Goal: Transaction & Acquisition: Book appointment/travel/reservation

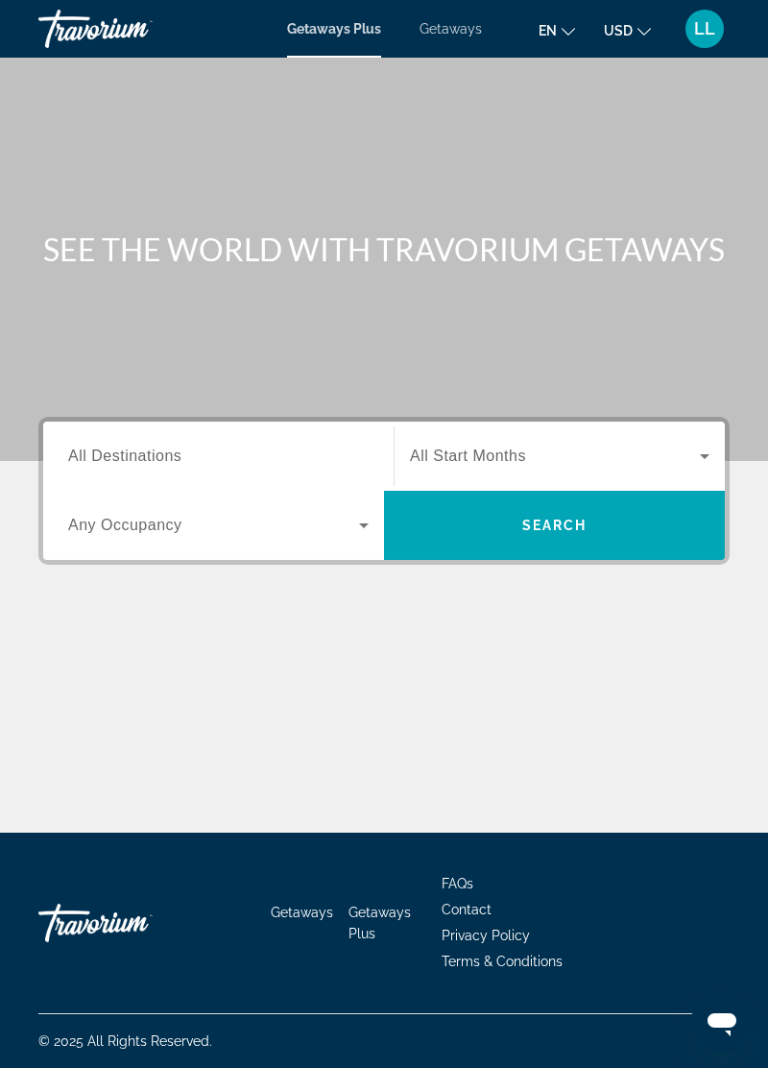
click at [563, 25] on icon "Change language" at bounding box center [568, 31] width 13 height 13
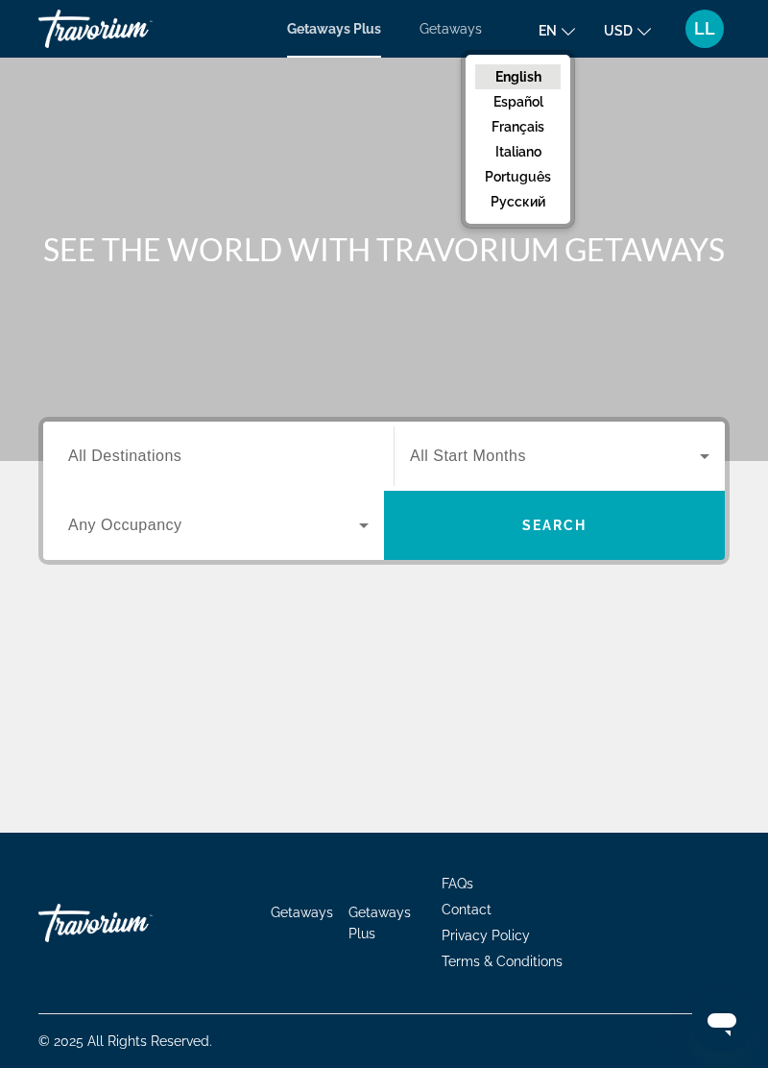
click at [538, 128] on button "Français" at bounding box center [517, 126] width 85 height 25
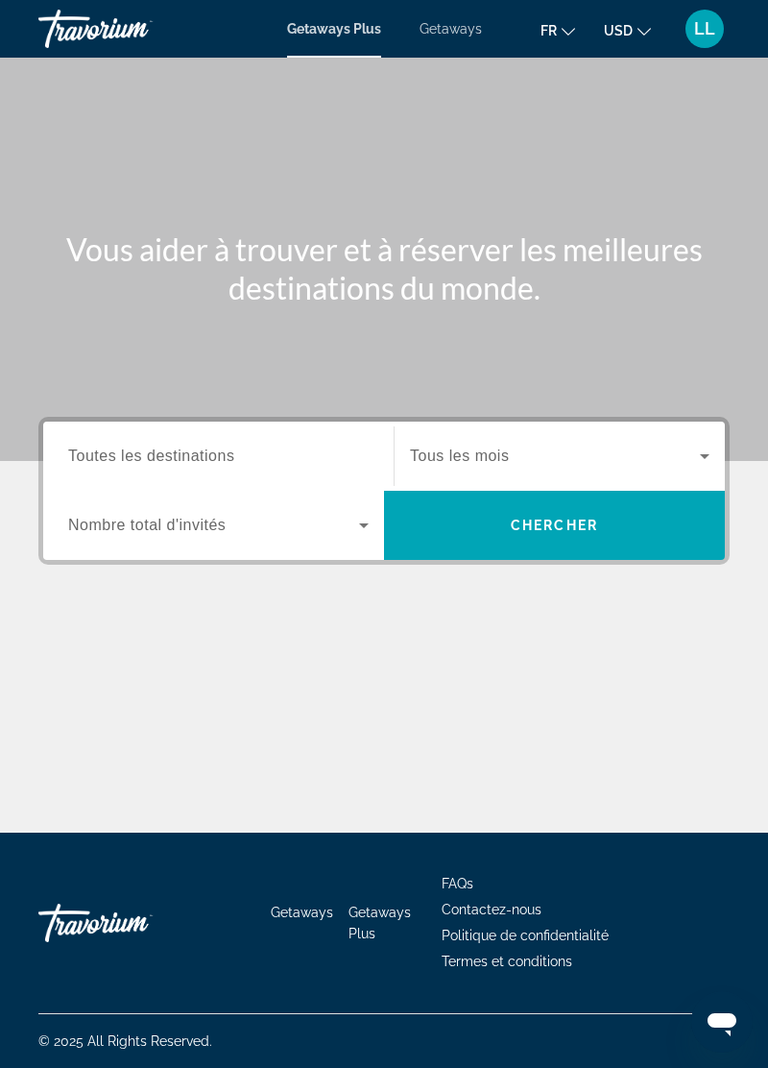
click at [464, 33] on span "Getaways" at bounding box center [451, 28] width 62 height 15
click at [243, 467] on input "Destination Toutes les destinations" at bounding box center [218, 457] width 301 height 23
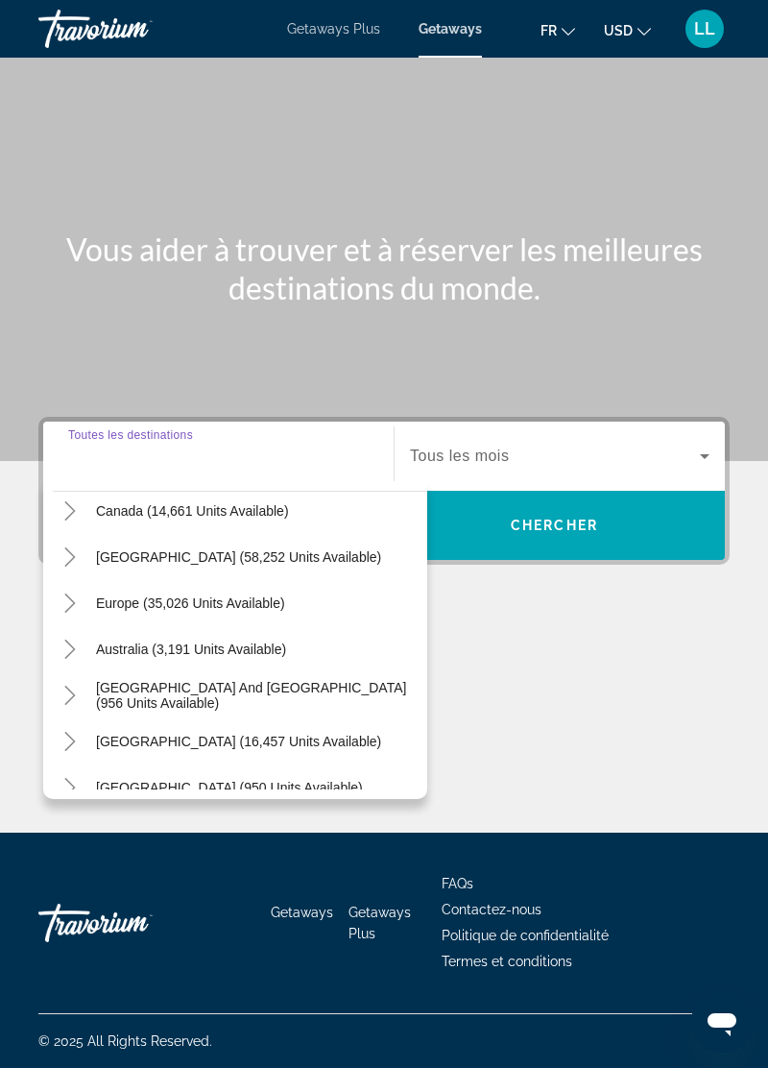
scroll to position [133, 0]
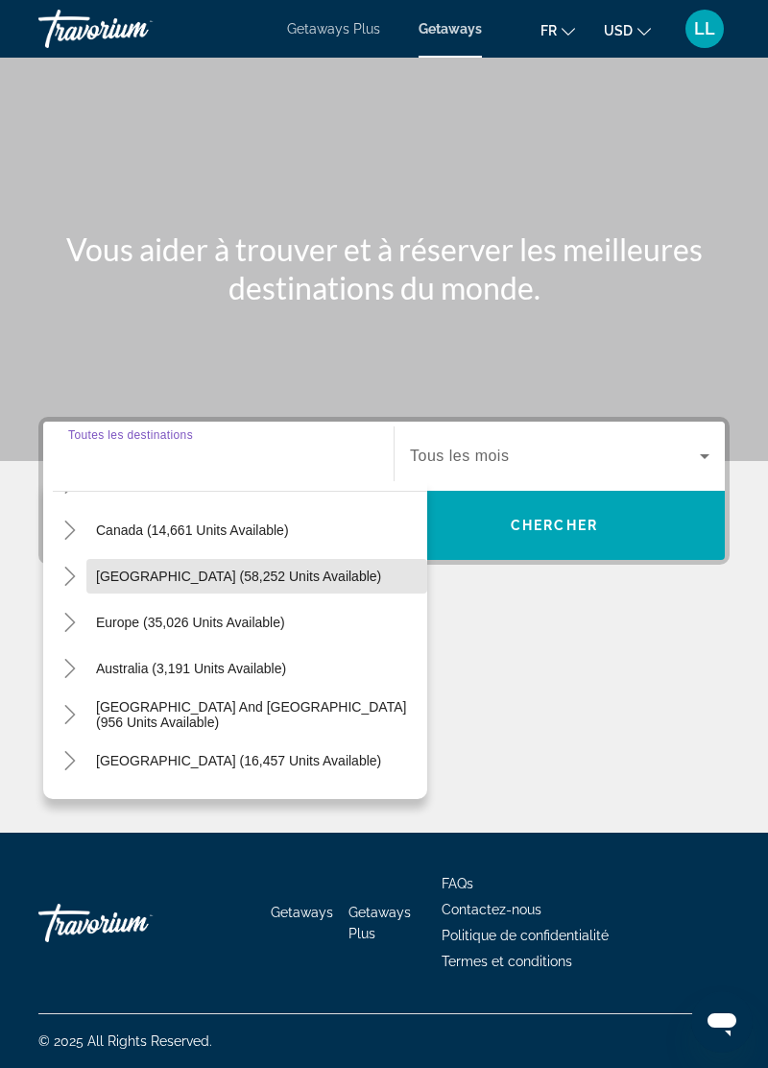
click at [320, 569] on span "[GEOGRAPHIC_DATA] (58,252 units available)" at bounding box center [238, 576] width 285 height 15
type input "**********"
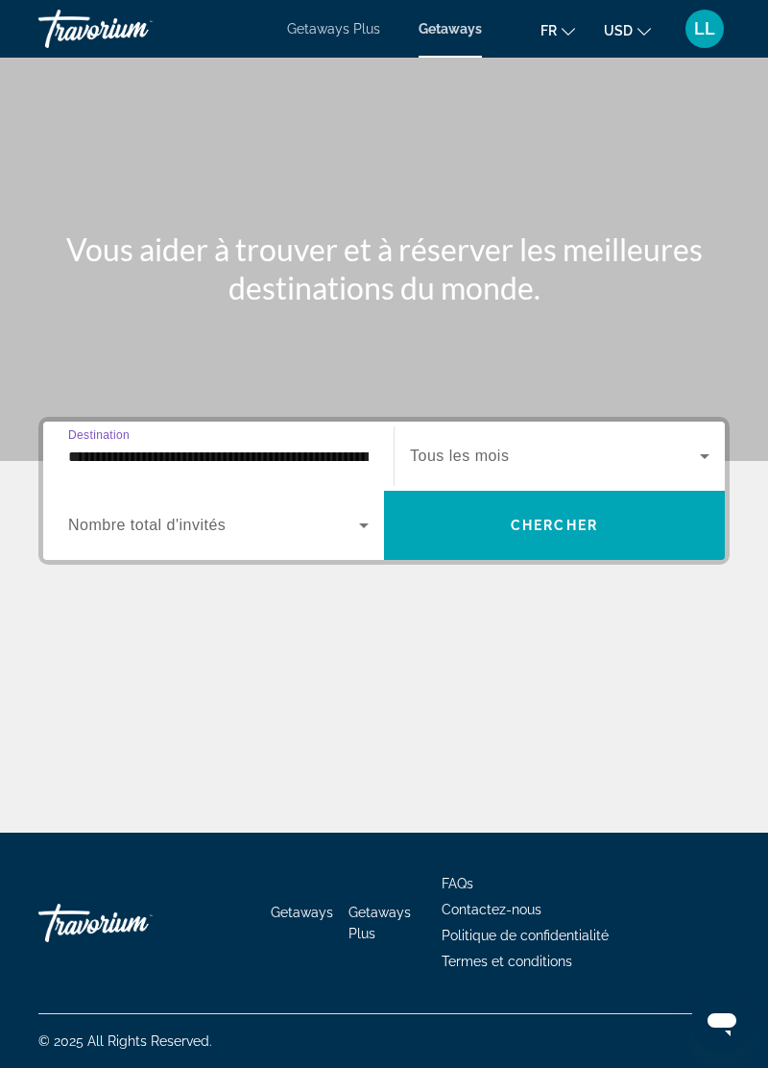
click at [373, 514] on icon "Search widget" at bounding box center [363, 525] width 23 height 23
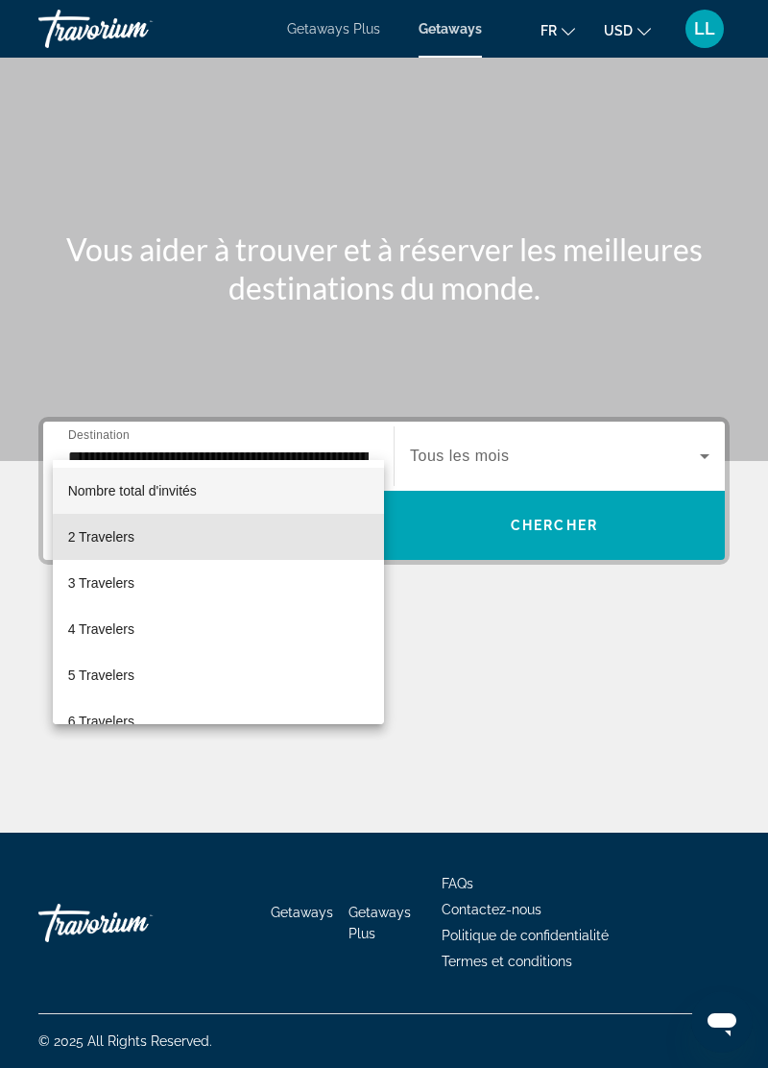
click at [321, 547] on mat-option "2 Travelers" at bounding box center [218, 537] width 331 height 46
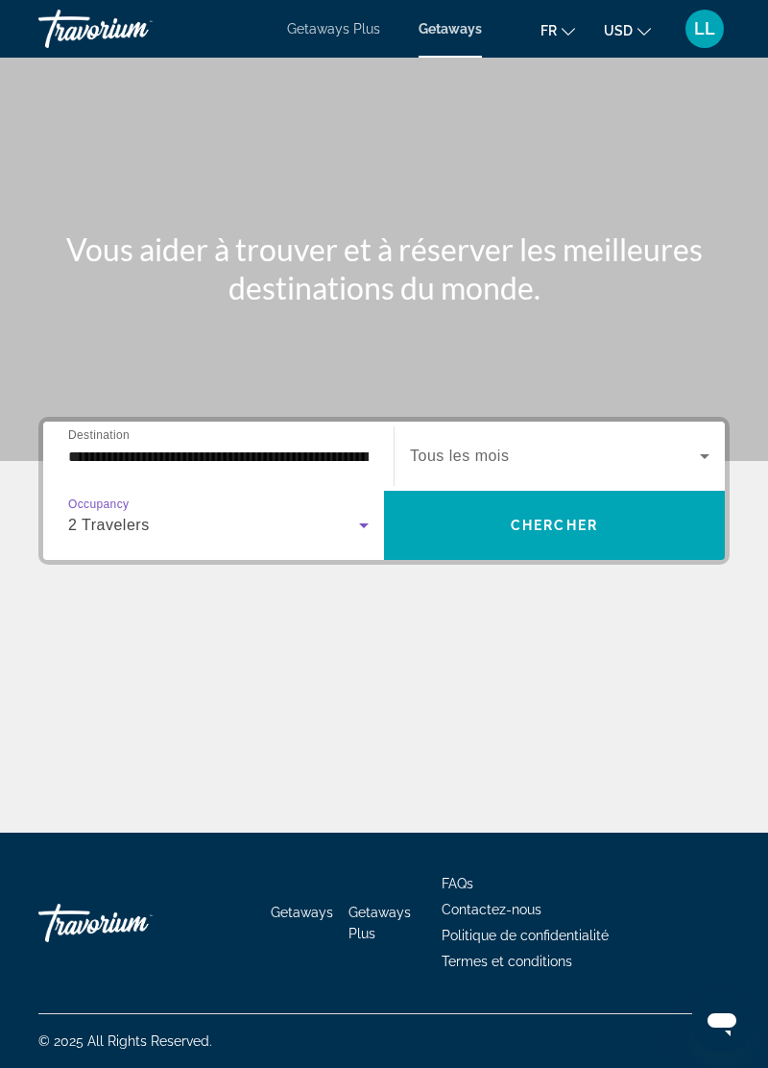
click at [703, 454] on icon "Search widget" at bounding box center [705, 456] width 10 height 5
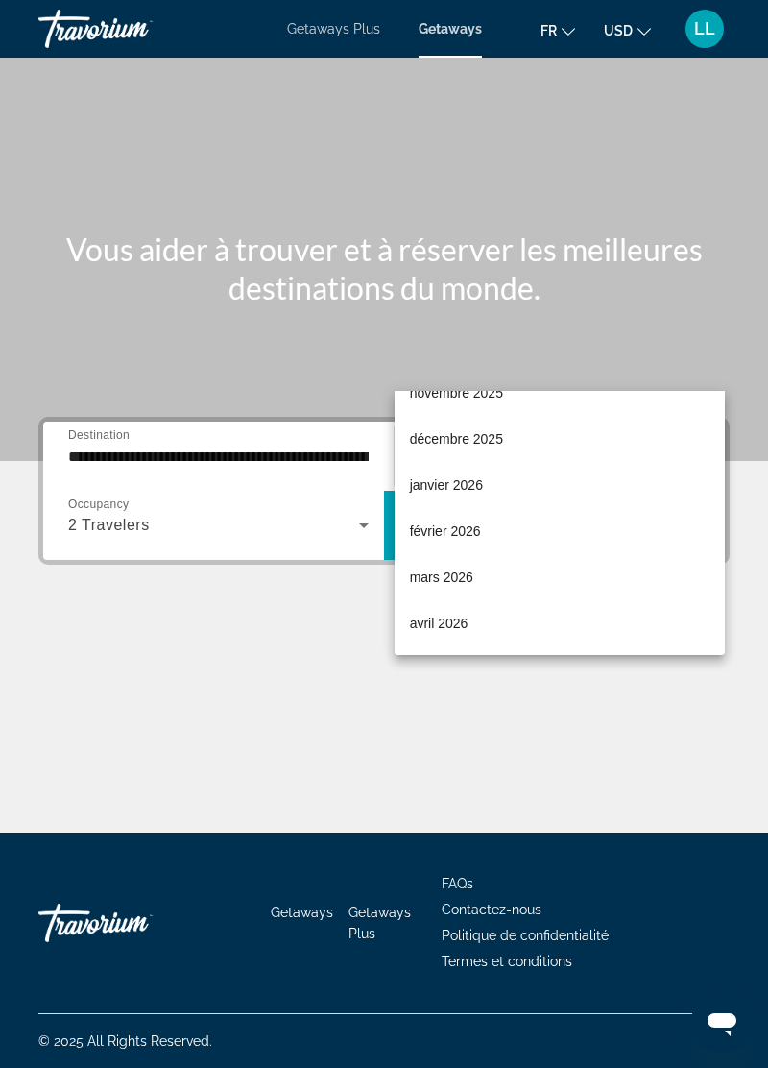
scroll to position [169, 0]
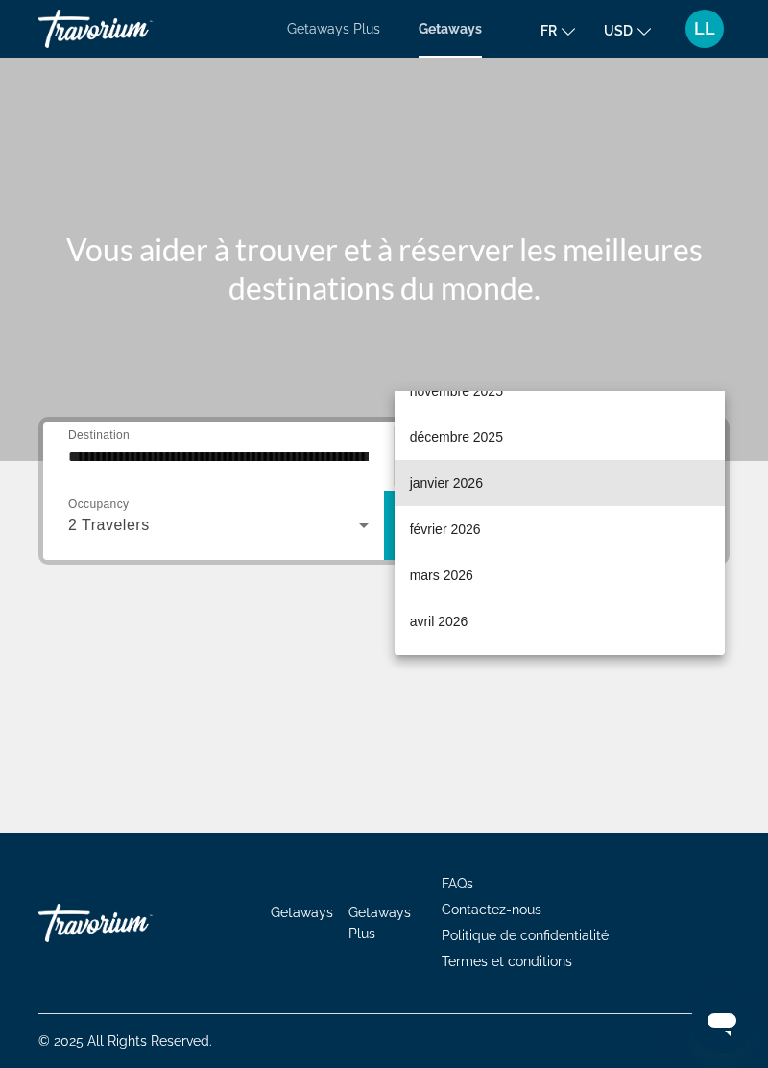
click at [496, 488] on mat-option "janvier 2026" at bounding box center [560, 483] width 331 height 46
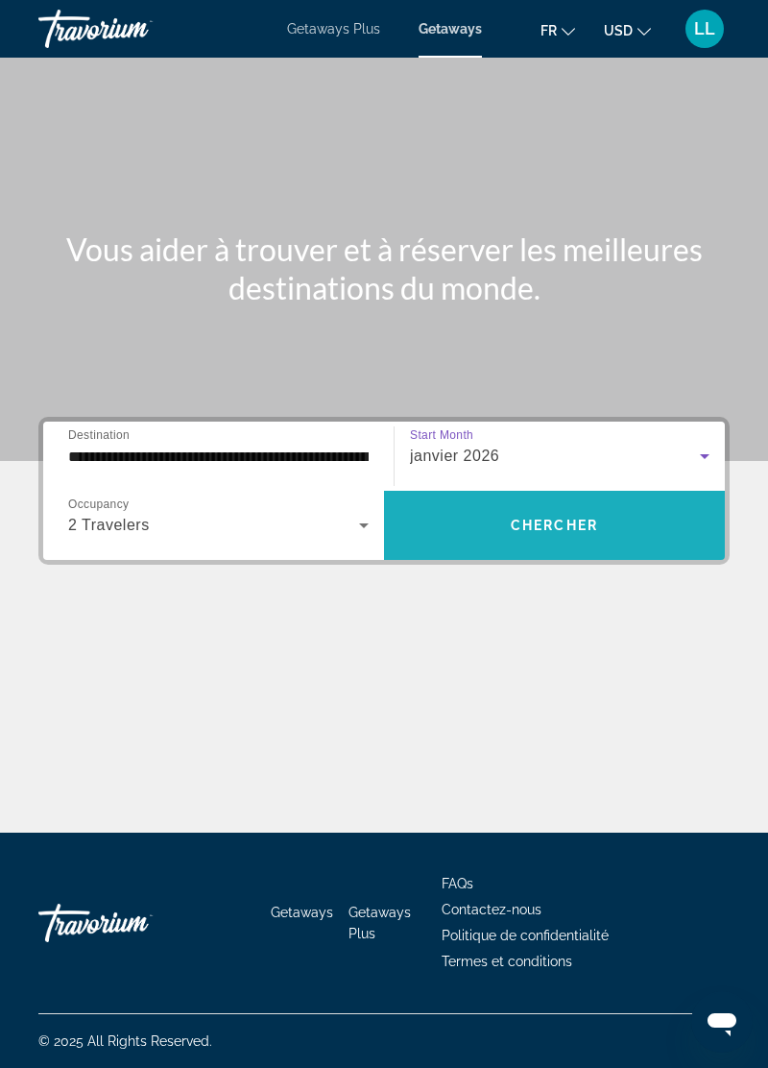
click at [624, 502] on span "Search widget" at bounding box center [554, 525] width 341 height 46
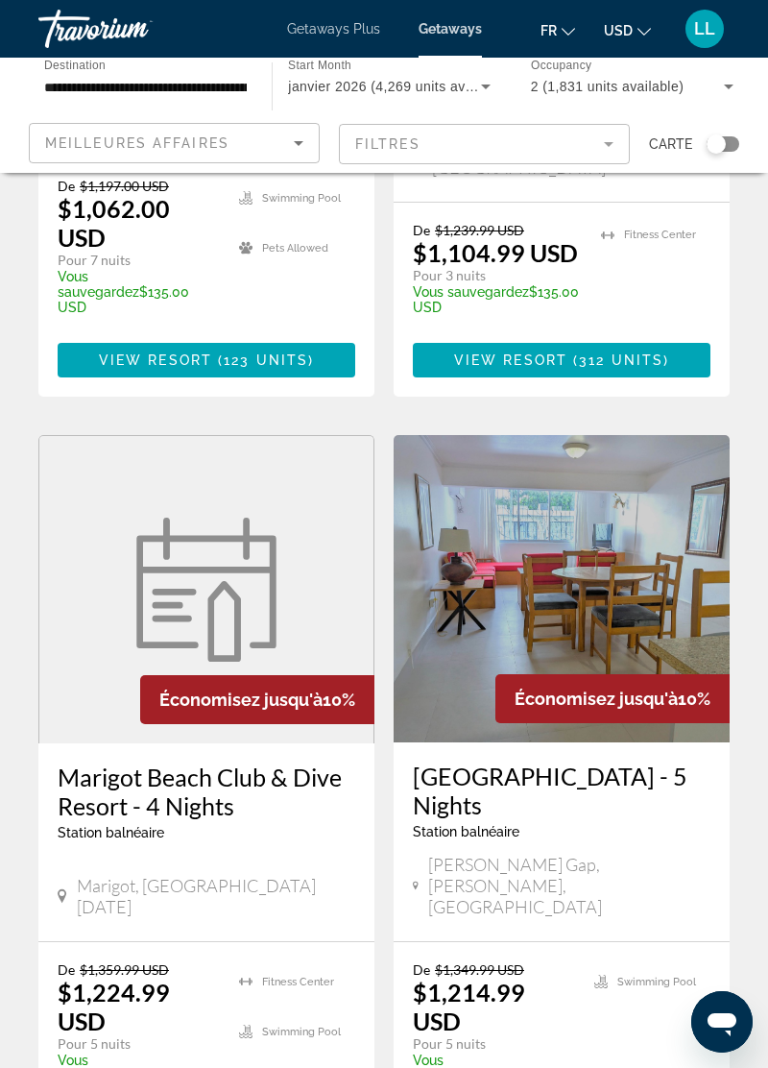
scroll to position [3537, 0]
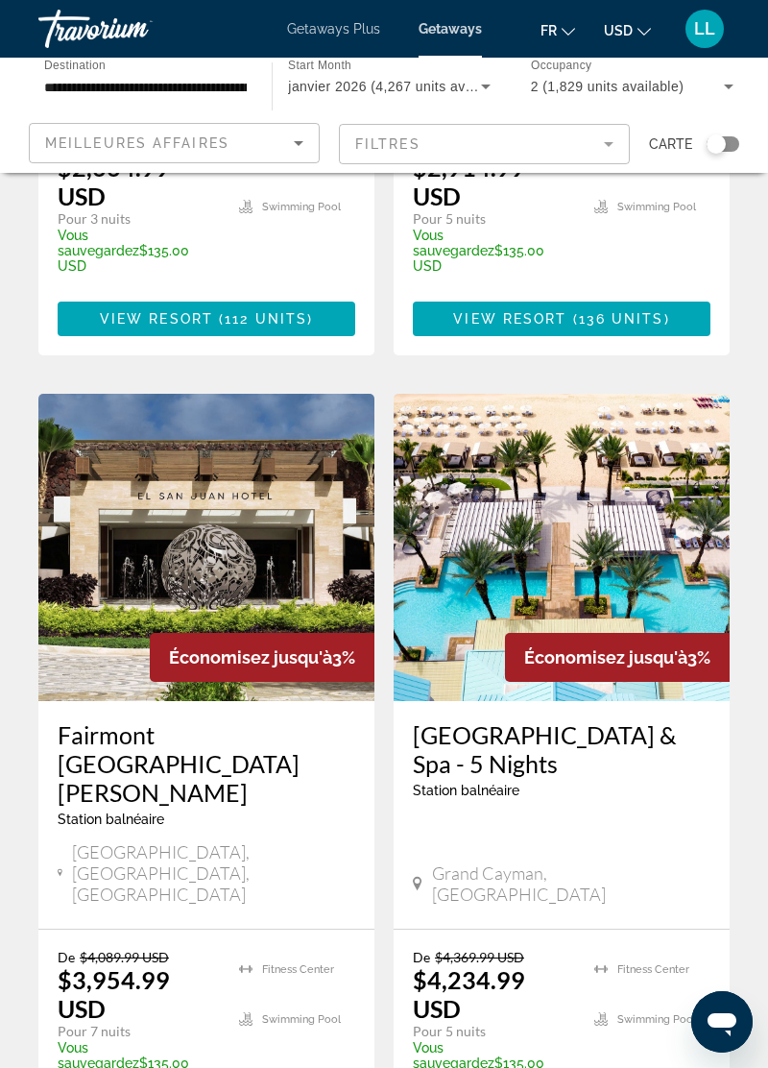
scroll to position [3638, 0]
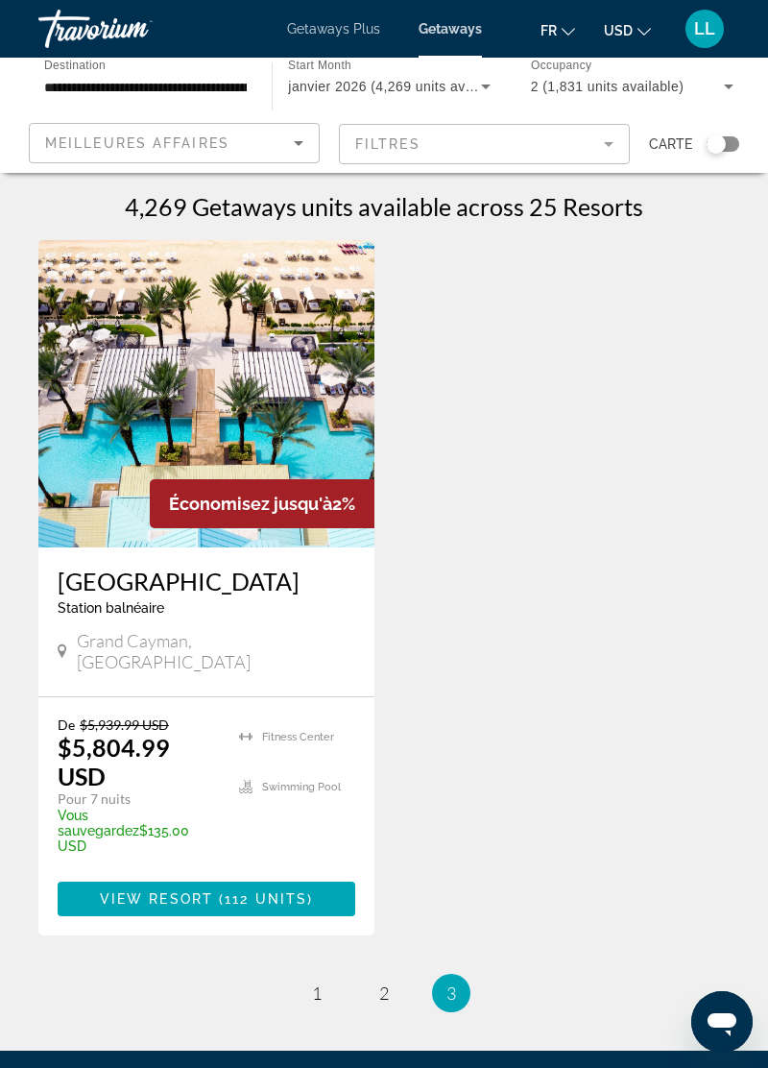
click at [299, 143] on icon "Sort by" at bounding box center [299, 143] width 10 height 5
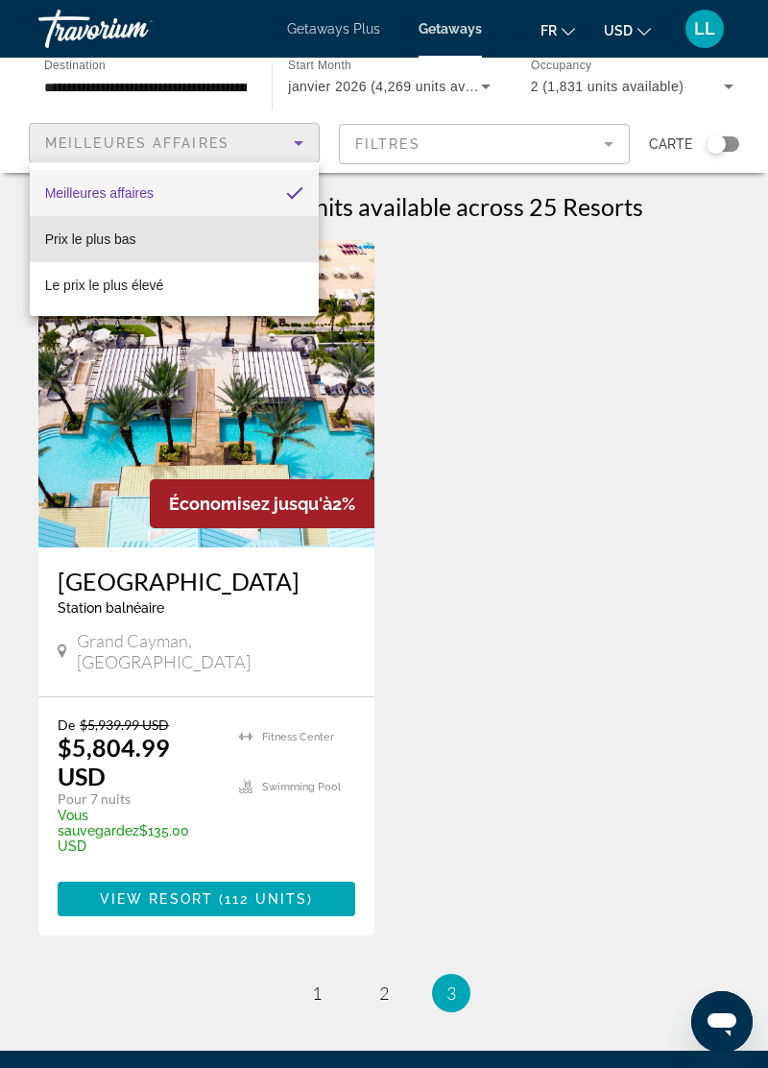
click at [179, 250] on mat-option "Prix ​​le plus bas" at bounding box center [175, 239] width 290 height 46
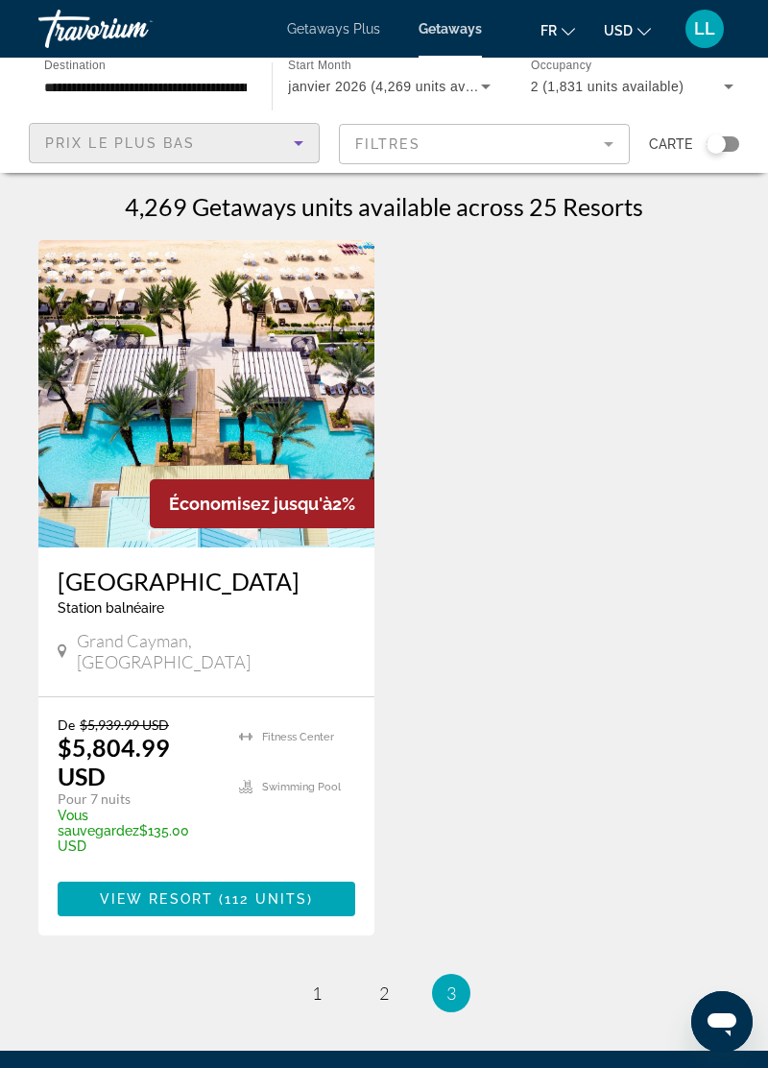
click at [601, 147] on mat-form-field "Filtres" at bounding box center [484, 144] width 291 height 40
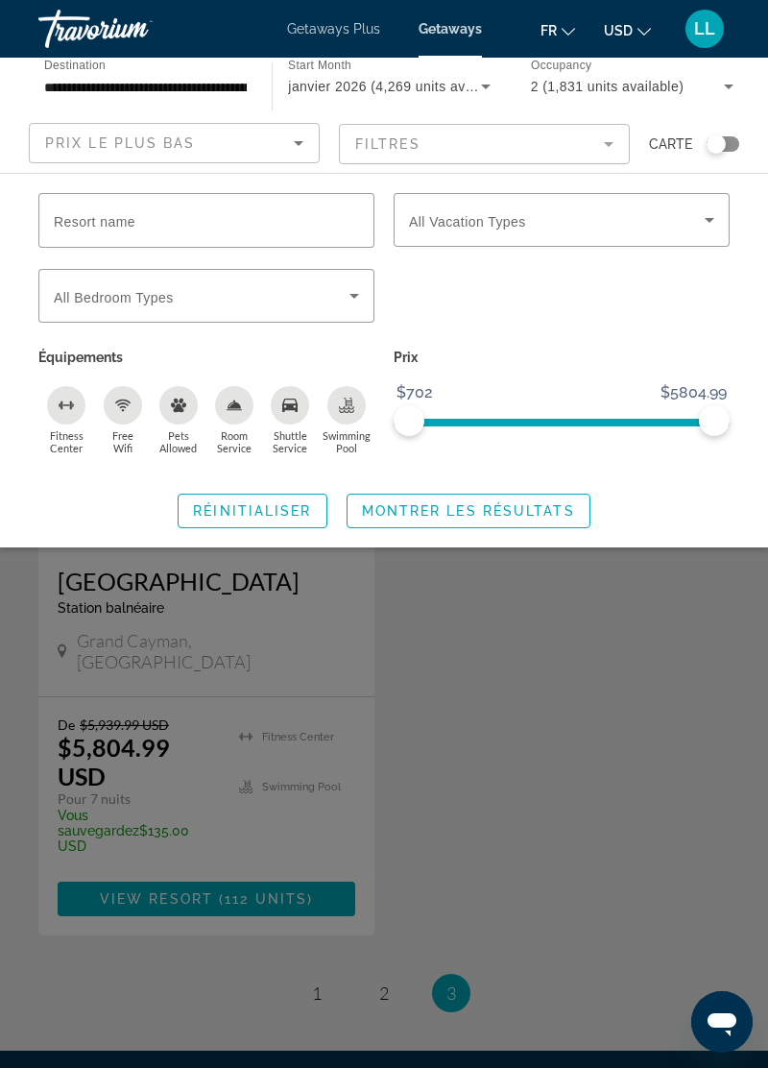
click at [202, 218] on input "Resort name" at bounding box center [206, 220] width 305 height 23
type input "**********"
click at [353, 298] on icon "Search widget" at bounding box center [354, 295] width 23 height 23
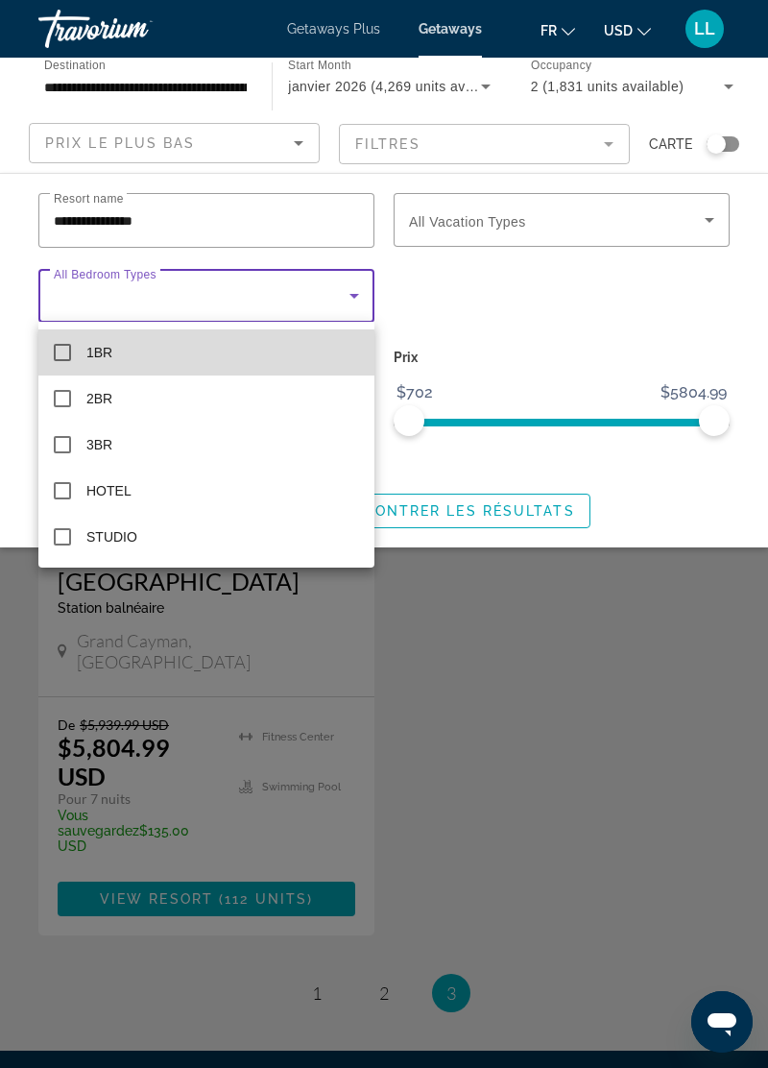
scroll to position [8, 0]
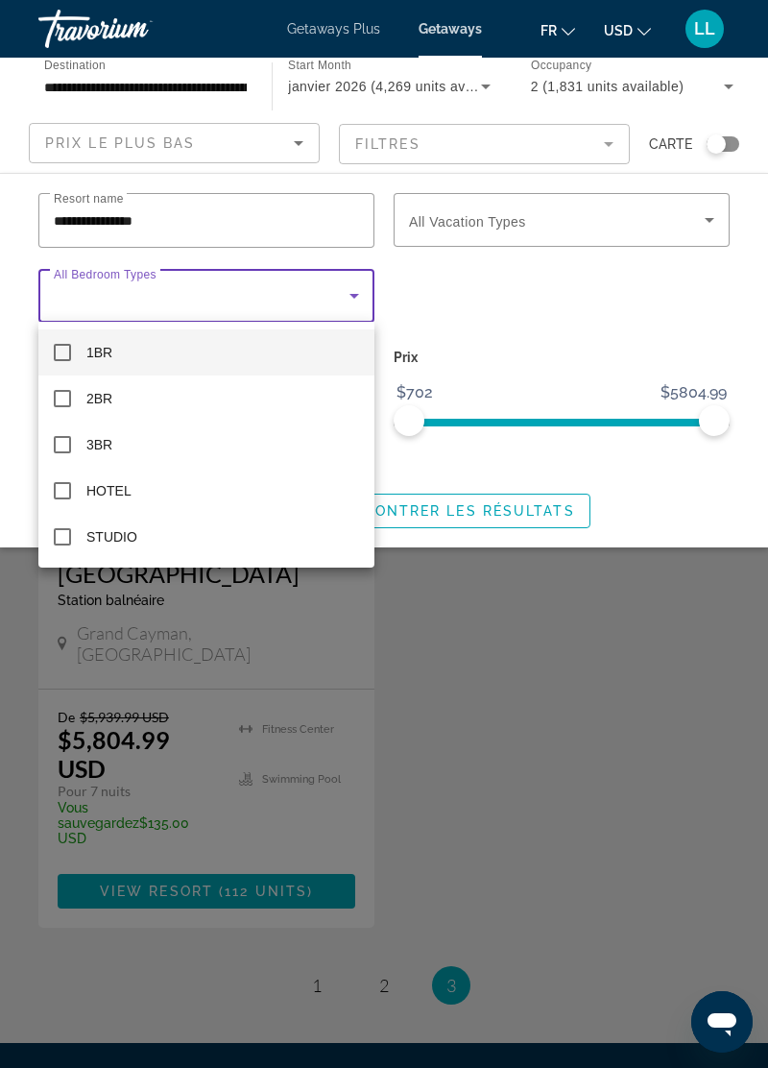
click at [69, 357] on mat-pseudo-checkbox at bounding box center [62, 352] width 17 height 17
click at [722, 211] on div at bounding box center [384, 534] width 768 height 1068
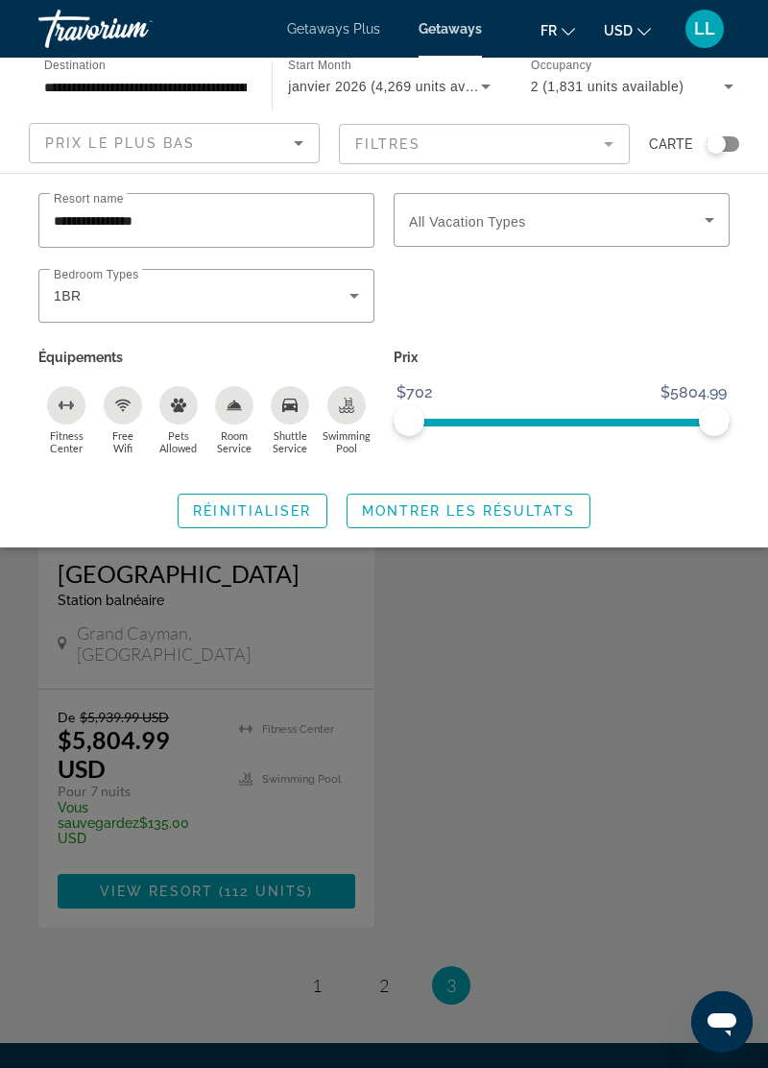
click at [717, 223] on icon "Search widget" at bounding box center [709, 219] width 23 height 23
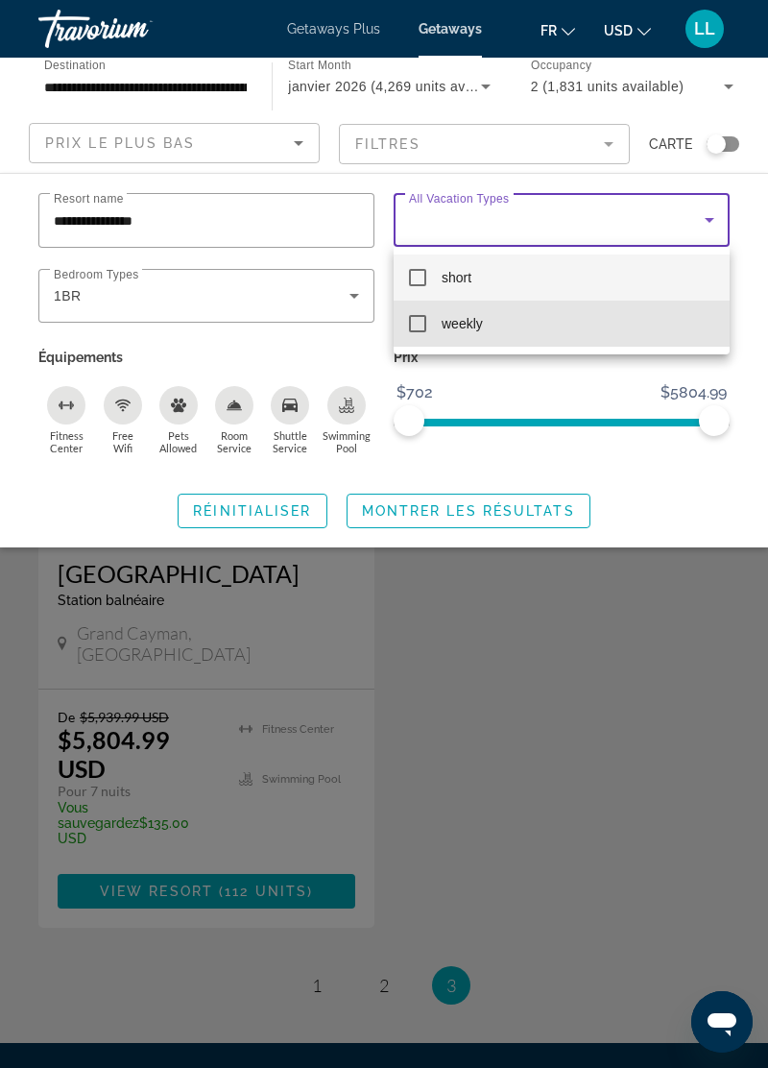
click at [419, 315] on mat-pseudo-checkbox at bounding box center [417, 323] width 17 height 17
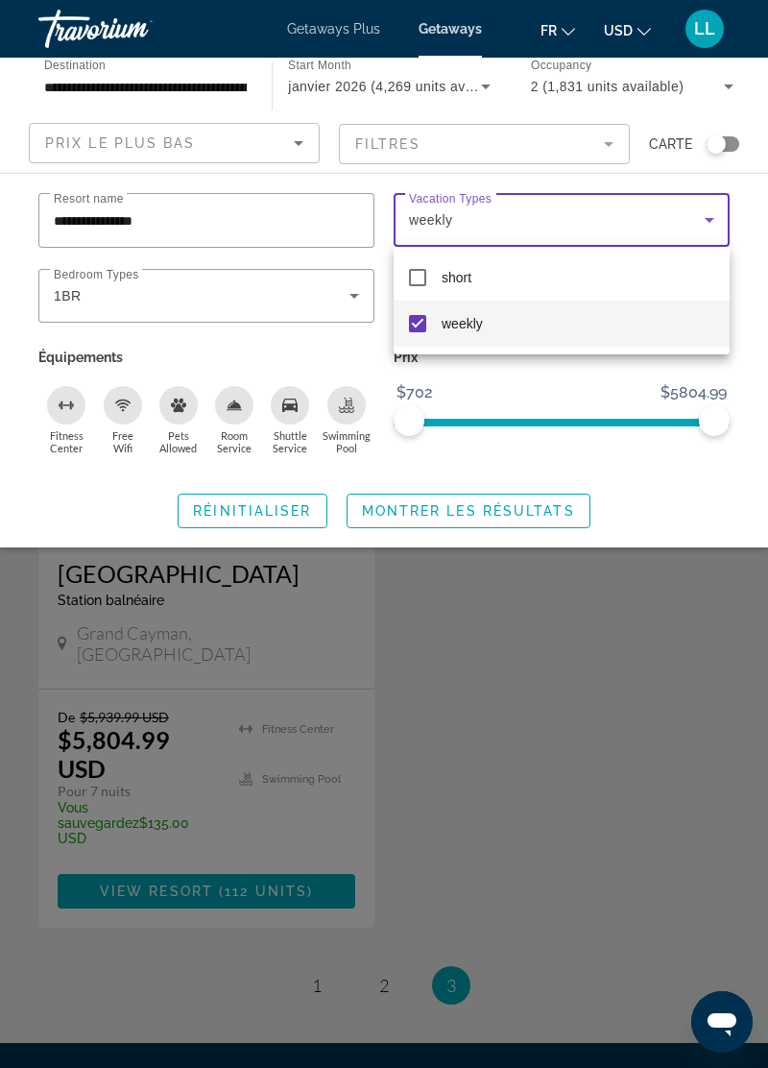
click at [660, 474] on div at bounding box center [384, 534] width 768 height 1068
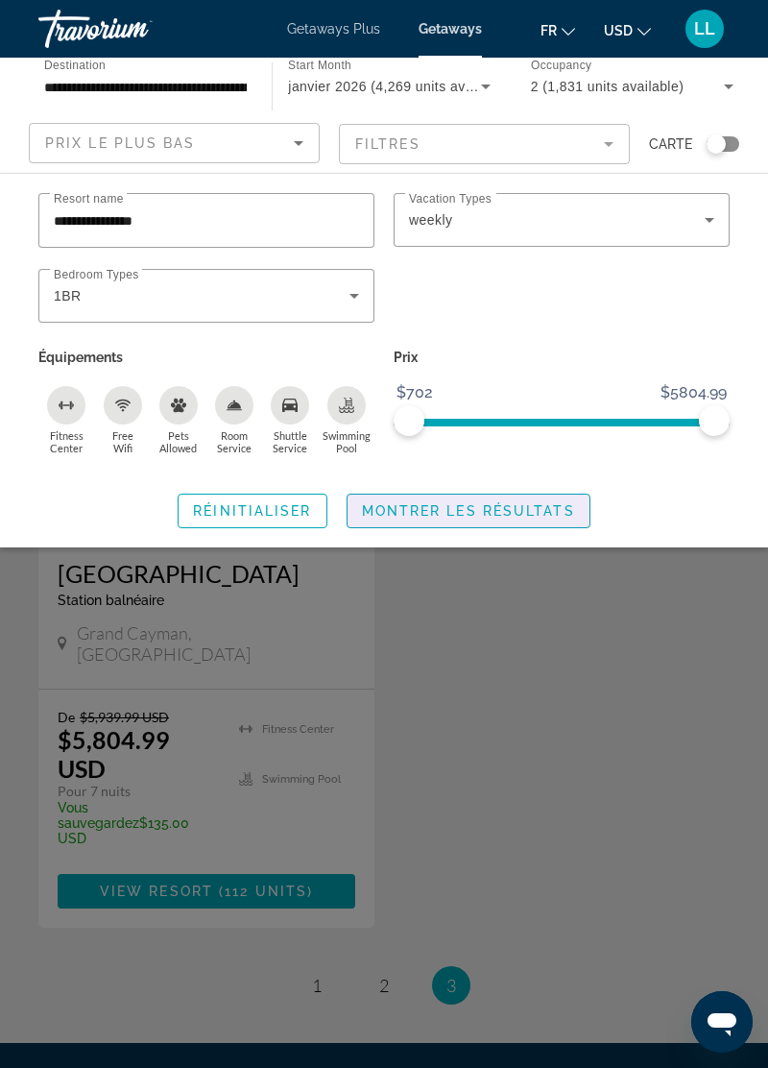
click at [560, 509] on span "Montrer les résultats" at bounding box center [468, 510] width 213 height 15
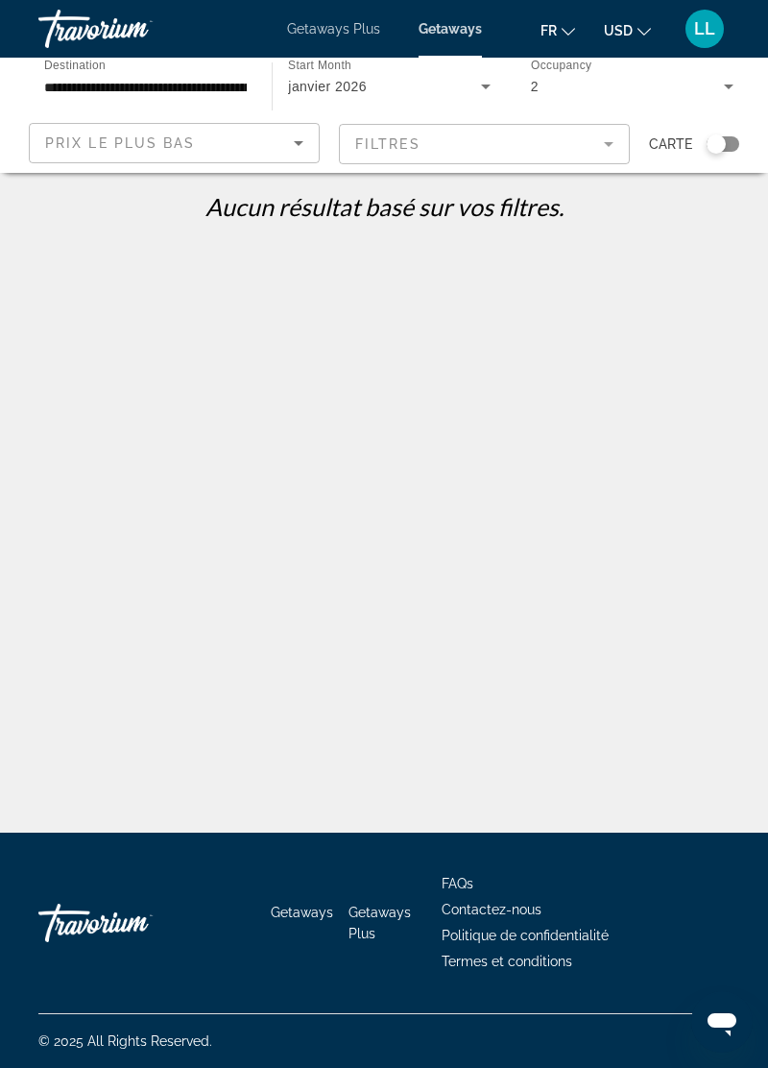
click at [307, 148] on icon "Sort by" at bounding box center [298, 143] width 23 height 23
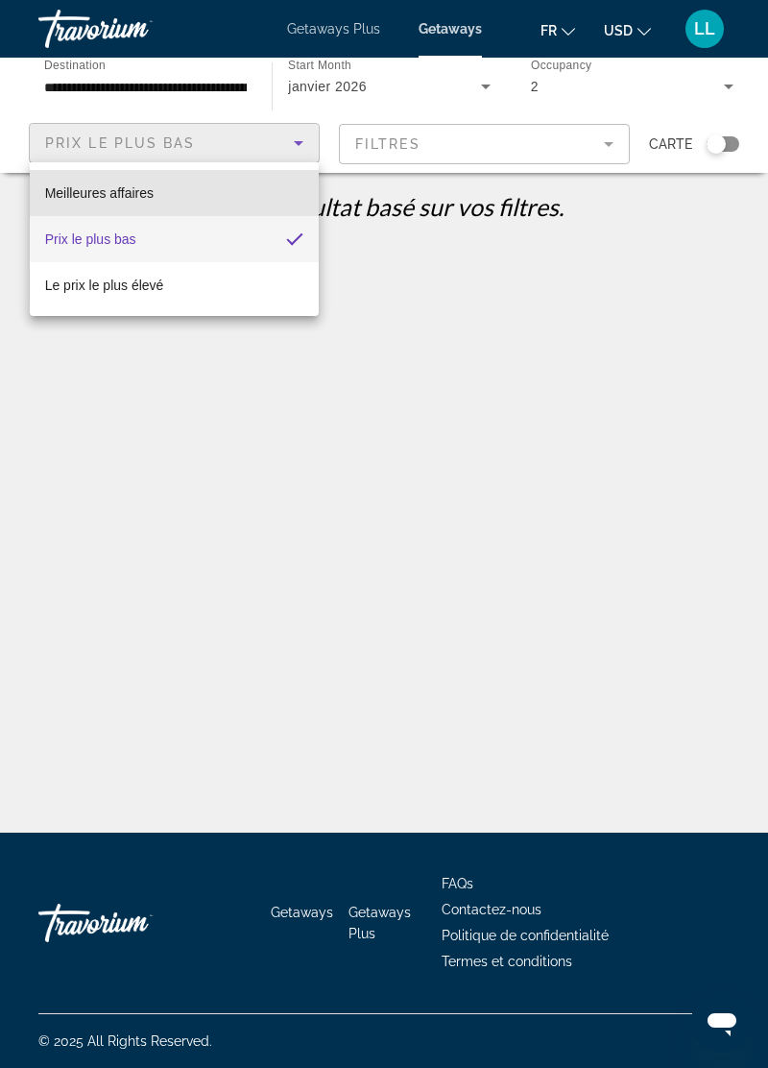
click at [259, 188] on mat-option "Meilleures affaires" at bounding box center [175, 193] width 290 height 46
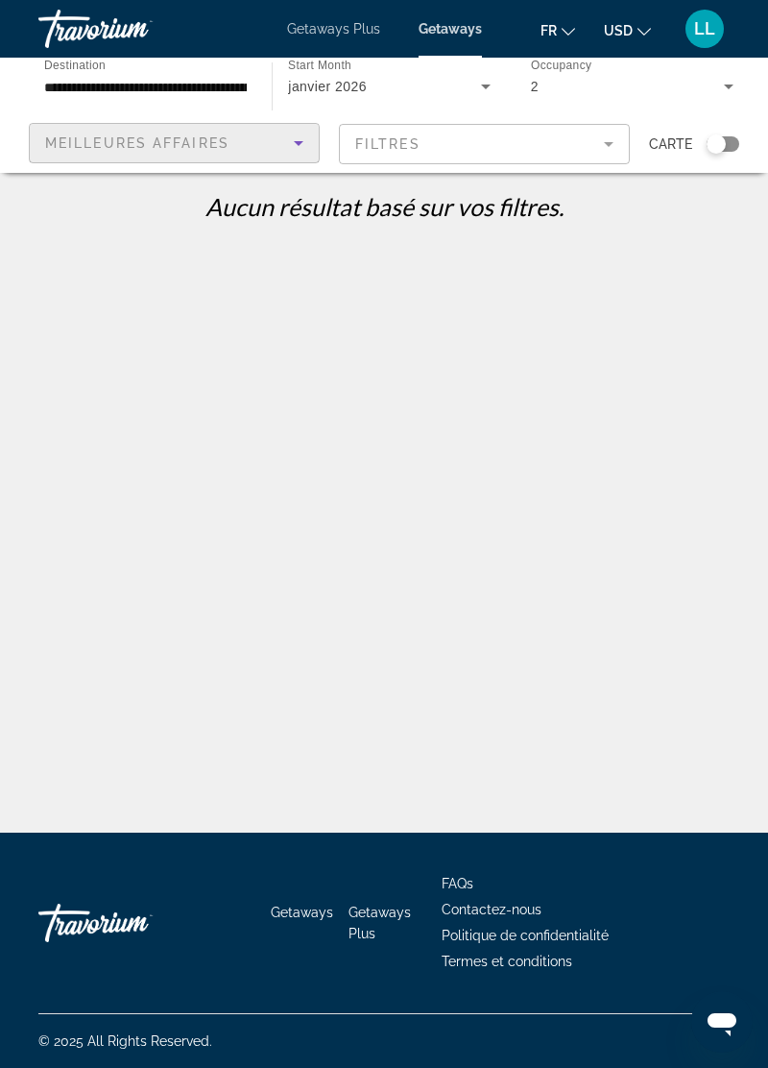
click at [599, 142] on mat-form-field "Filtres" at bounding box center [484, 144] width 291 height 40
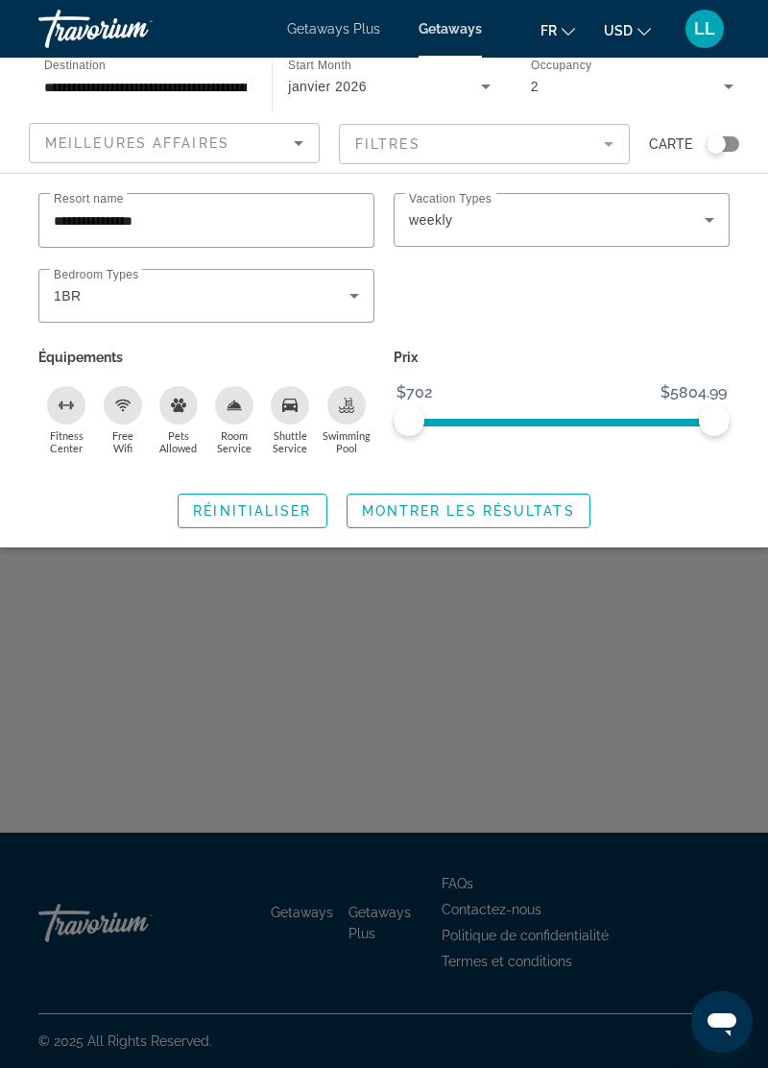
click at [106, 219] on input "**********" at bounding box center [206, 220] width 305 height 23
click at [111, 224] on input "**********" at bounding box center [206, 220] width 305 height 23
type input "**********"
click at [513, 521] on span "Search widget" at bounding box center [469, 511] width 242 height 46
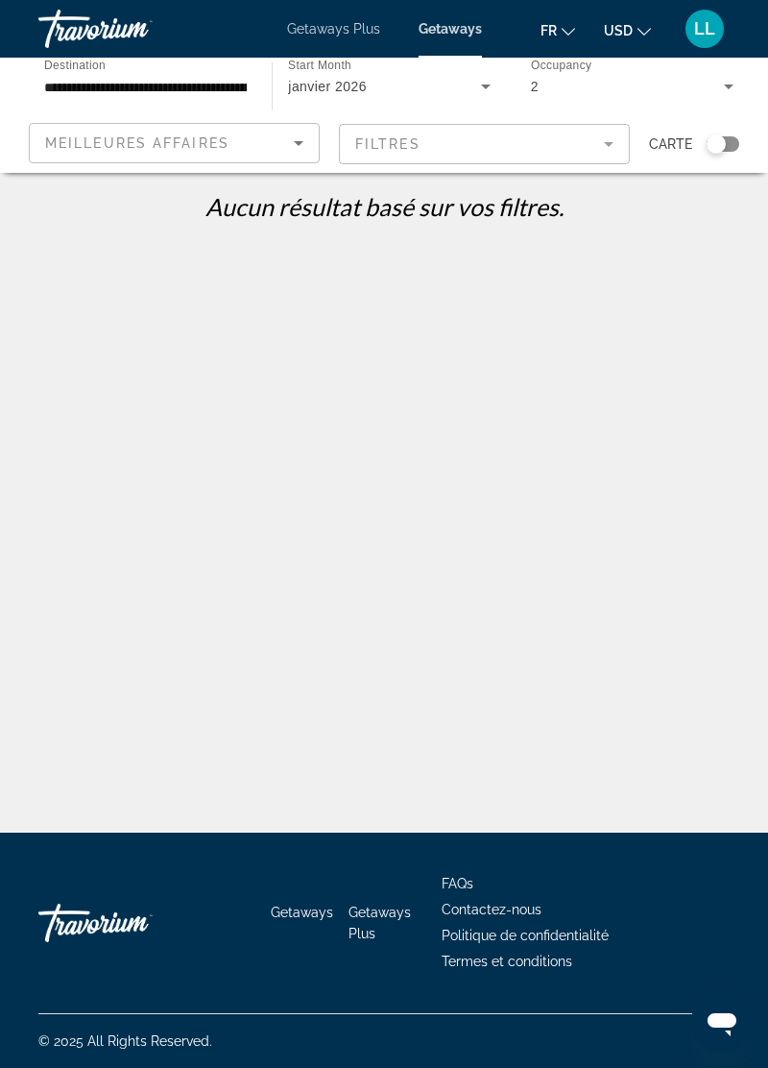
click at [607, 146] on mat-form-field "Filtres" at bounding box center [484, 144] width 291 height 40
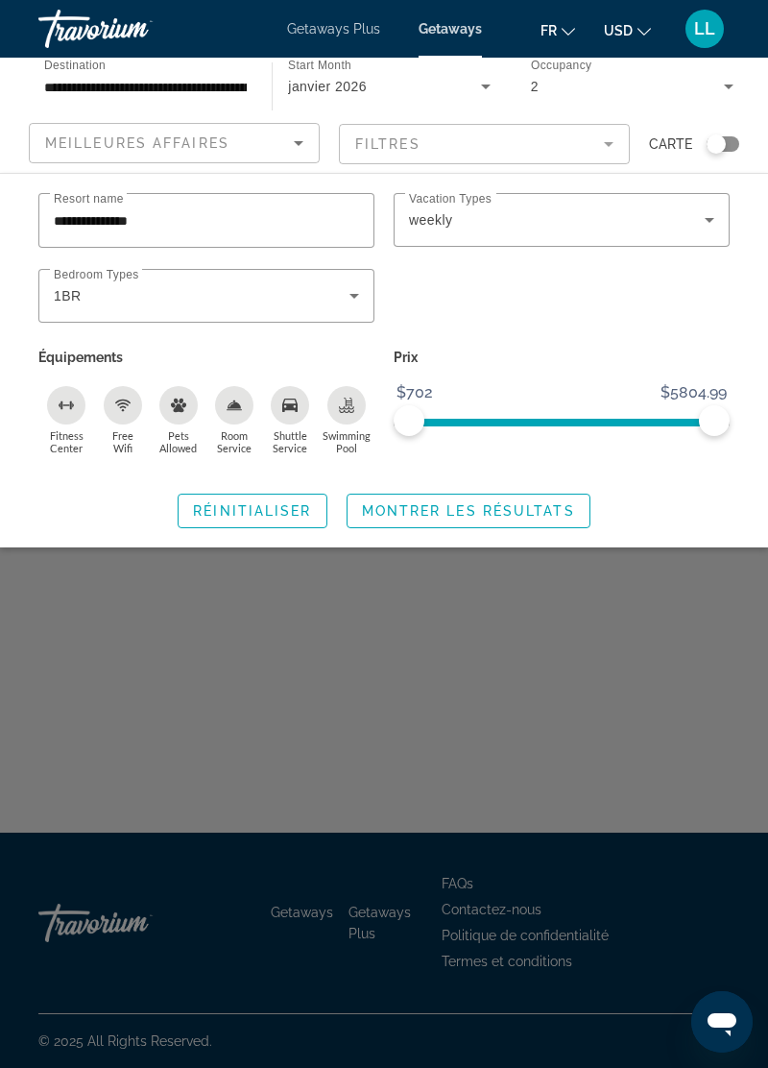
click at [267, 215] on input "**********" at bounding box center [206, 220] width 305 height 23
type input "*****"
type input "********"
click at [552, 520] on span "Search widget" at bounding box center [469, 511] width 242 height 46
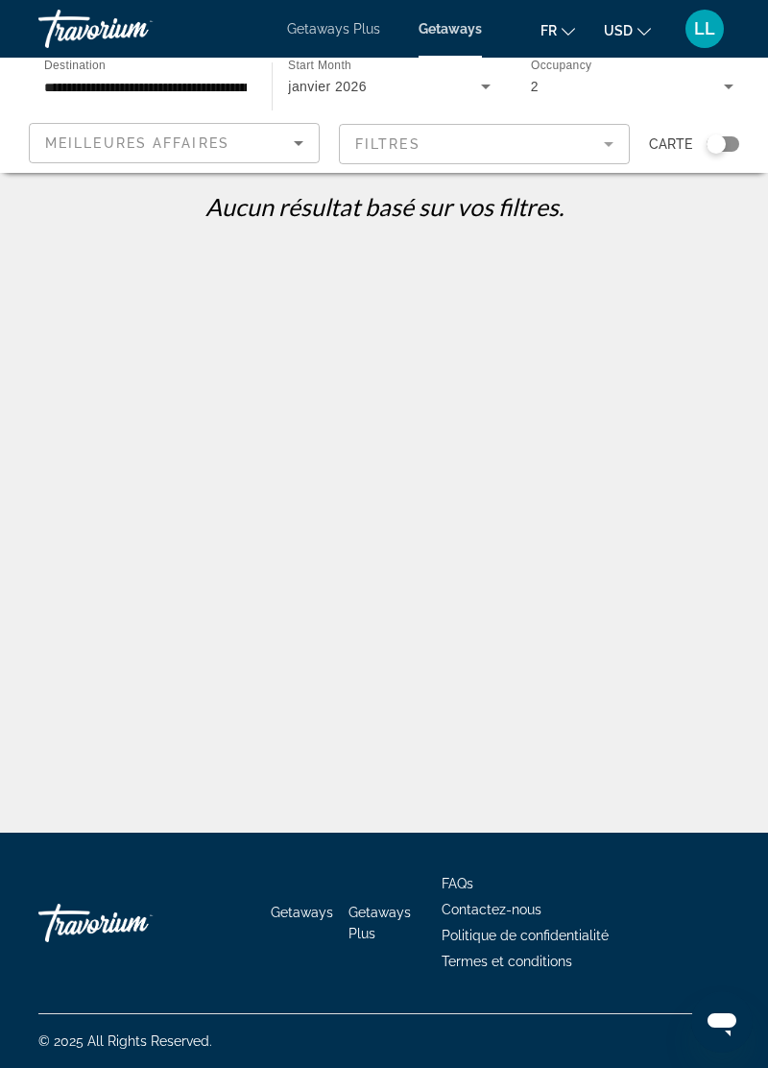
click at [613, 152] on mat-form-field "Filtres" at bounding box center [484, 144] width 291 height 40
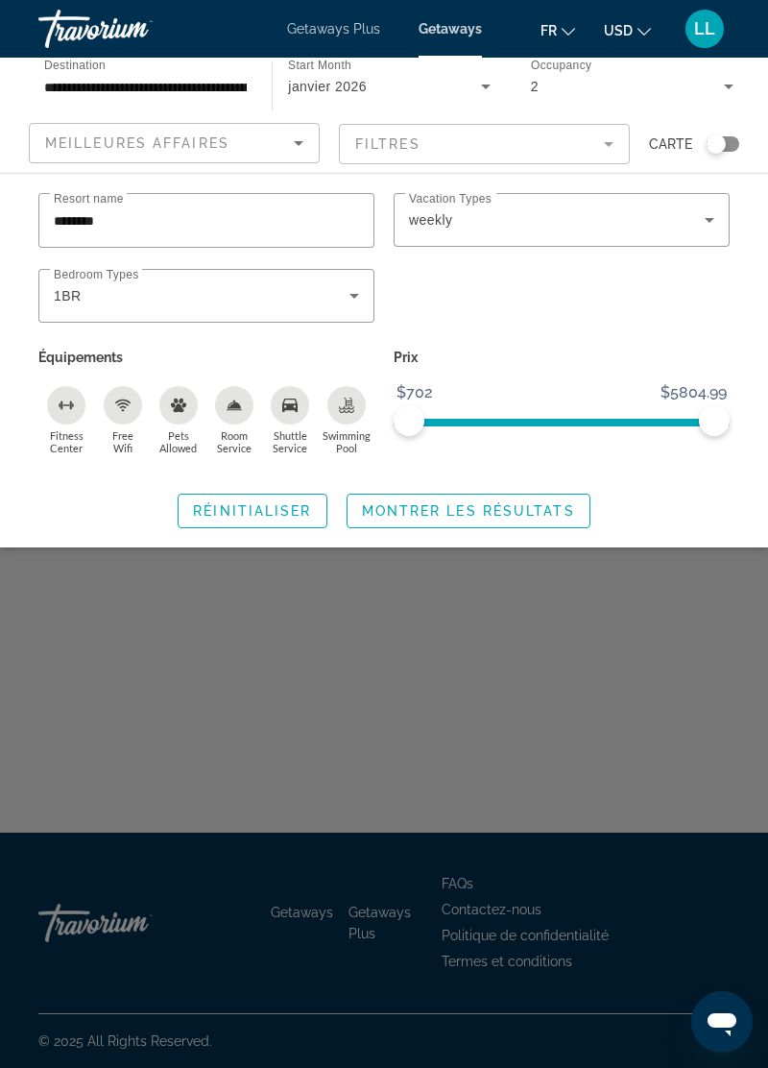
click at [232, 221] on input "********" at bounding box center [206, 220] width 305 height 23
type input "*"
type input "******"
click at [538, 522] on span "Search widget" at bounding box center [469, 511] width 242 height 46
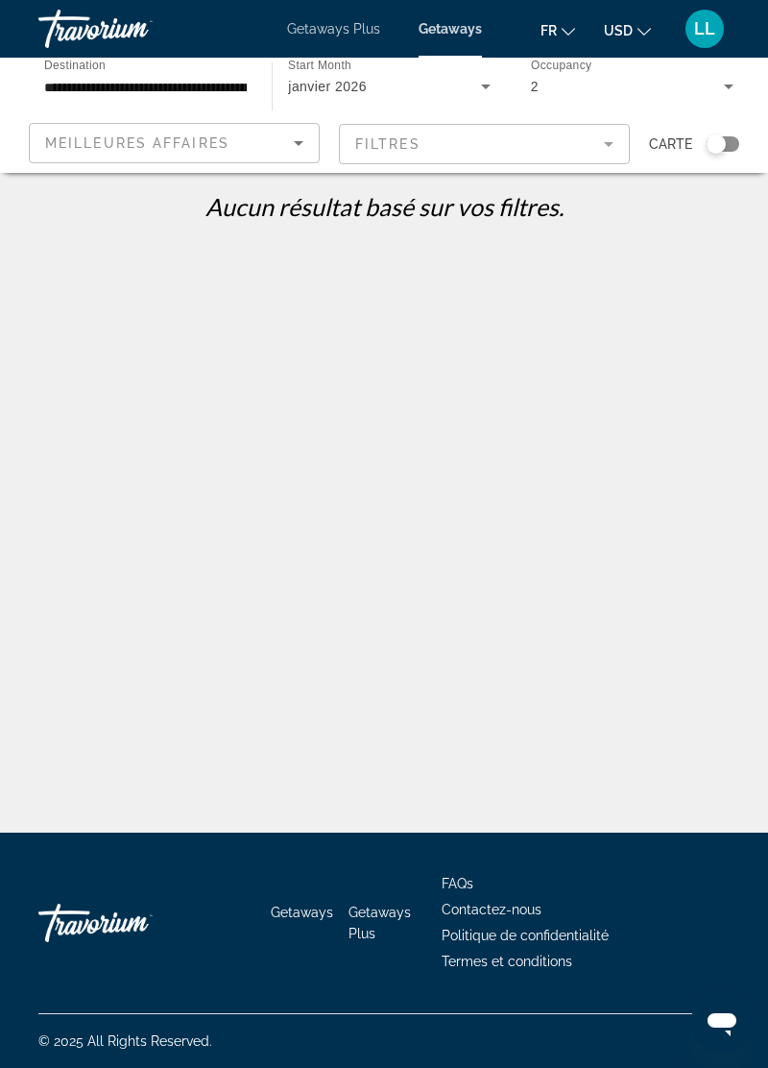
click at [353, 22] on span "Getaways Plus" at bounding box center [333, 28] width 93 height 15
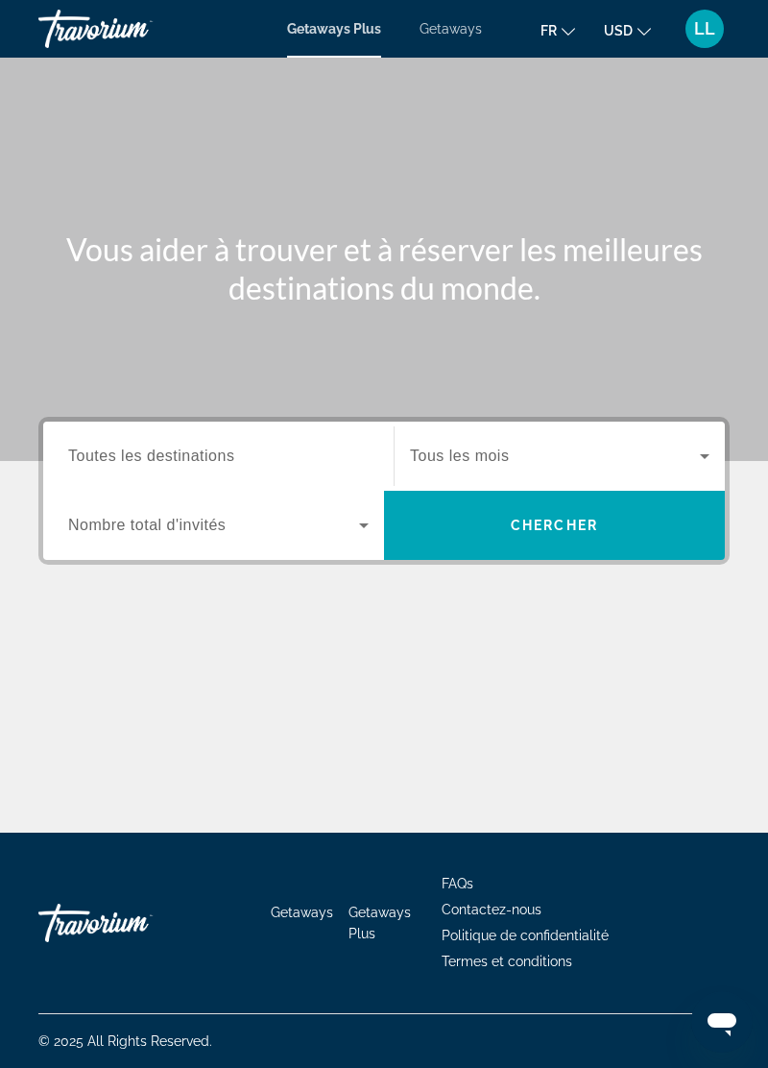
click at [358, 534] on icon "Search widget" at bounding box center [363, 525] width 23 height 23
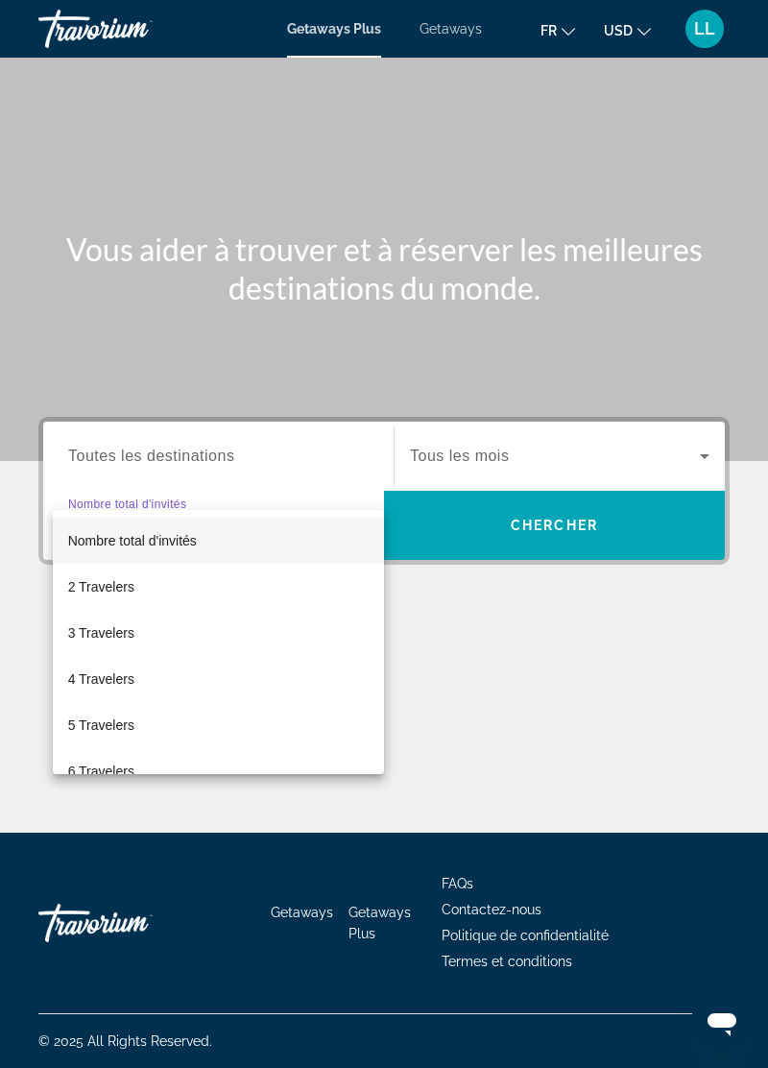
scroll to position [92, 0]
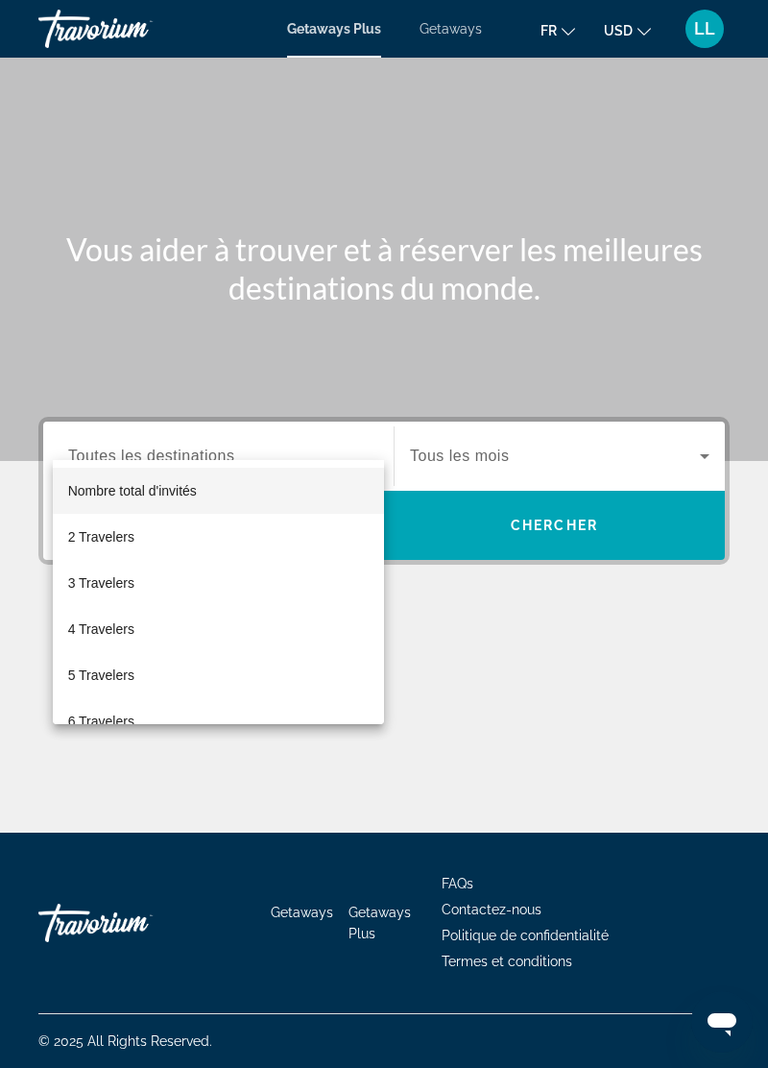
click at [307, 546] on mat-option "2 Travelers" at bounding box center [218, 537] width 331 height 46
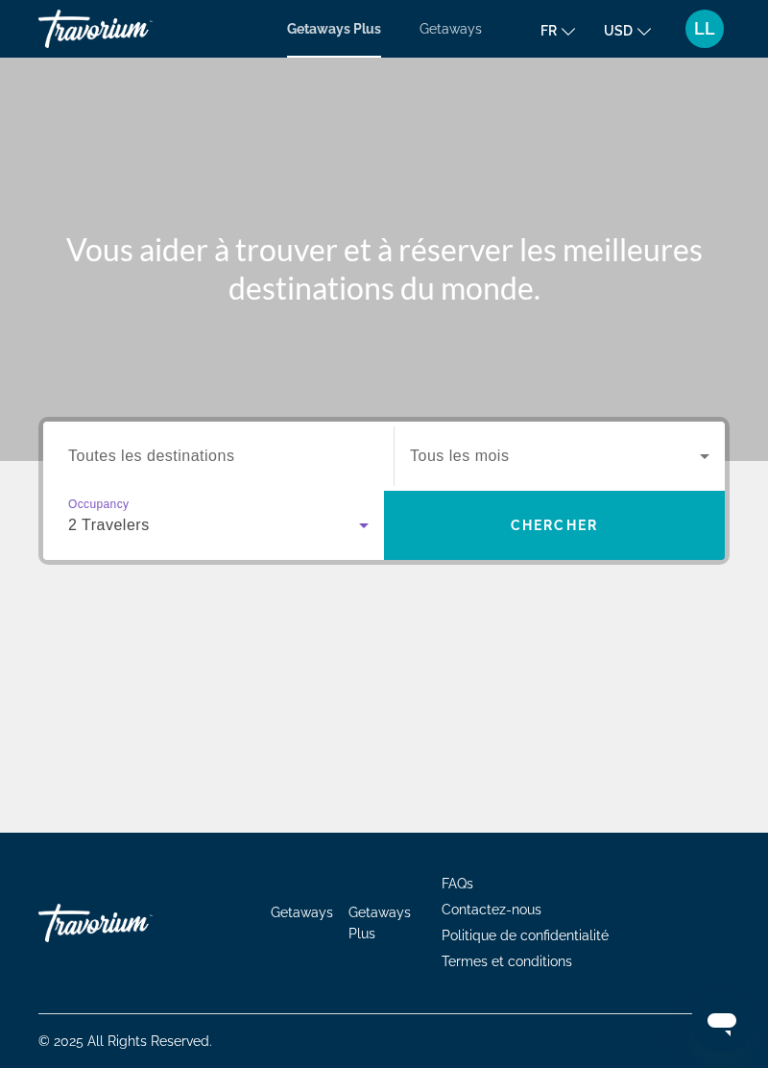
click at [338, 446] on input "Destination Toutes les destinations" at bounding box center [218, 457] width 301 height 23
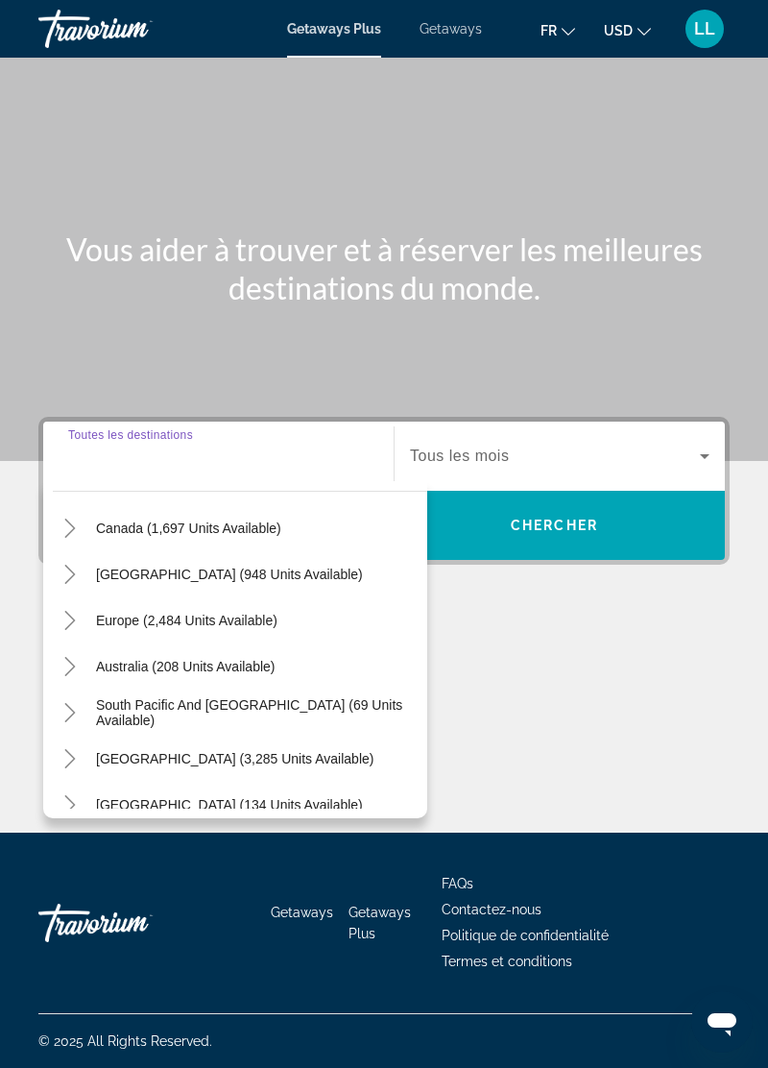
scroll to position [144, 0]
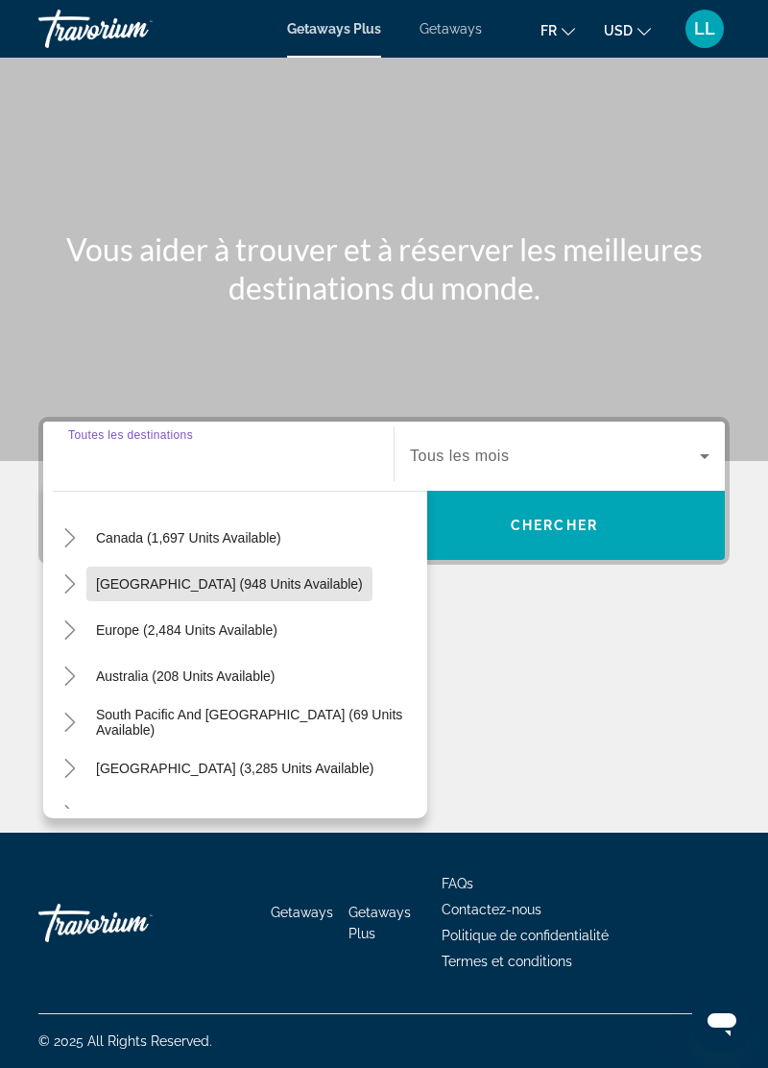
click at [348, 576] on span "[GEOGRAPHIC_DATA] (948 units available)" at bounding box center [229, 583] width 267 height 15
type input "**********"
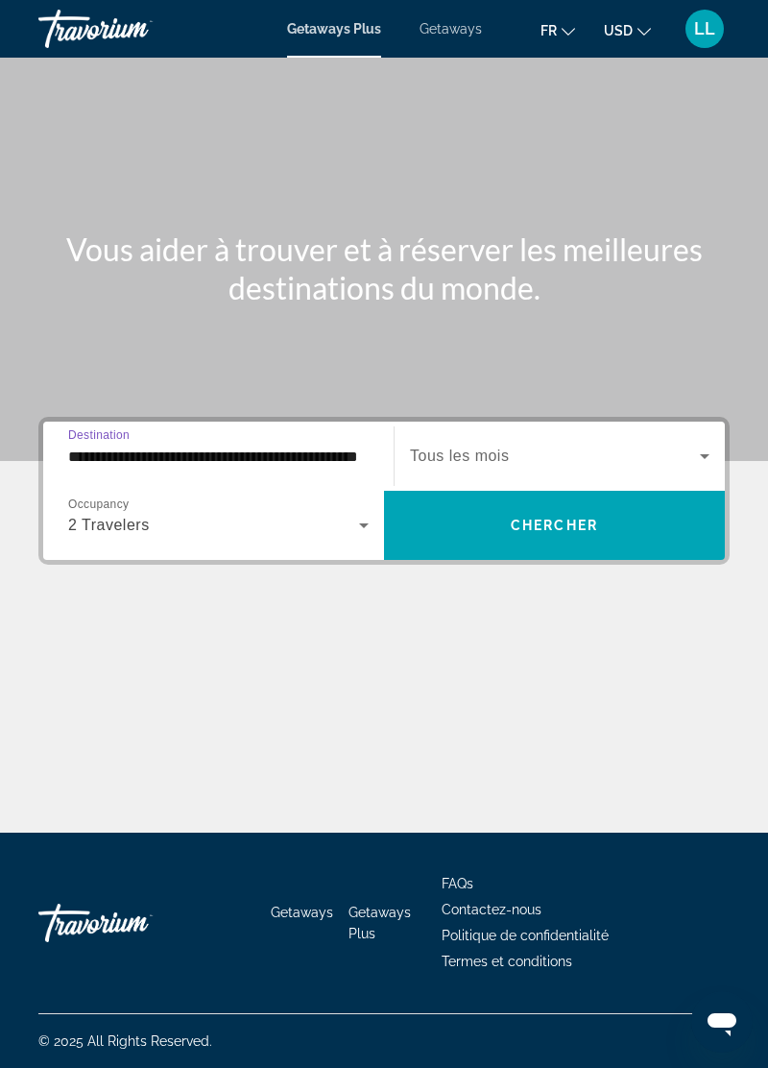
scroll to position [92, 0]
click at [661, 502] on span "Search widget" at bounding box center [554, 525] width 341 height 46
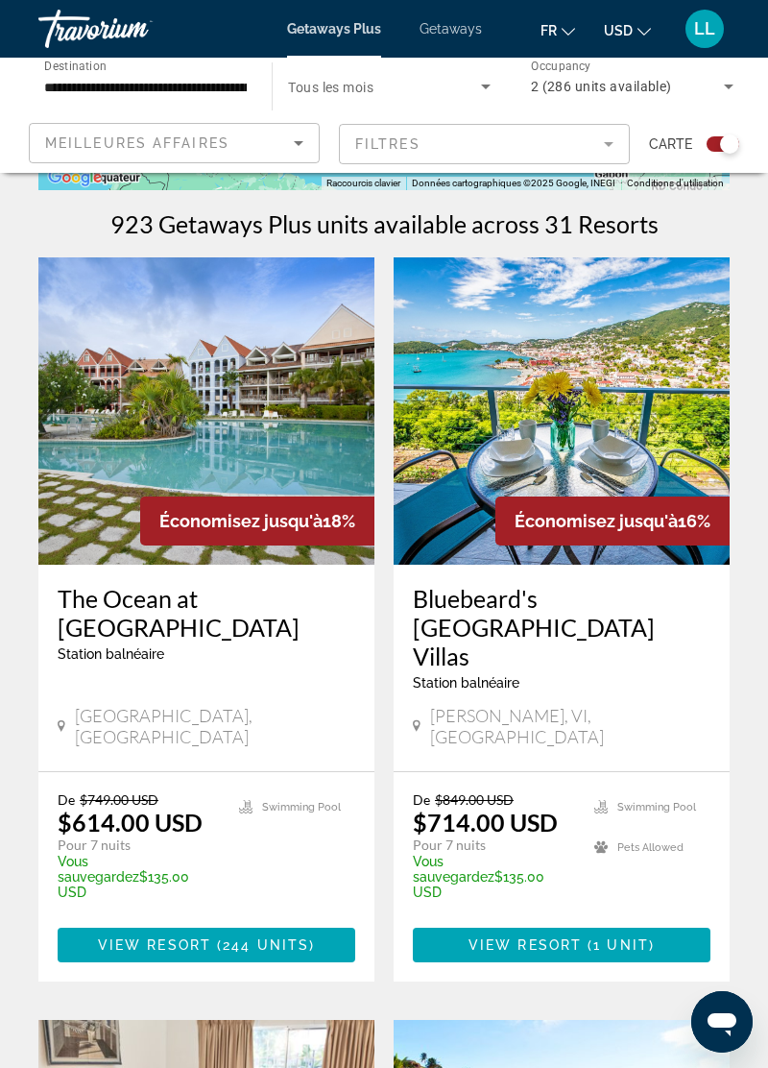
scroll to position [384, 0]
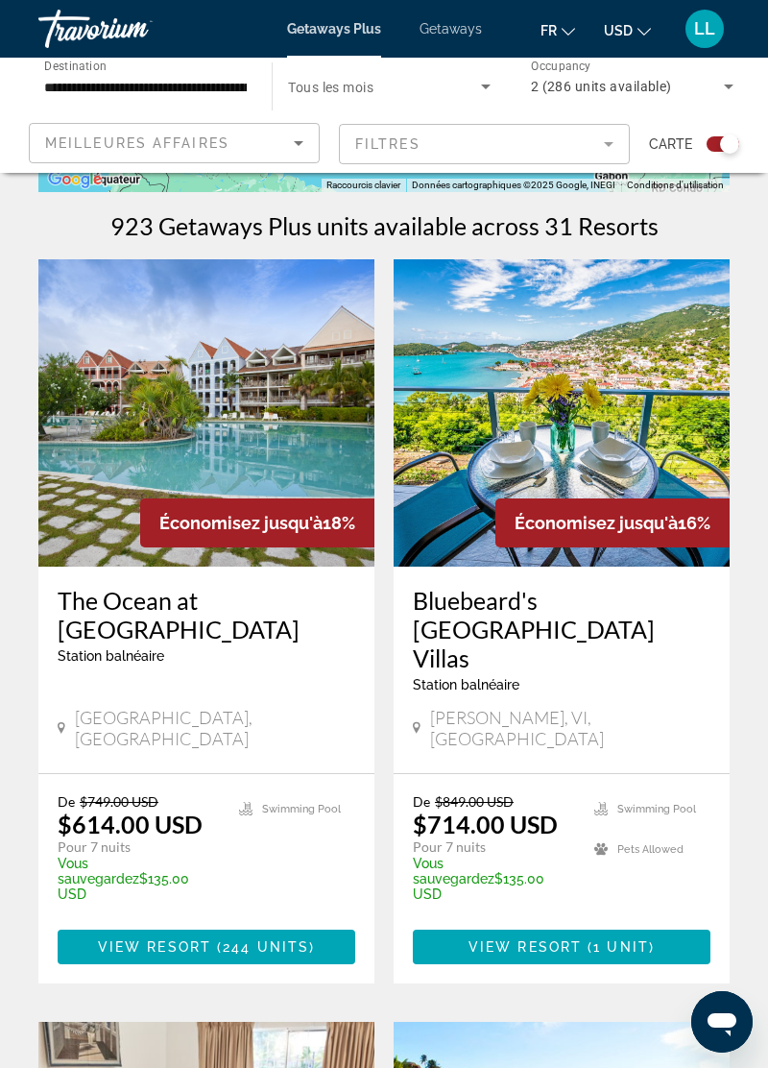
click at [300, 142] on icon "Sort by" at bounding box center [299, 143] width 10 height 5
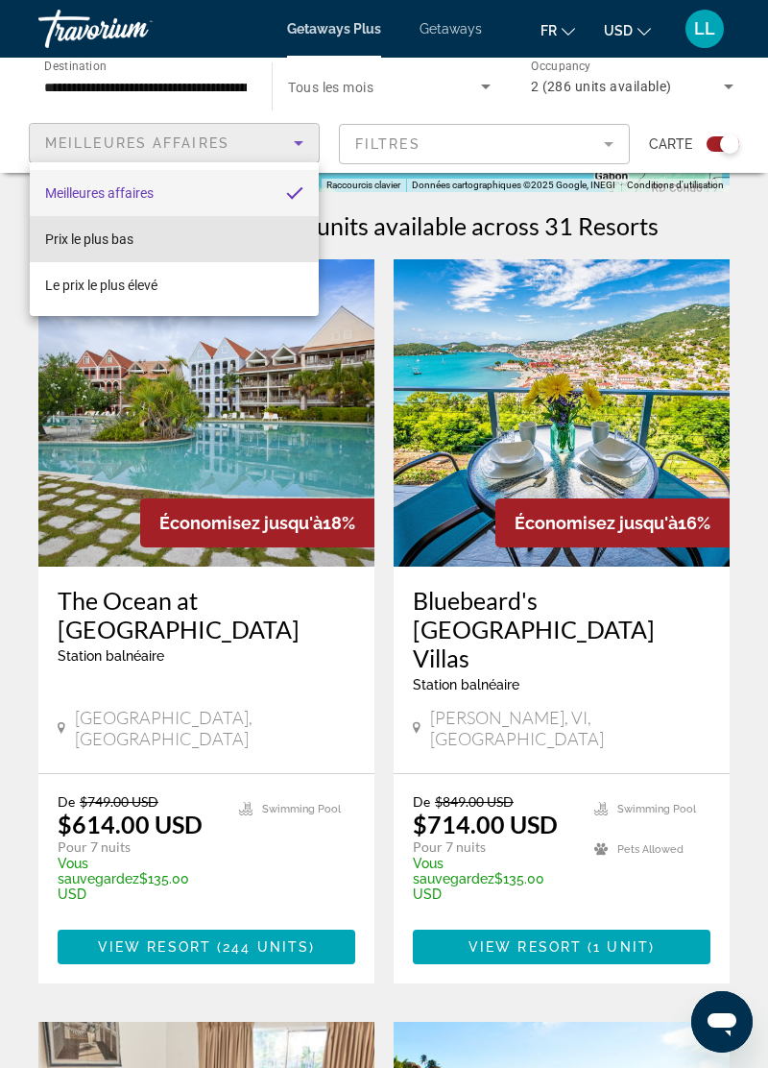
click at [160, 240] on mat-option "Prix ​​le plus bas" at bounding box center [175, 239] width 290 height 46
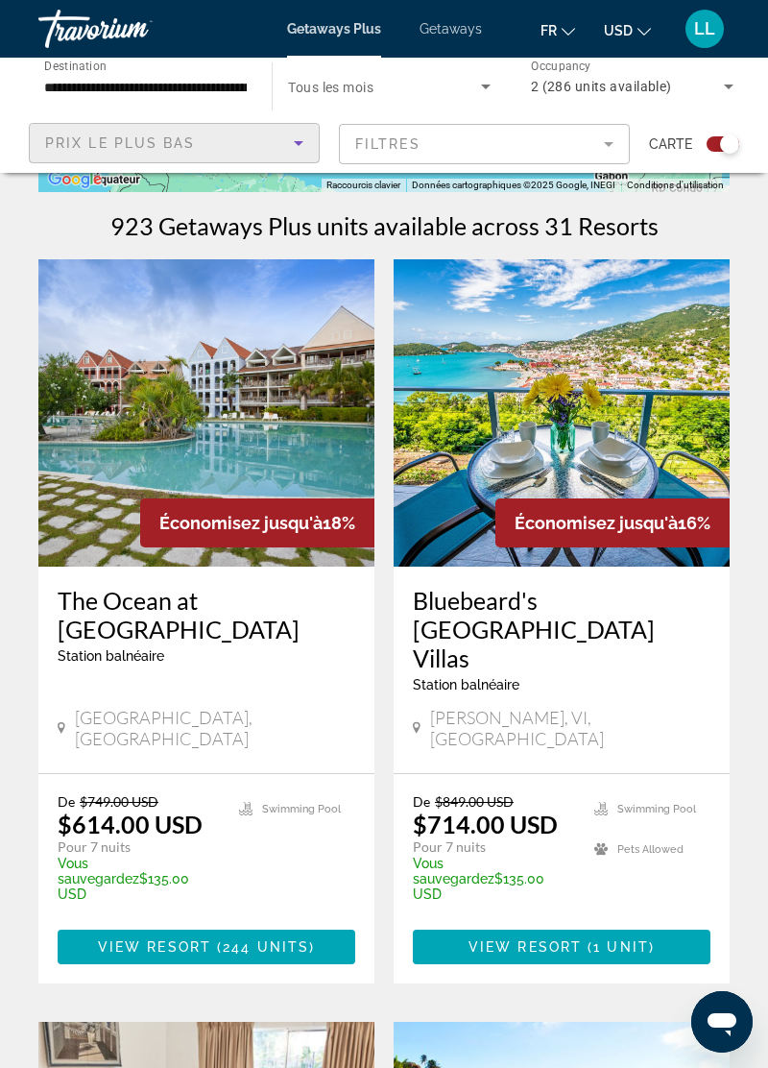
click at [307, 147] on icon "Sort by" at bounding box center [298, 143] width 23 height 23
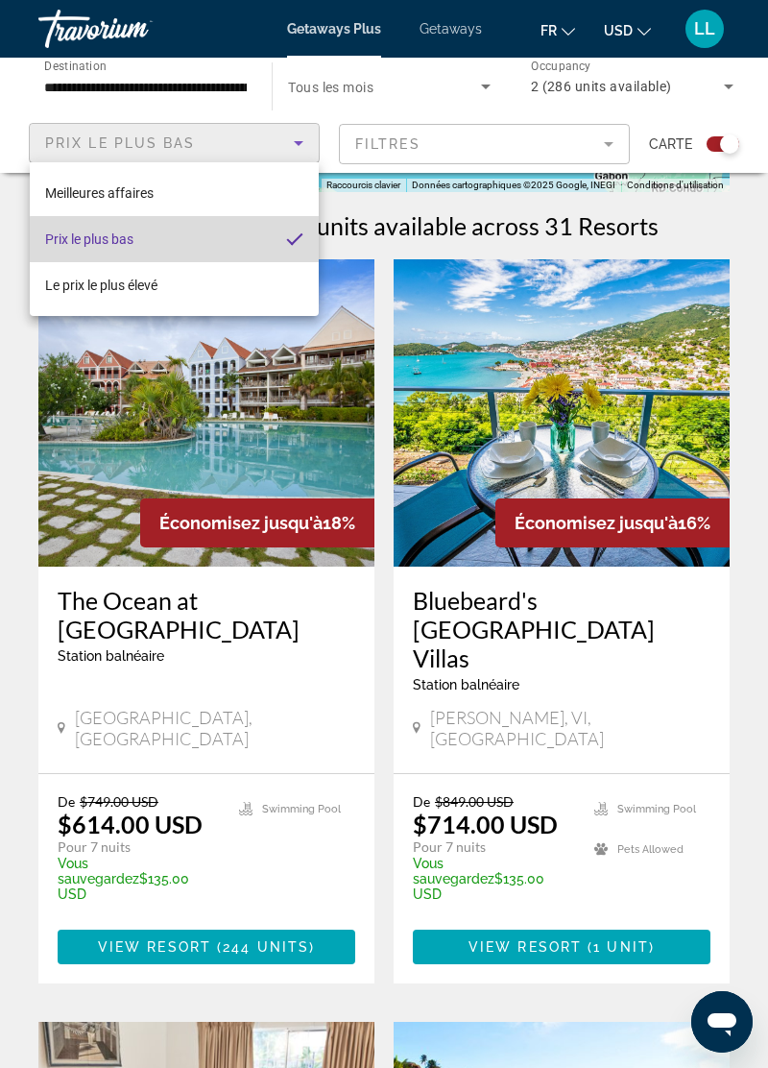
click at [234, 245] on mat-option "Prix ​​le plus bas" at bounding box center [175, 239] width 290 height 46
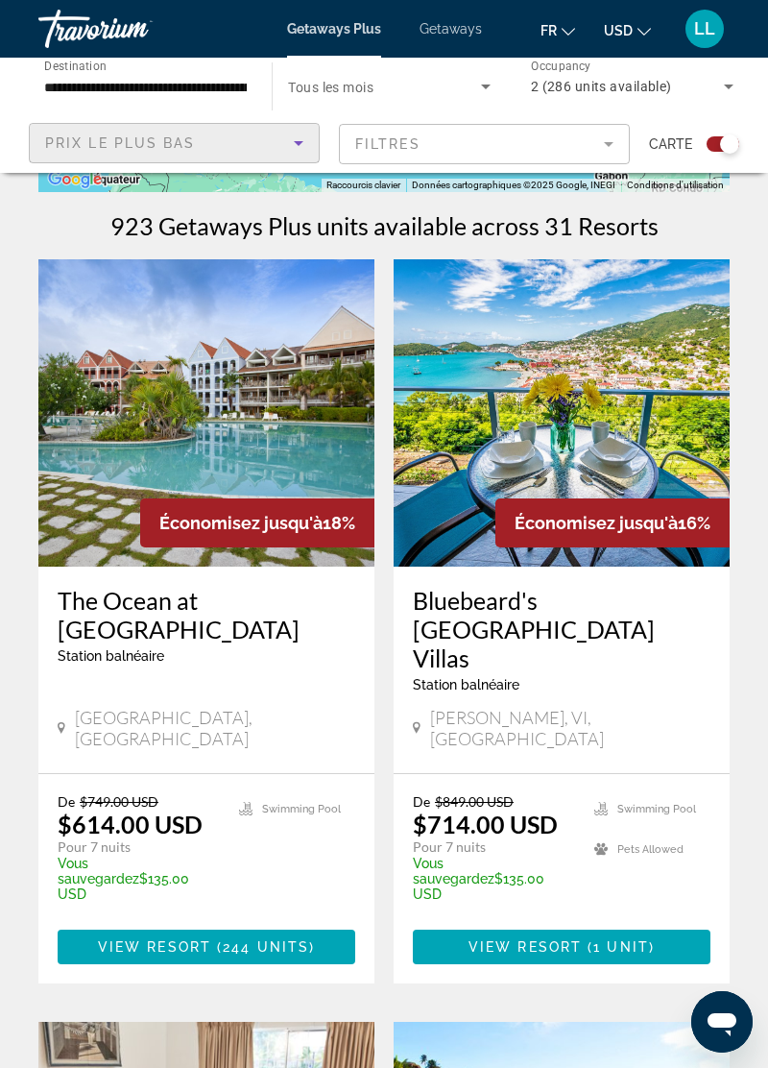
click at [640, 85] on span "2 (286 units available)" at bounding box center [601, 86] width 141 height 15
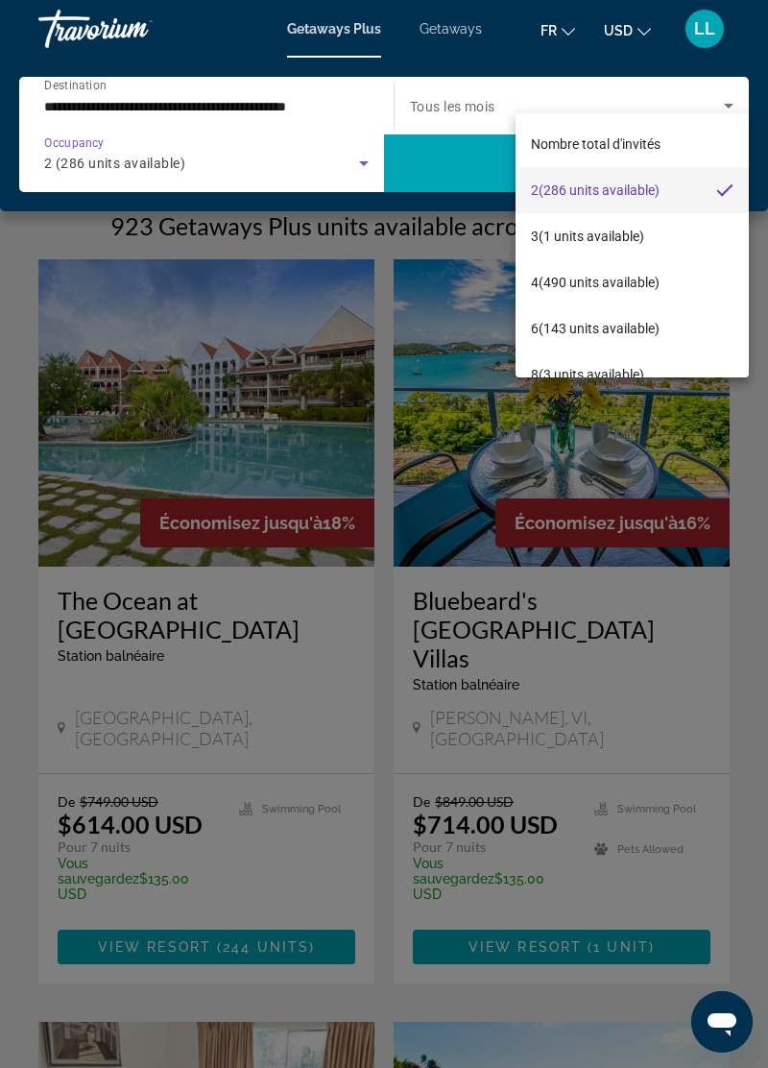
click at [663, 125] on mat-option "Nombre total d'invités" at bounding box center [632, 144] width 233 height 46
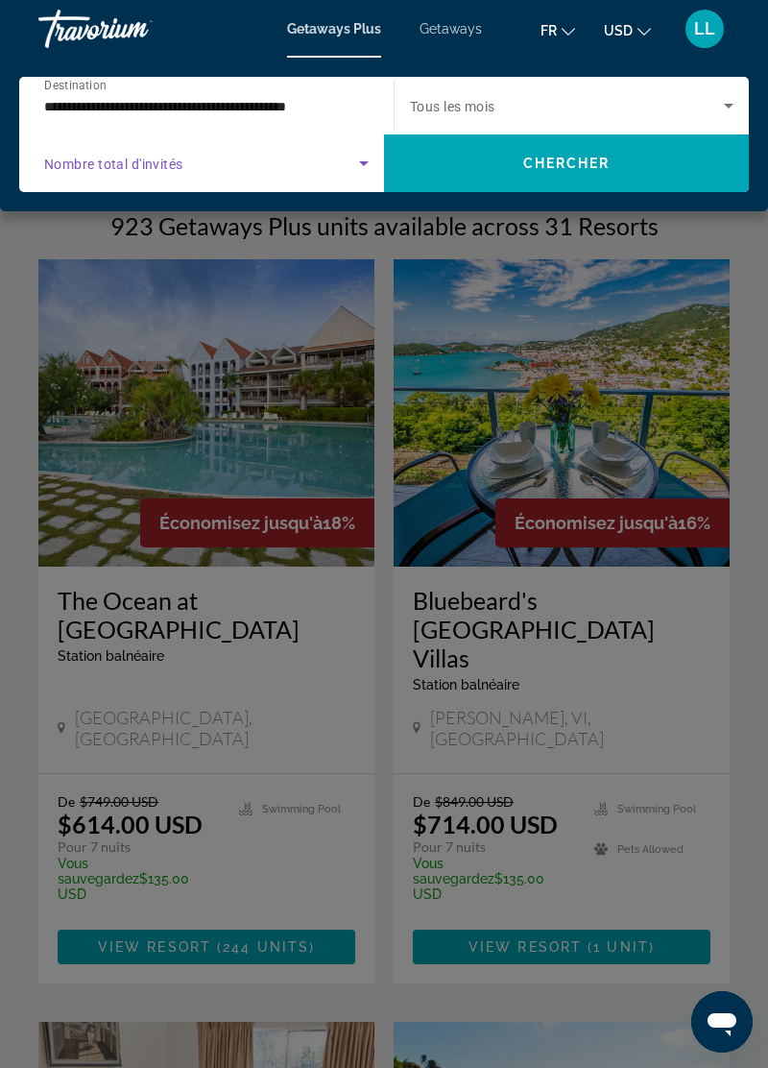
click at [363, 163] on icon "Search widget" at bounding box center [364, 163] width 10 height 5
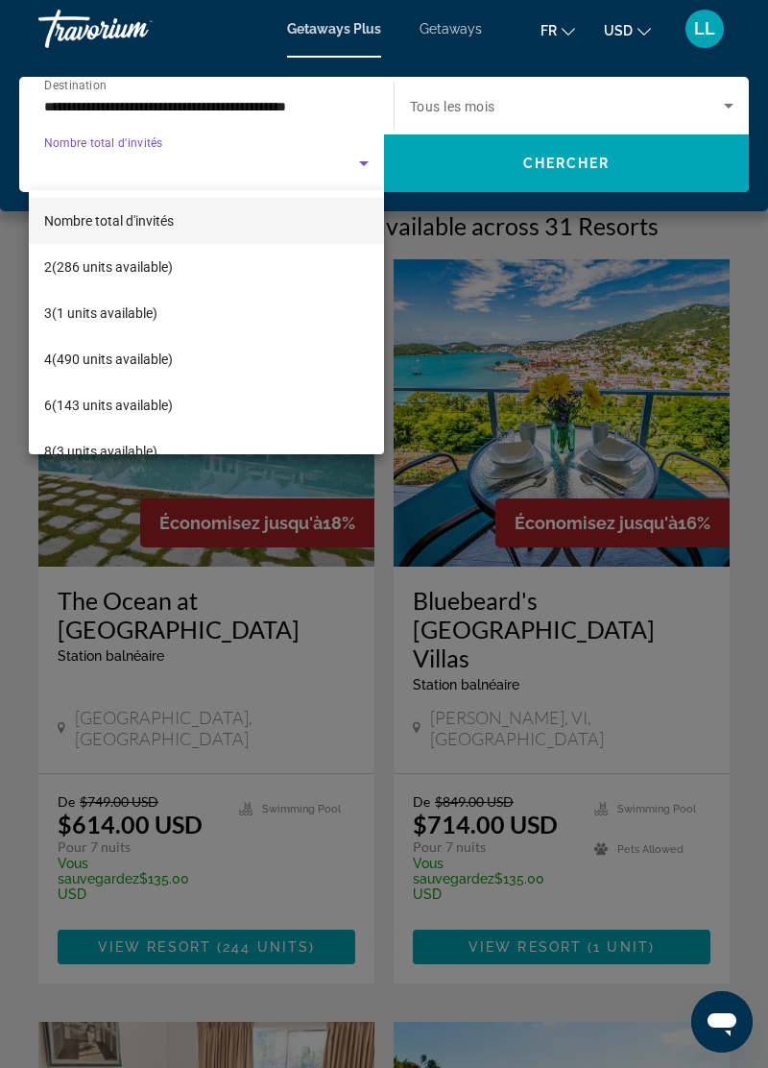
click at [367, 171] on div at bounding box center [384, 534] width 768 height 1068
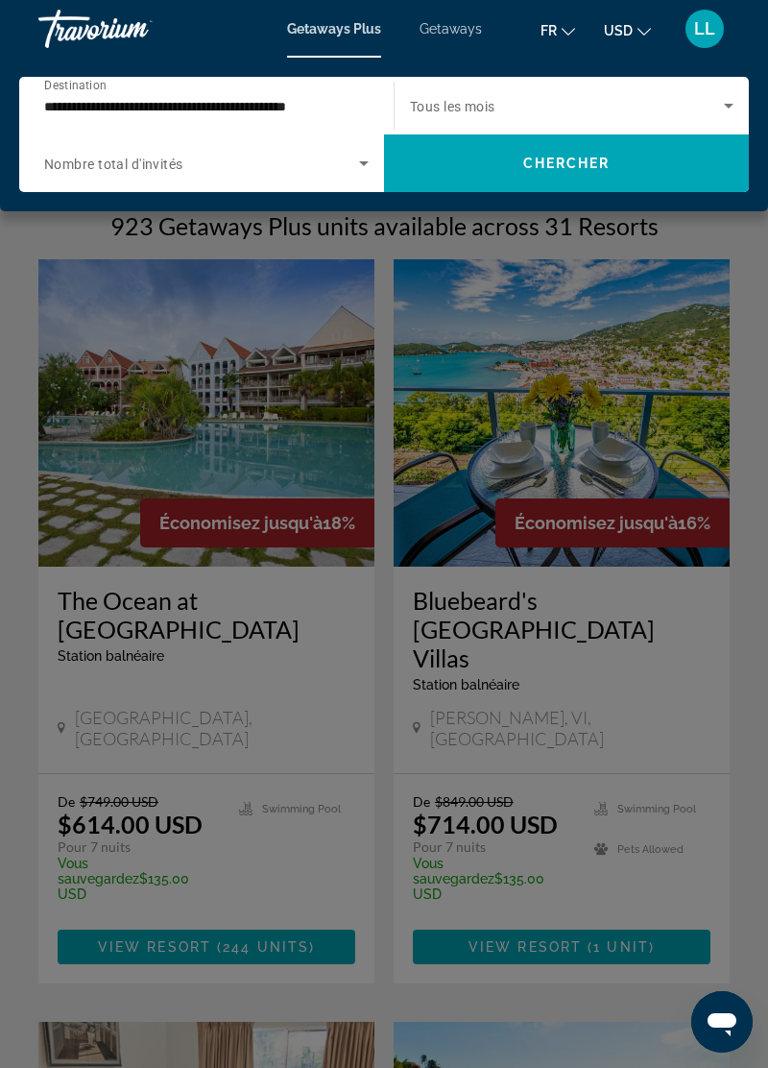
click at [365, 161] on icon "Search widget" at bounding box center [364, 163] width 10 height 5
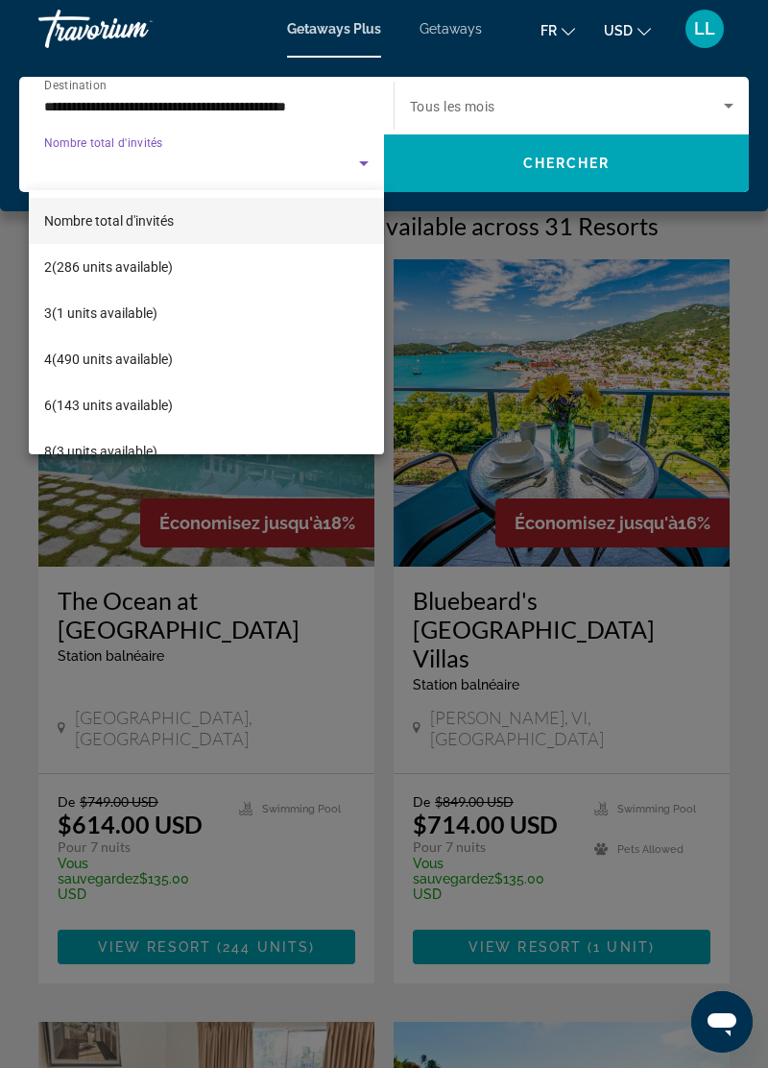
click at [185, 271] on mat-option "2 (286 units available)" at bounding box center [206, 267] width 355 height 46
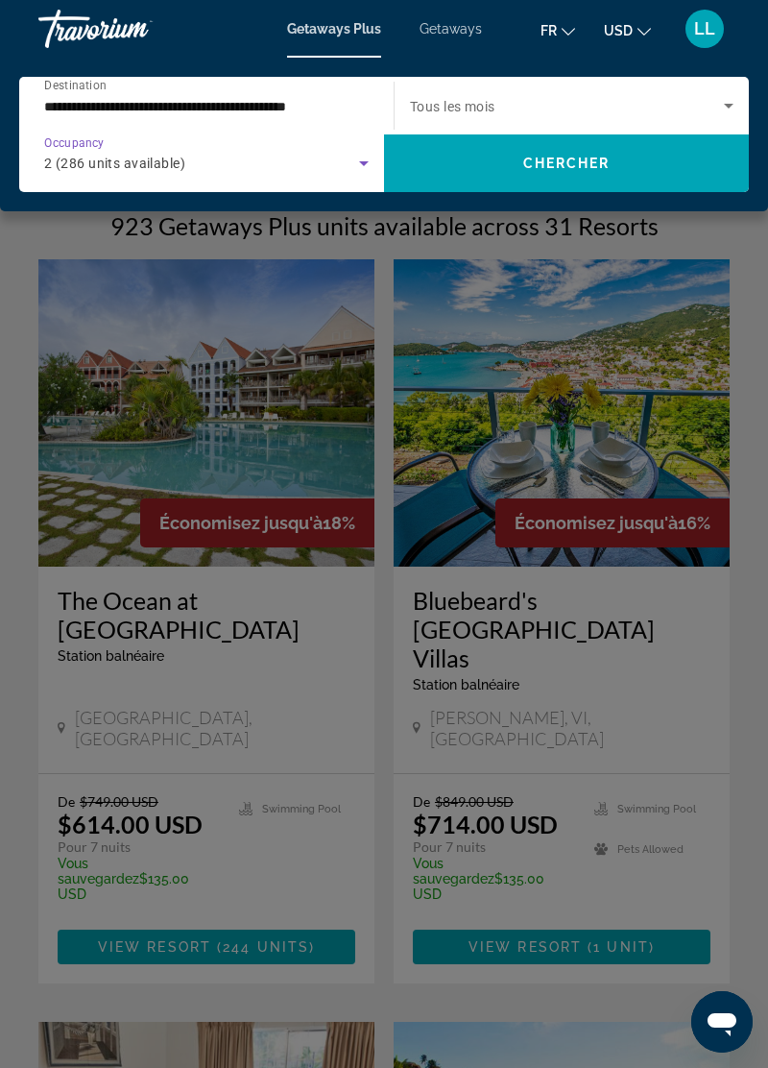
click at [732, 106] on icon "Search widget" at bounding box center [729, 106] width 10 height 5
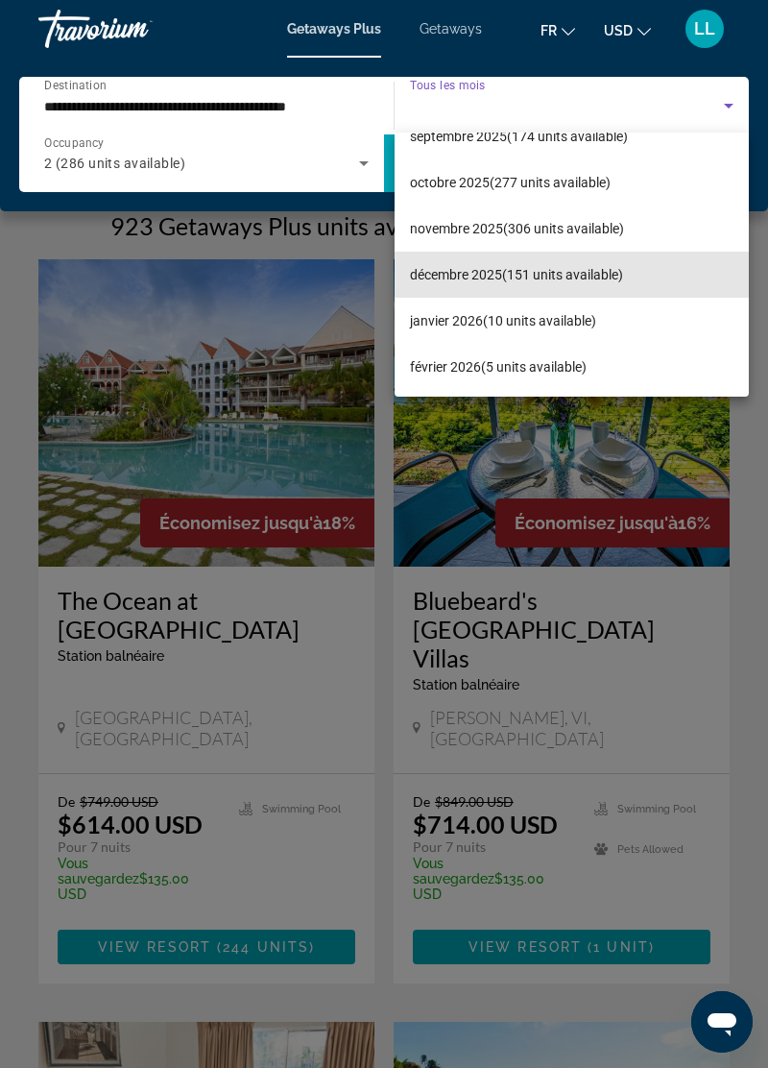
scroll to position [71, 0]
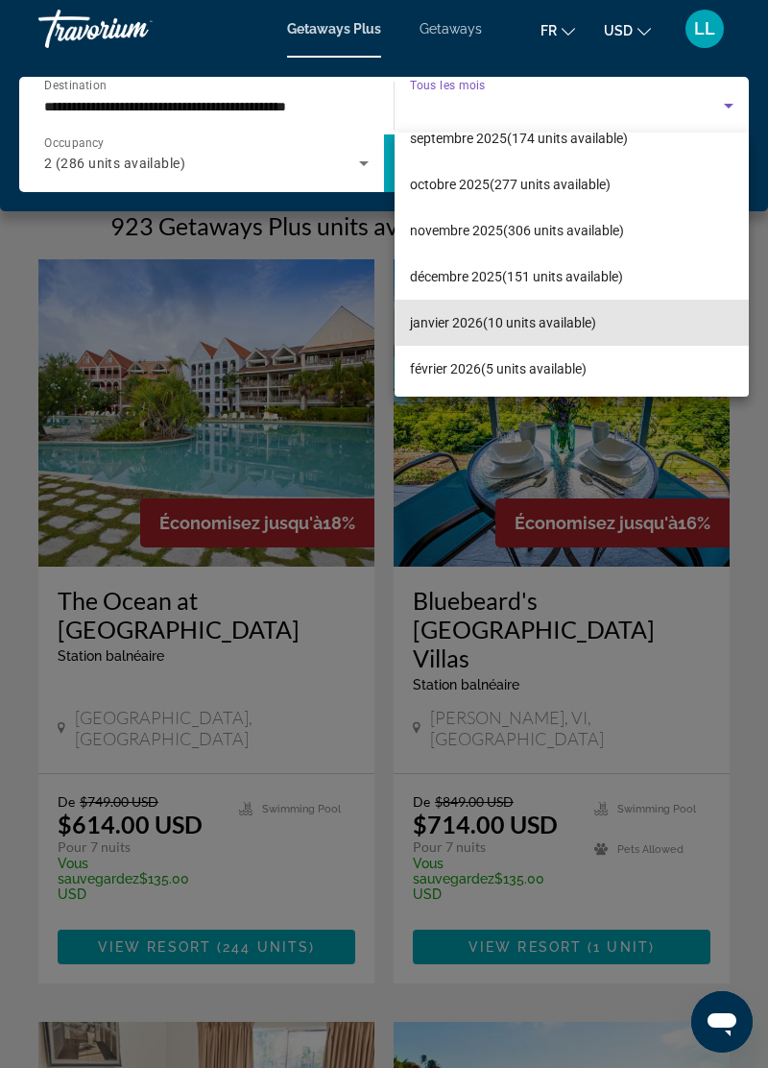
click at [603, 328] on mat-option "janvier 2026 (10 units available)" at bounding box center [572, 323] width 354 height 46
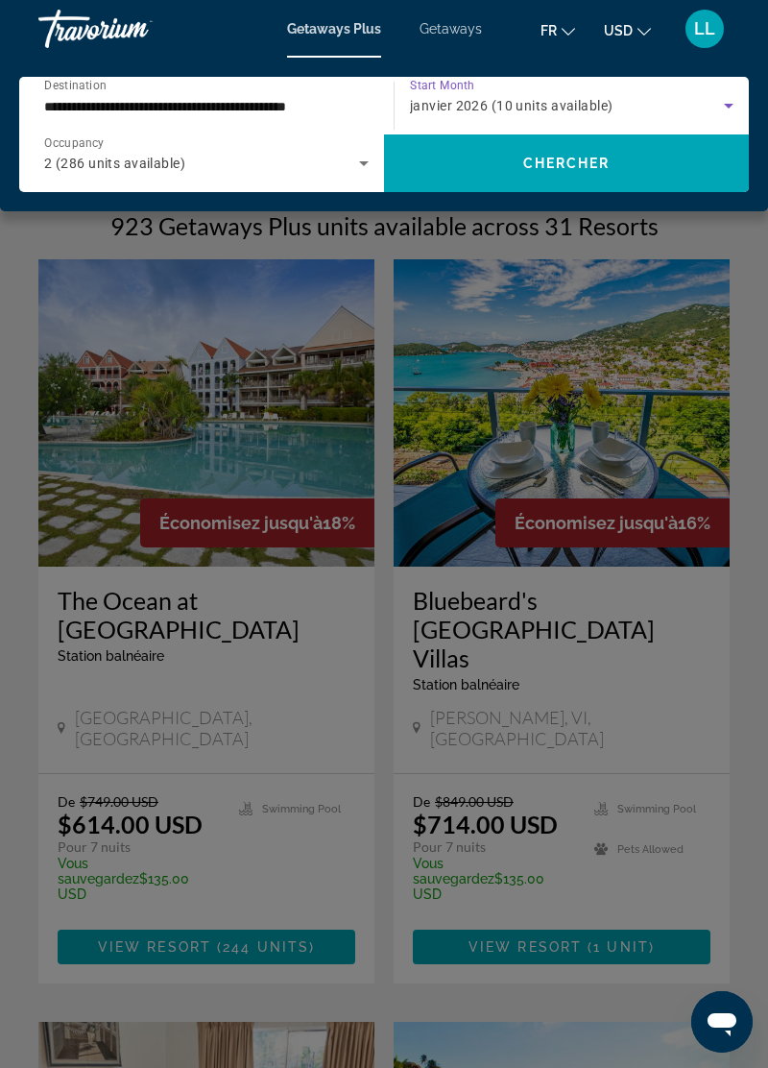
click at [702, 166] on span "Search widget" at bounding box center [566, 163] width 365 height 46
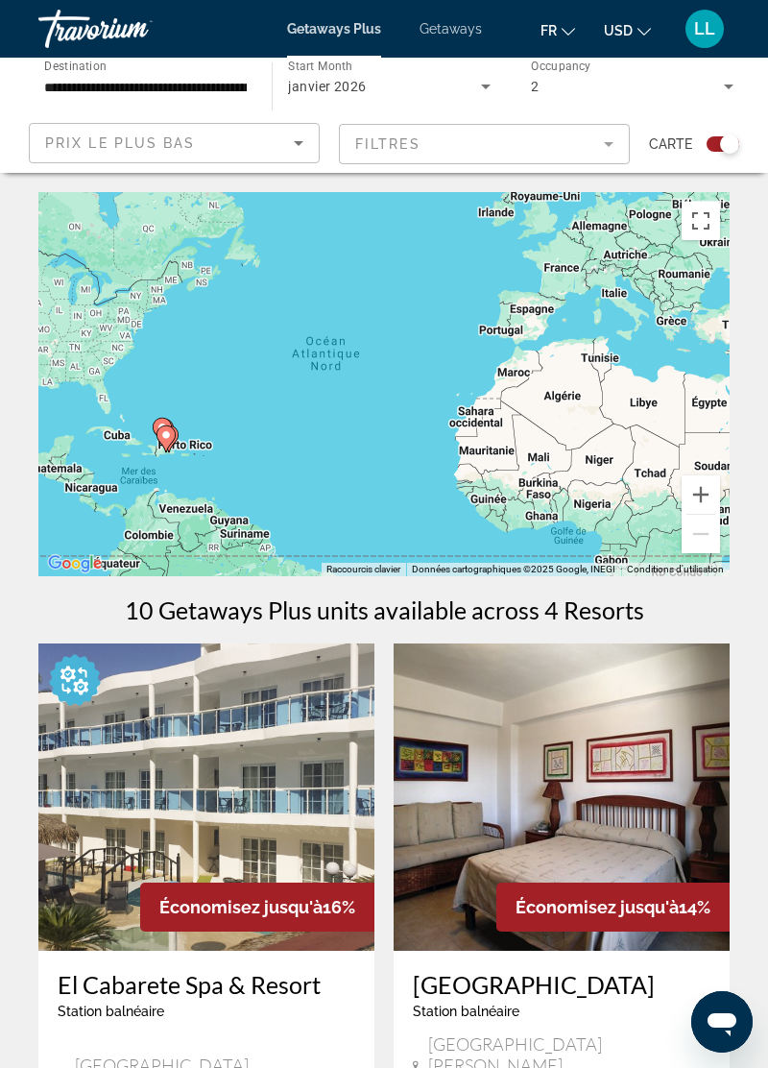
click at [299, 142] on icon "Sort by" at bounding box center [299, 143] width 10 height 5
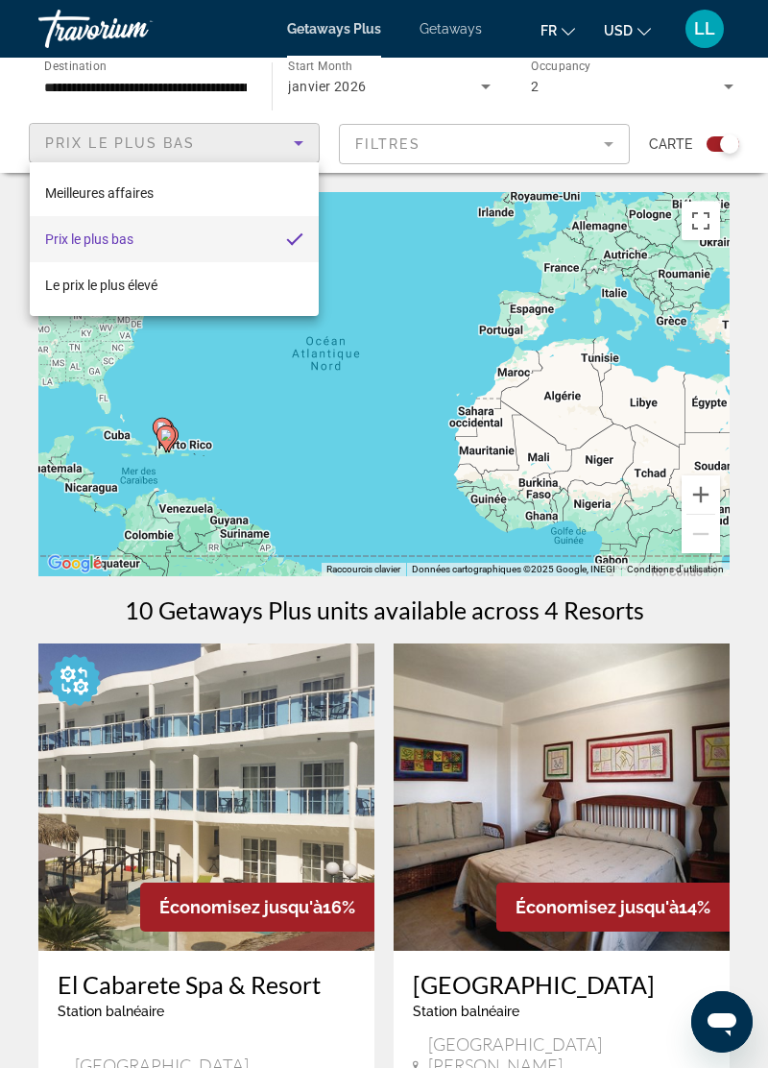
click at [244, 188] on mat-option "Meilleures affaires" at bounding box center [175, 193] width 290 height 46
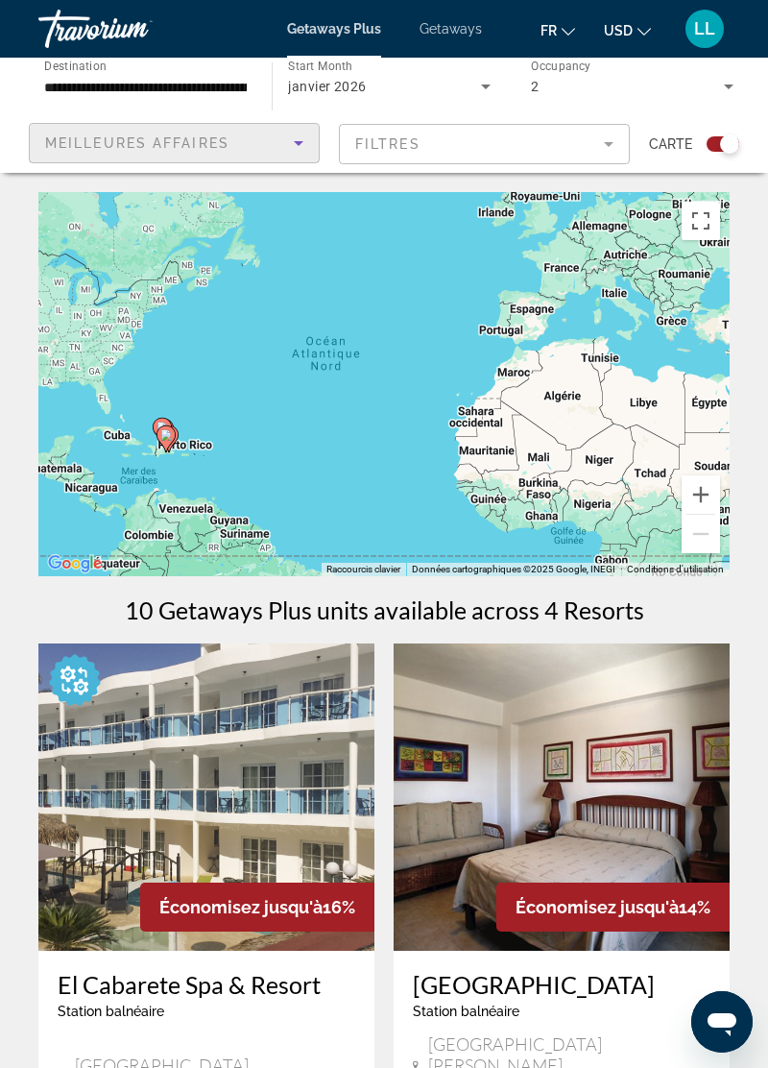
click at [618, 150] on mat-form-field "Filtres" at bounding box center [484, 144] width 291 height 40
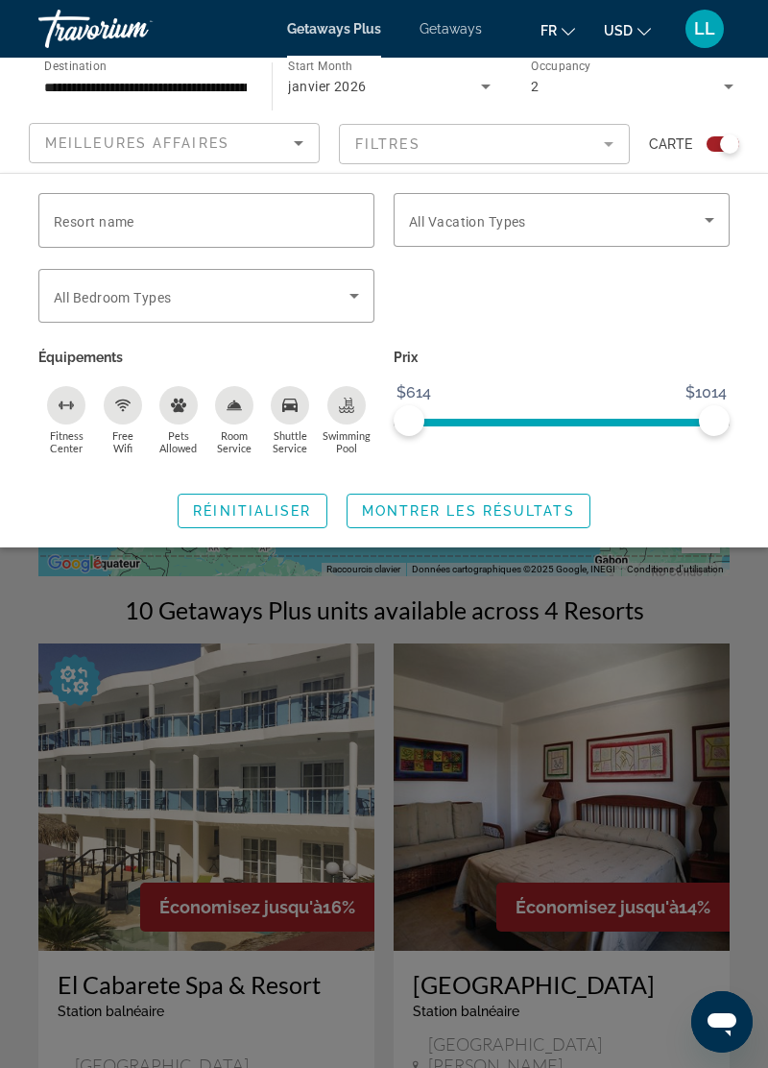
click at [533, 513] on span "Montrer les résultats" at bounding box center [468, 510] width 213 height 15
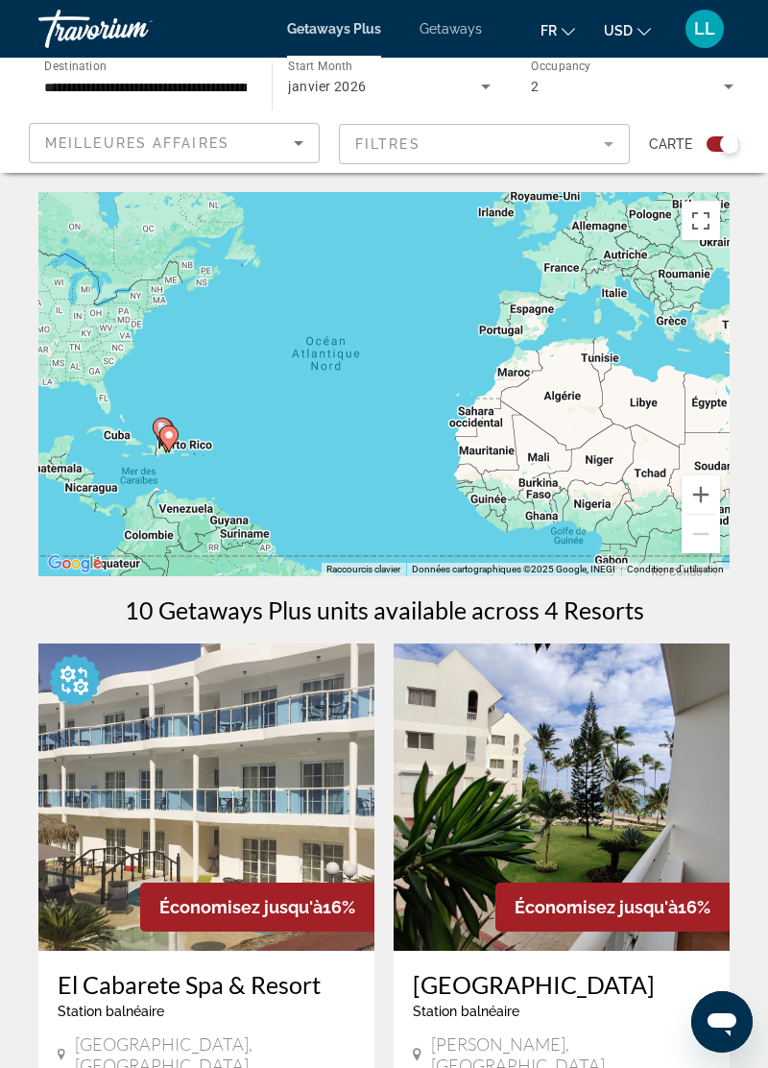
click at [624, 134] on mat-form-field "Filtres" at bounding box center [484, 144] width 291 height 40
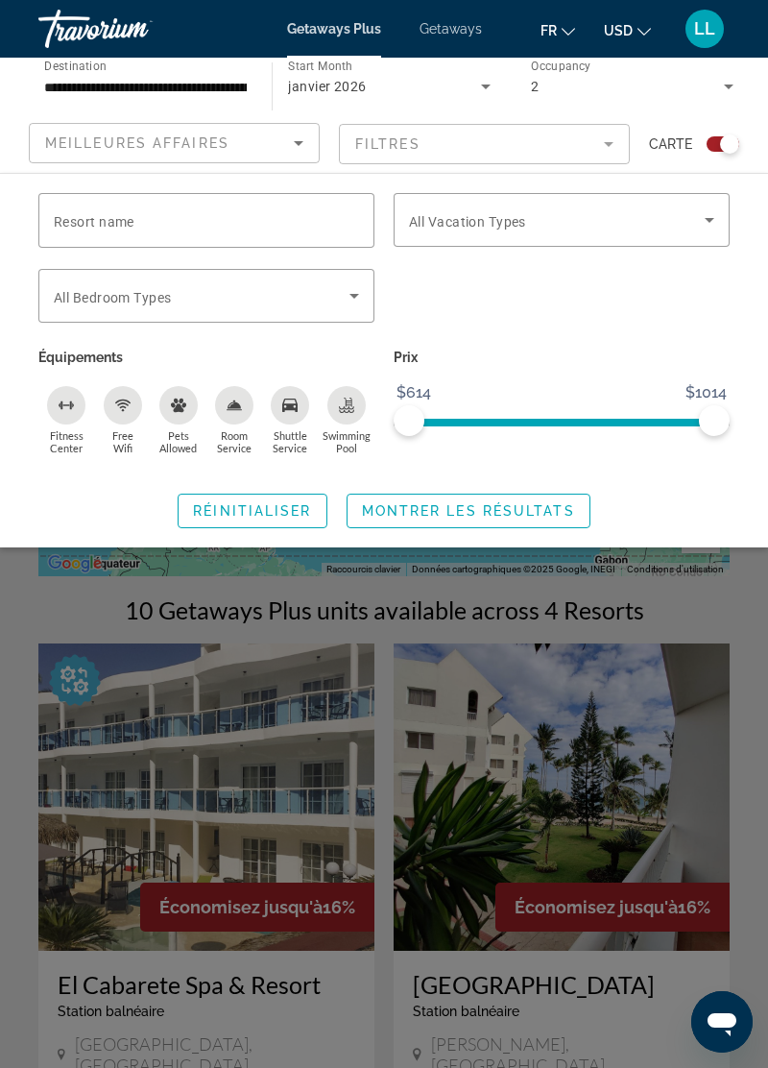
click at [712, 218] on icon "Search widget" at bounding box center [710, 220] width 10 height 5
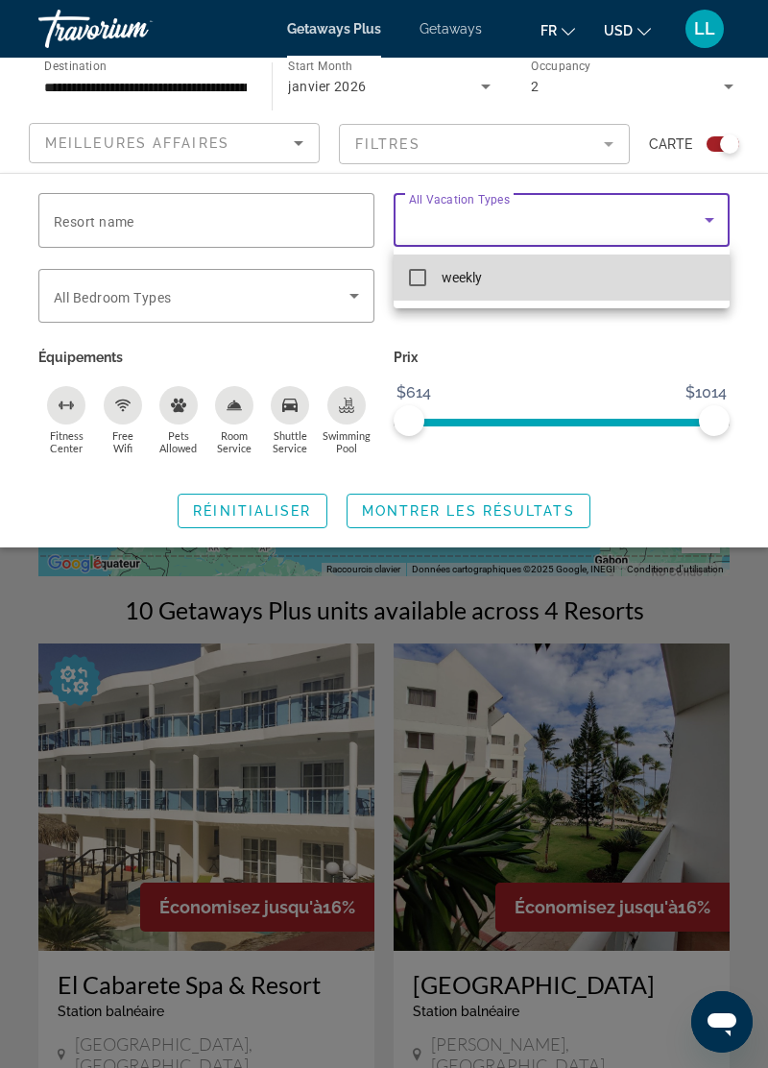
click at [422, 288] on mat-option "weekly" at bounding box center [562, 278] width 336 height 46
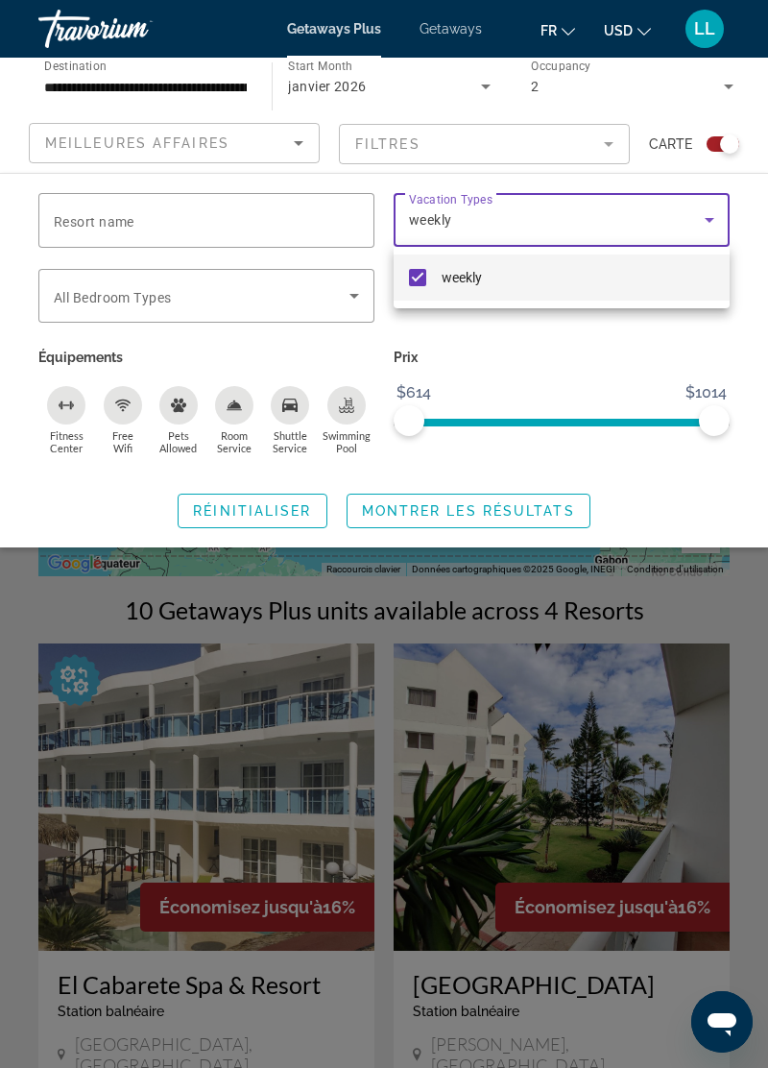
click at [352, 292] on div at bounding box center [384, 534] width 768 height 1068
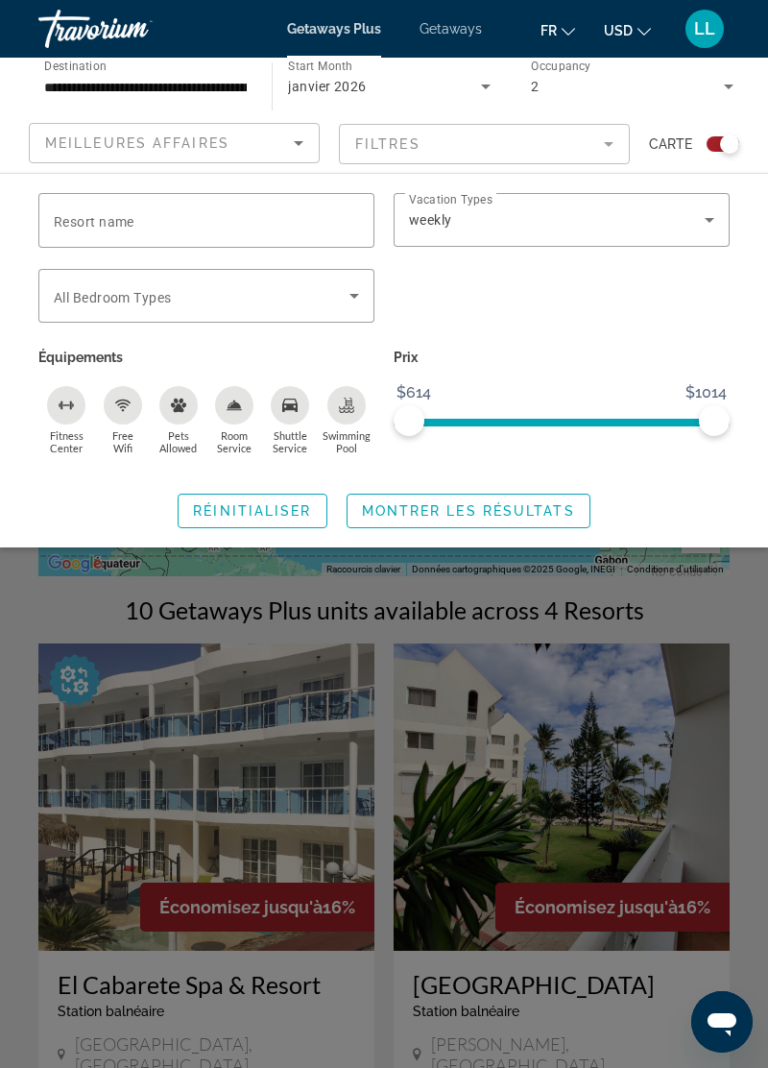
click at [362, 297] on icon "Search widget" at bounding box center [354, 295] width 23 height 23
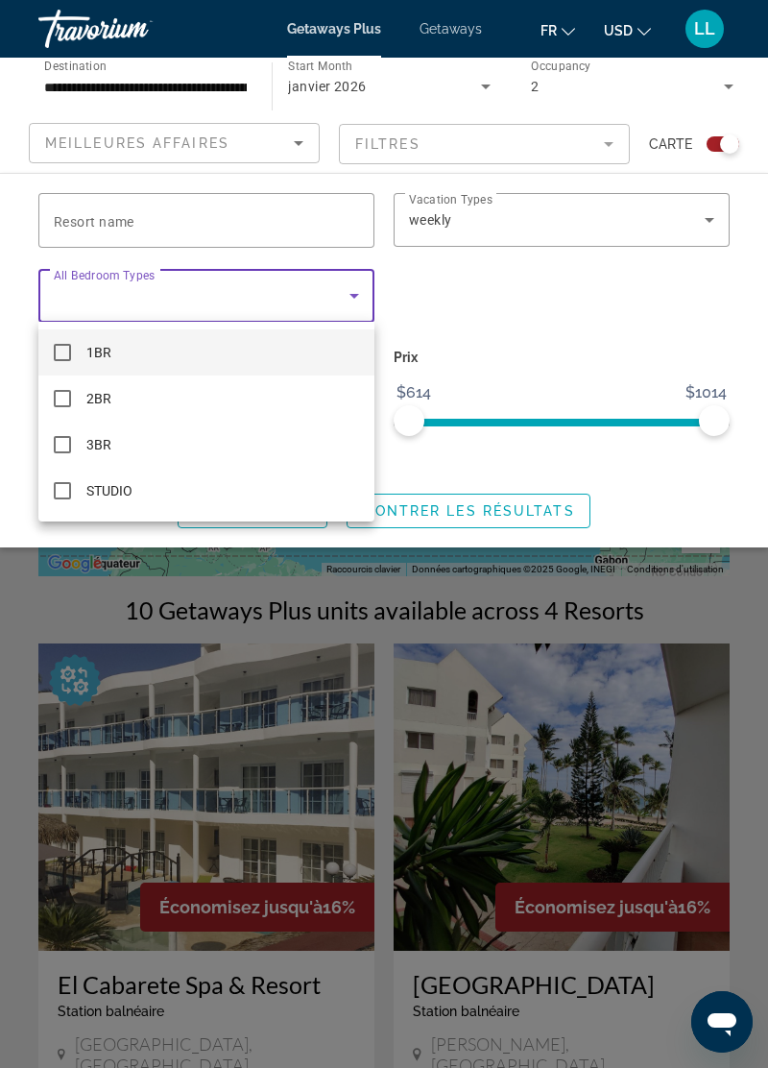
click at [60, 357] on mat-pseudo-checkbox at bounding box center [62, 352] width 17 height 17
click at [526, 521] on div at bounding box center [384, 534] width 768 height 1068
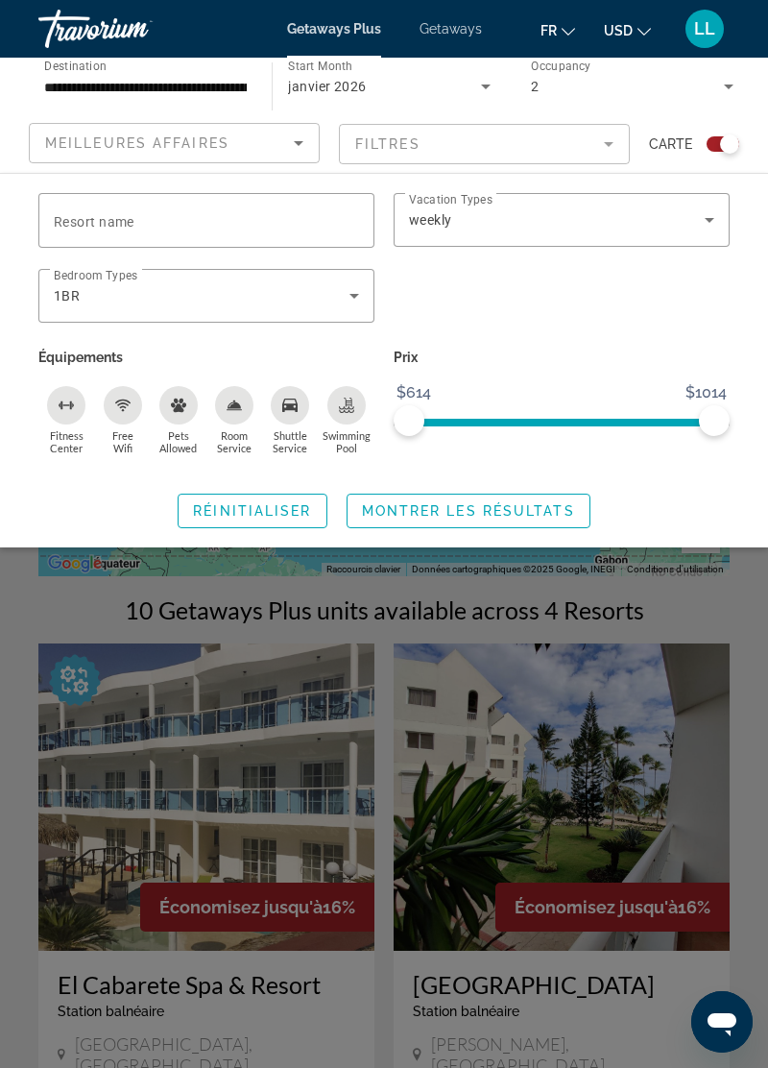
click at [527, 524] on span "Search widget" at bounding box center [469, 511] width 242 height 46
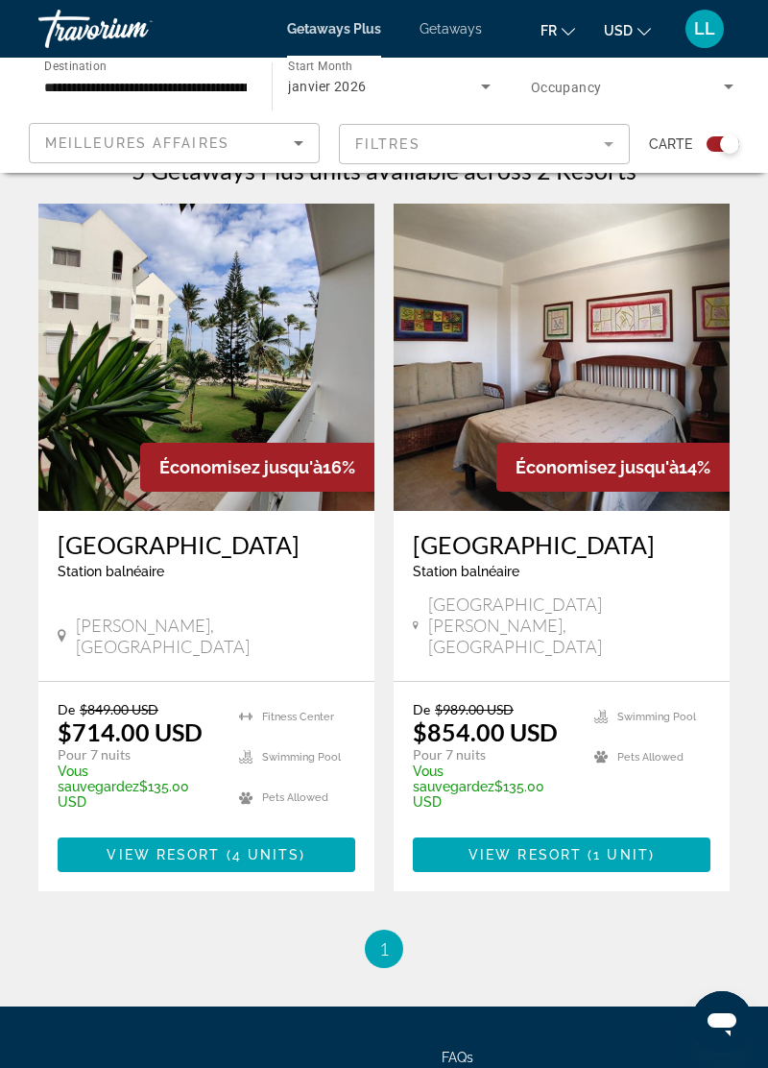
scroll to position [463, 0]
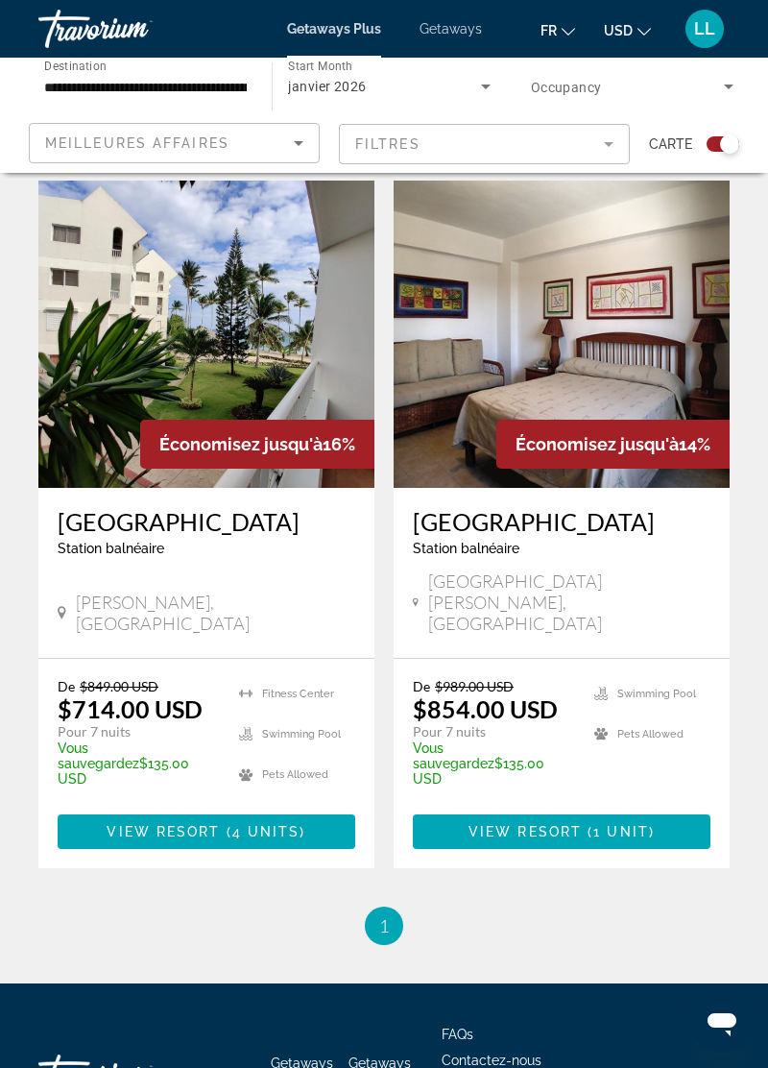
click at [627, 344] on img "Main content" at bounding box center [562, 334] width 336 height 307
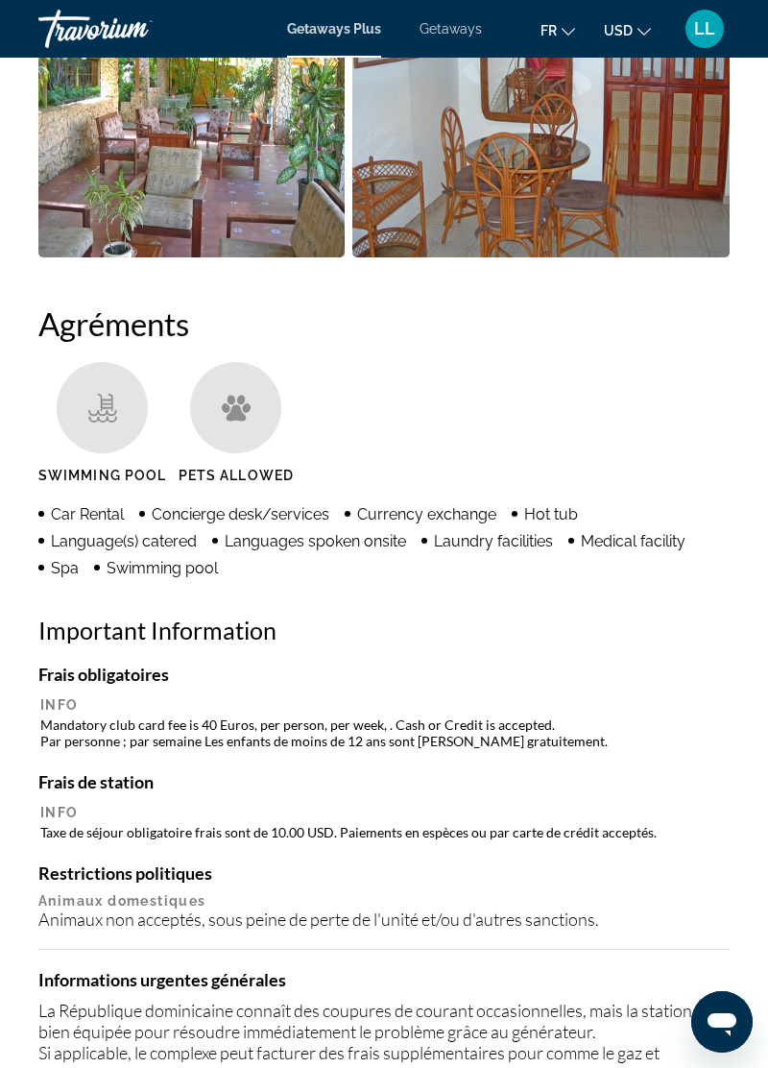
scroll to position [1858, 0]
click at [564, 40] on button "fr English Español Français Italiano Português русский" at bounding box center [558, 30] width 35 height 28
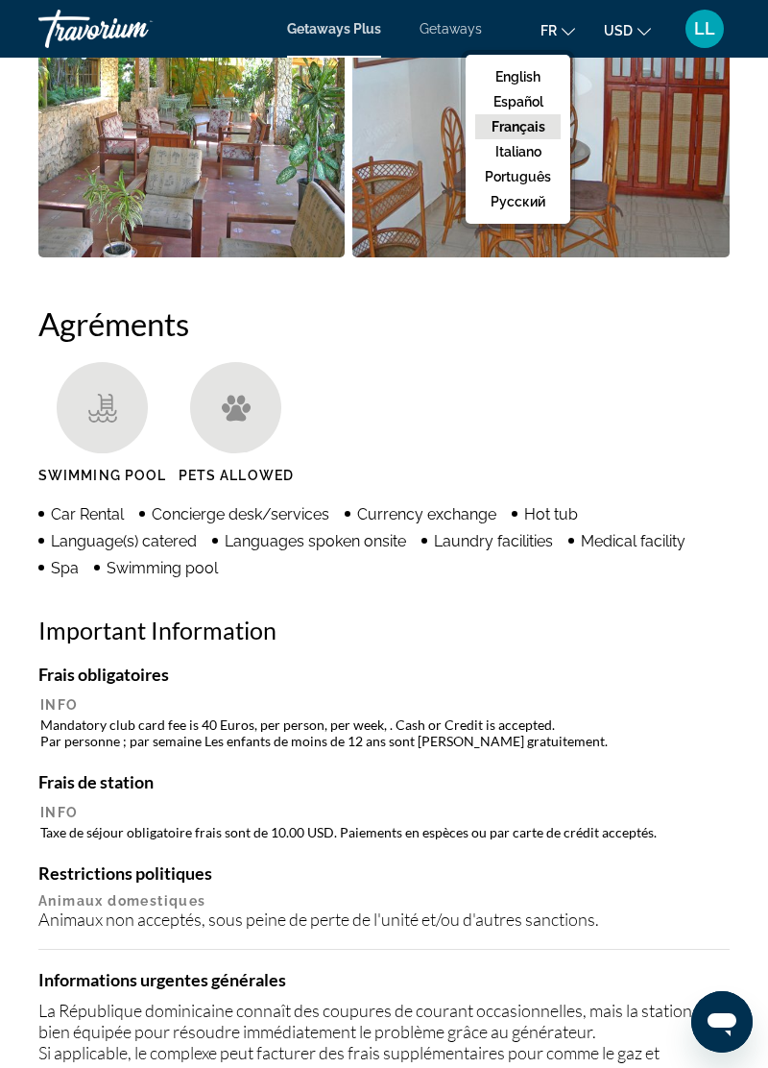
click at [536, 129] on button "Français" at bounding box center [517, 126] width 85 height 25
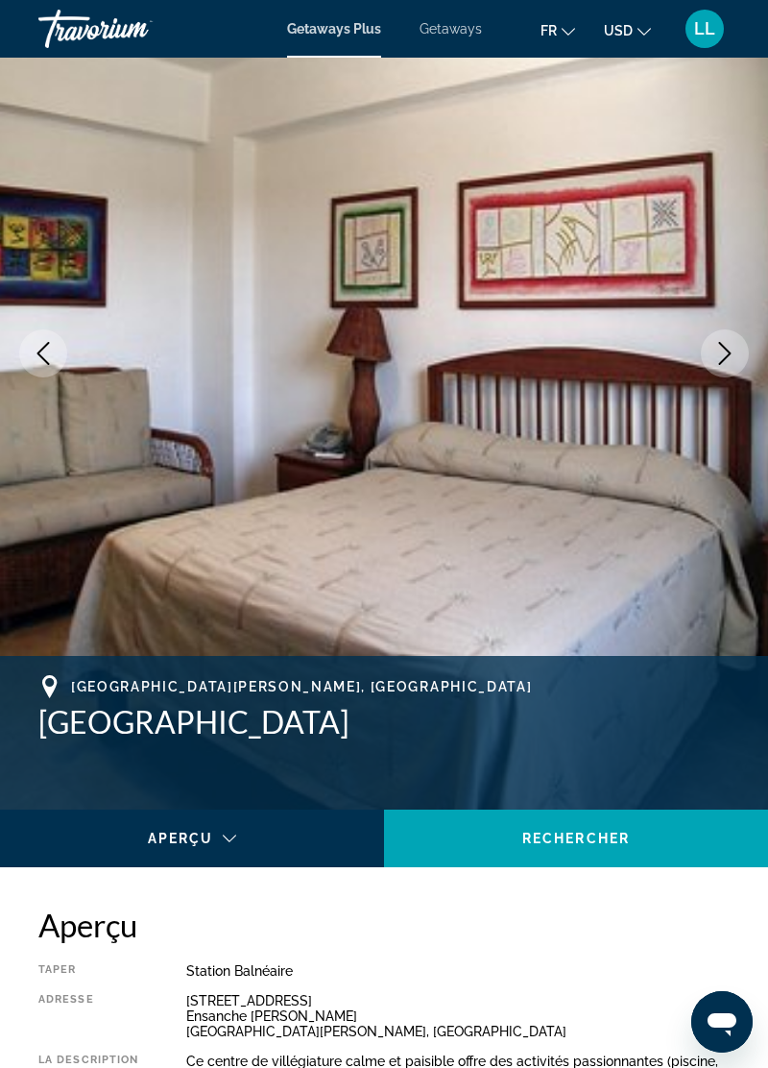
scroll to position [0, 0]
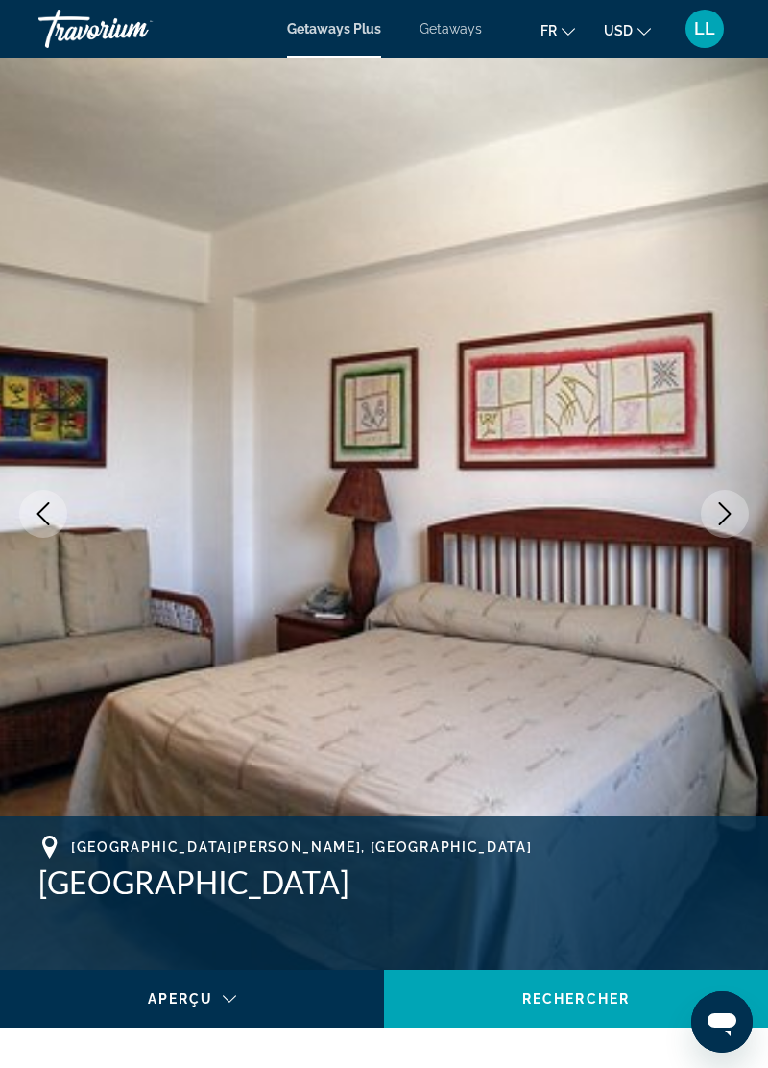
click at [357, 22] on span "Getaways Plus" at bounding box center [334, 28] width 94 height 15
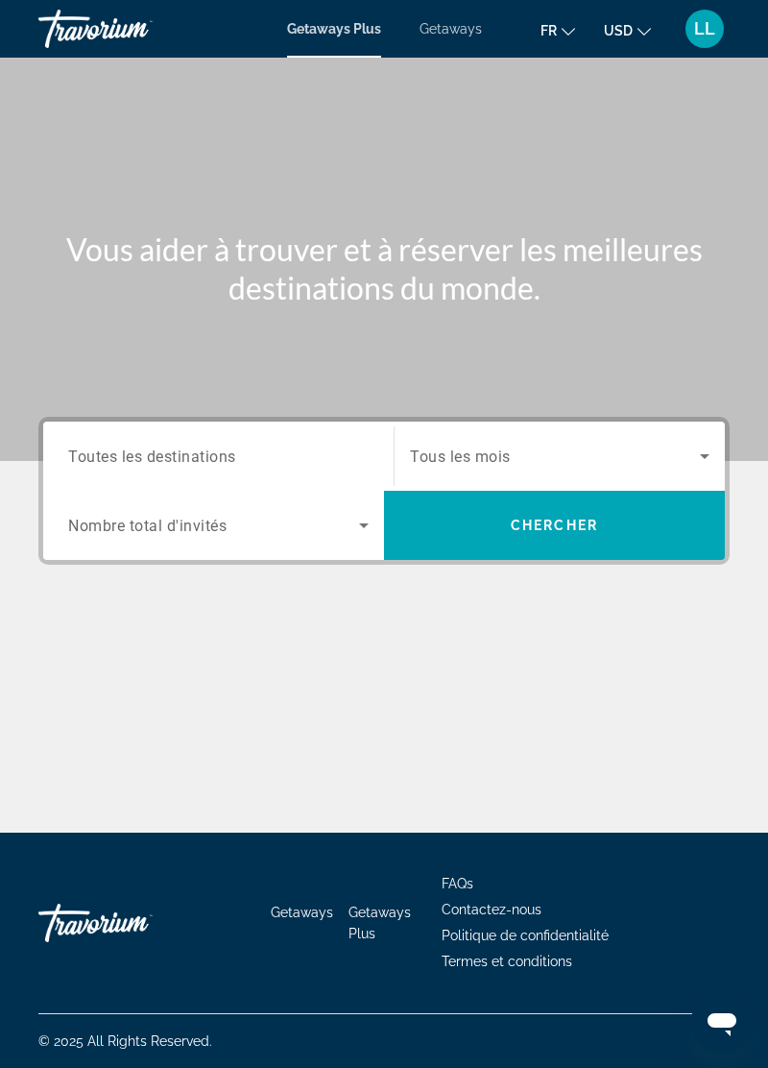
click at [319, 453] on input "Destination Toutes les destinations" at bounding box center [218, 457] width 301 height 23
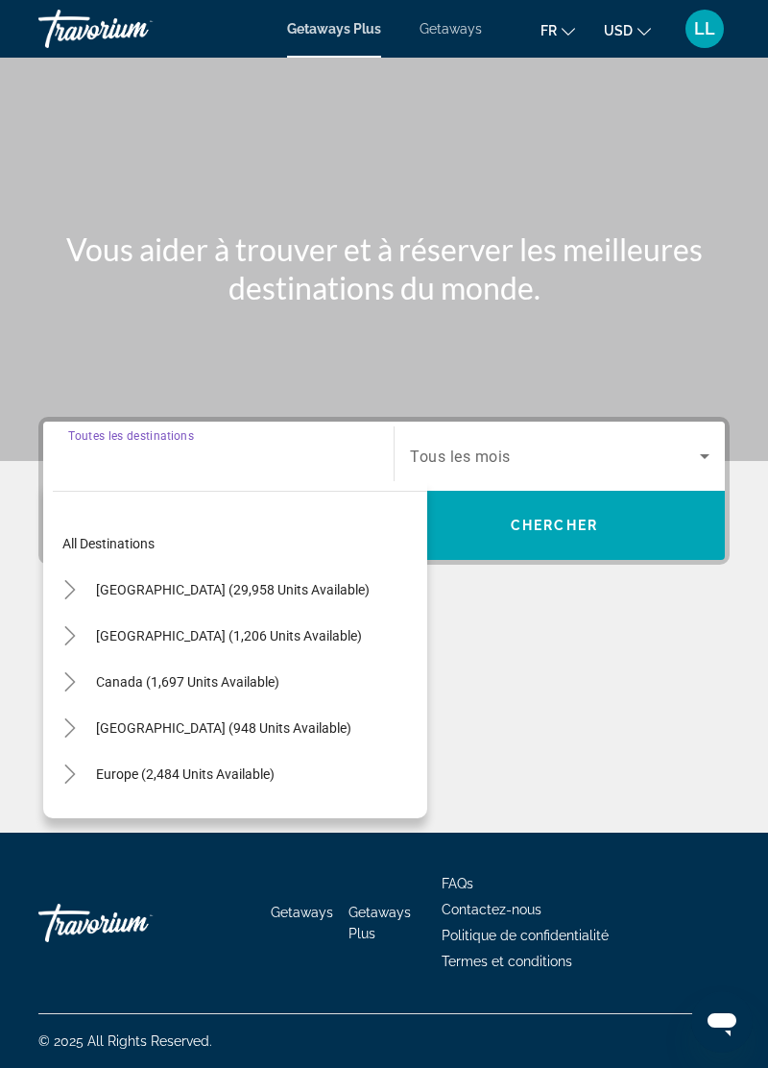
scroll to position [92, 0]
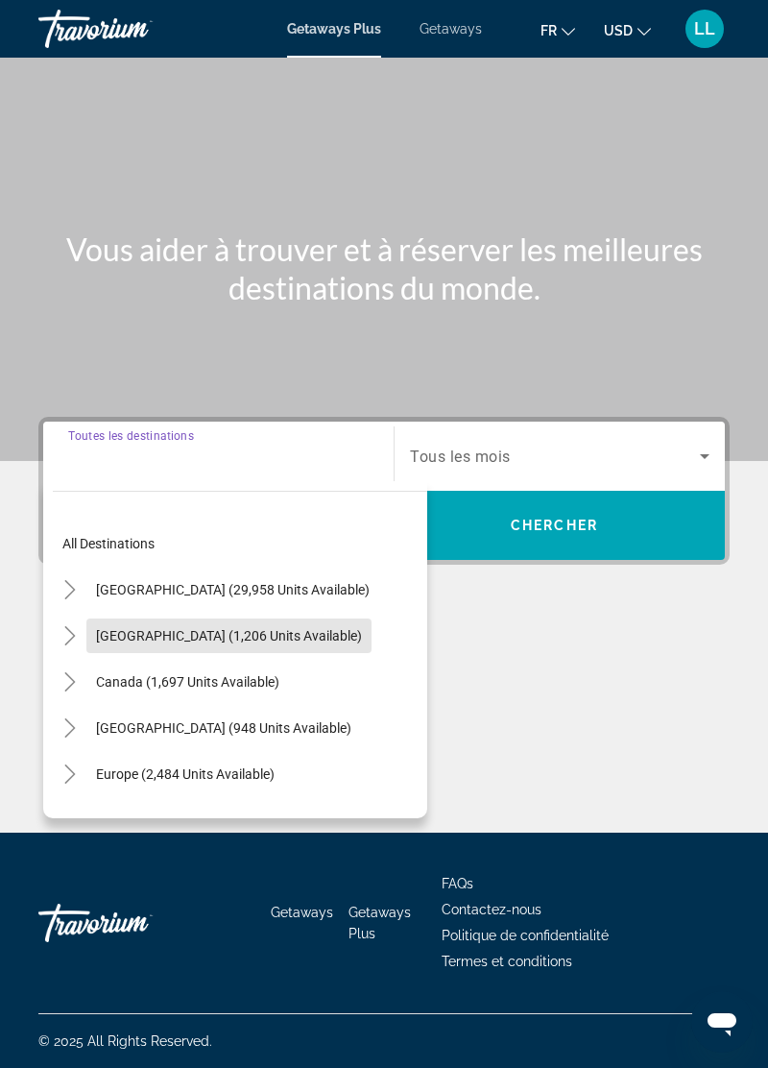
click at [240, 628] on span "[GEOGRAPHIC_DATA] (1,206 units available)" at bounding box center [229, 635] width 266 height 15
type input "**********"
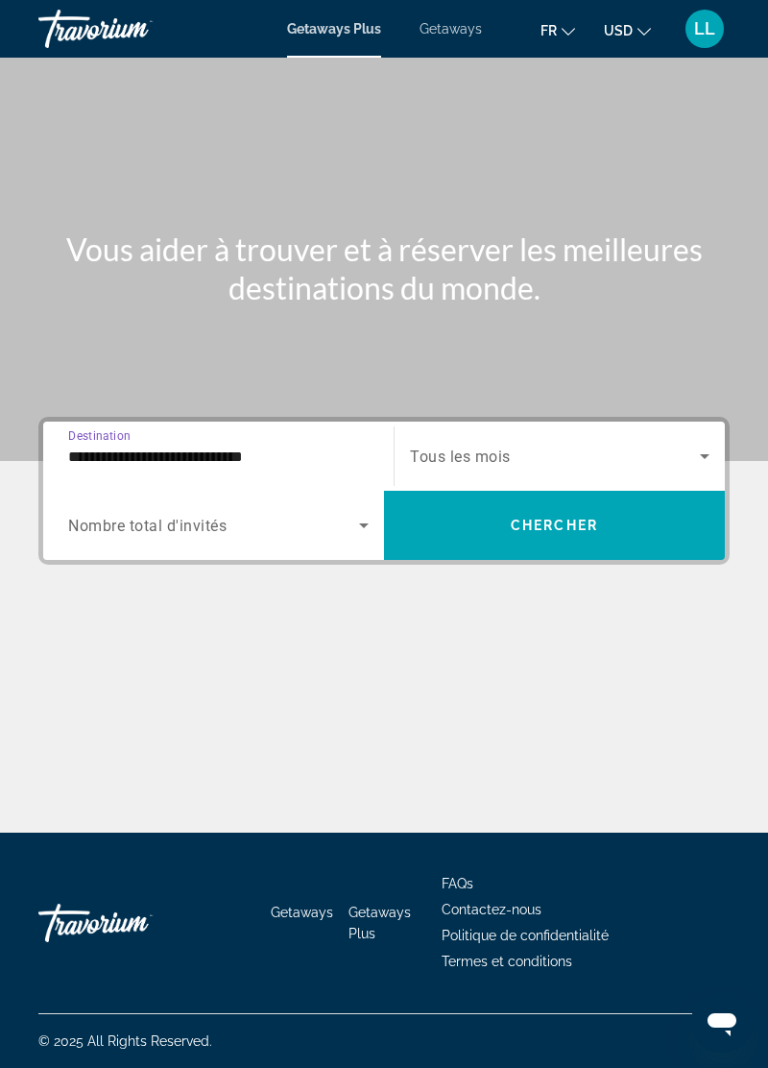
click at [363, 523] on icon "Search widget" at bounding box center [364, 525] width 10 height 5
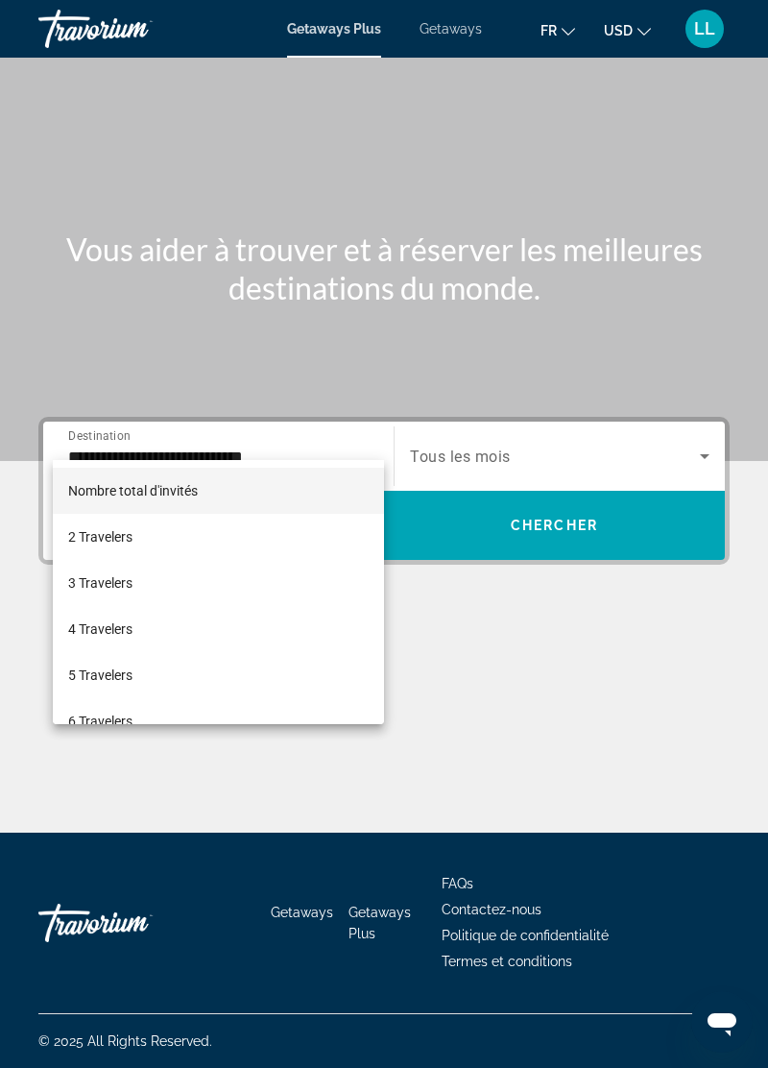
click at [142, 546] on mat-option "2 Travelers" at bounding box center [218, 537] width 331 height 46
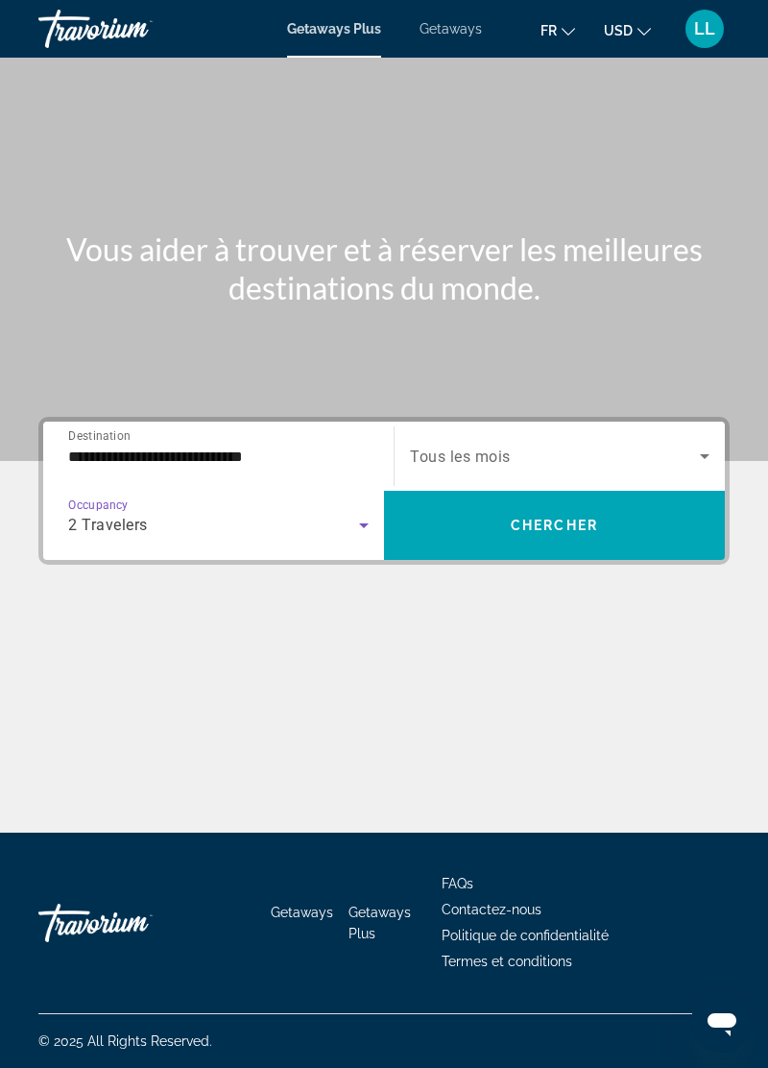
click at [705, 454] on icon "Search widget" at bounding box center [705, 456] width 10 height 5
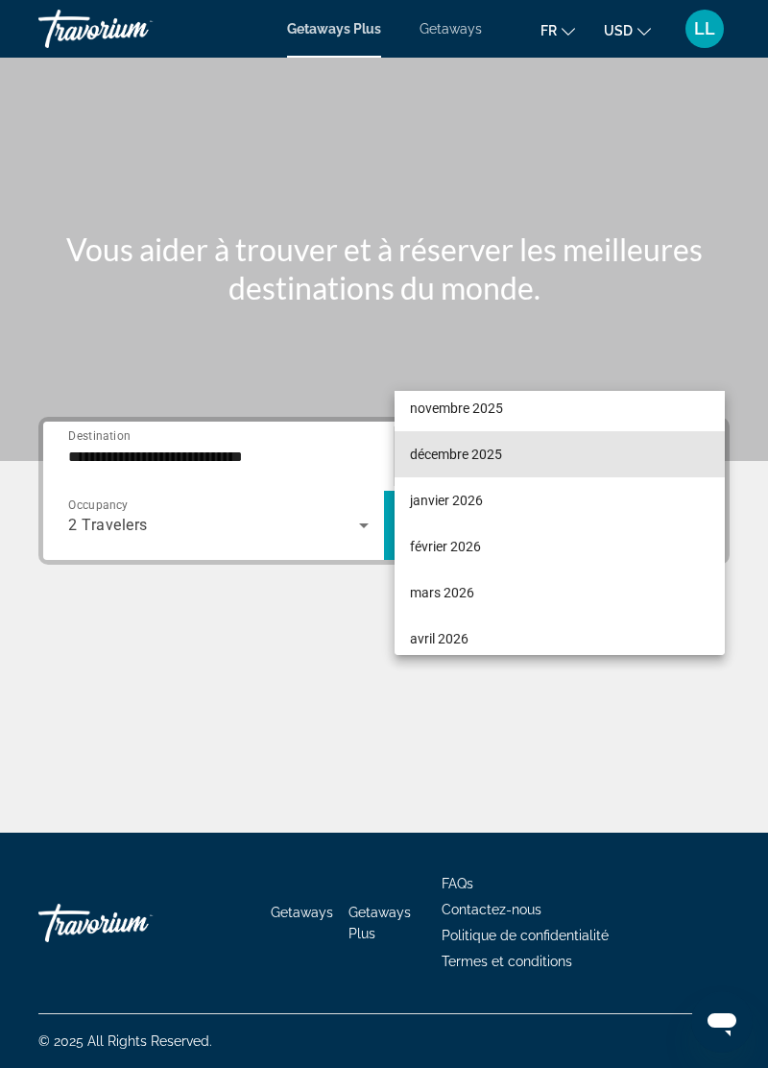
scroll to position [150, 0]
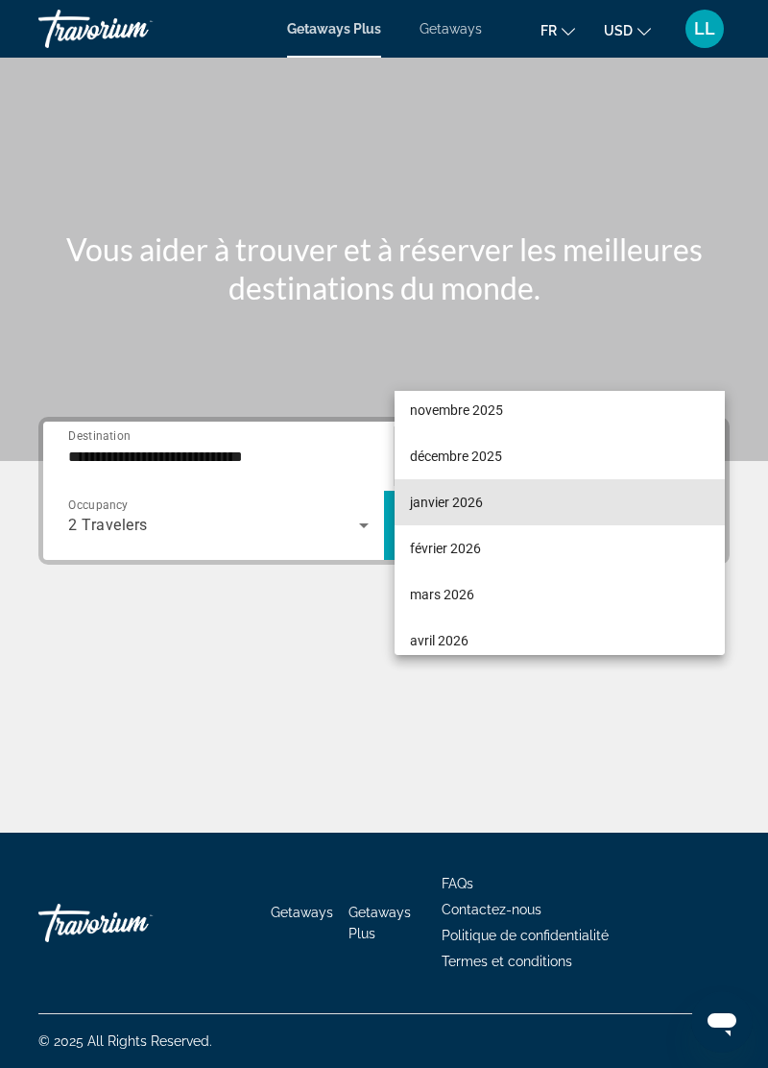
click at [493, 508] on mat-option "janvier 2026" at bounding box center [560, 502] width 331 height 46
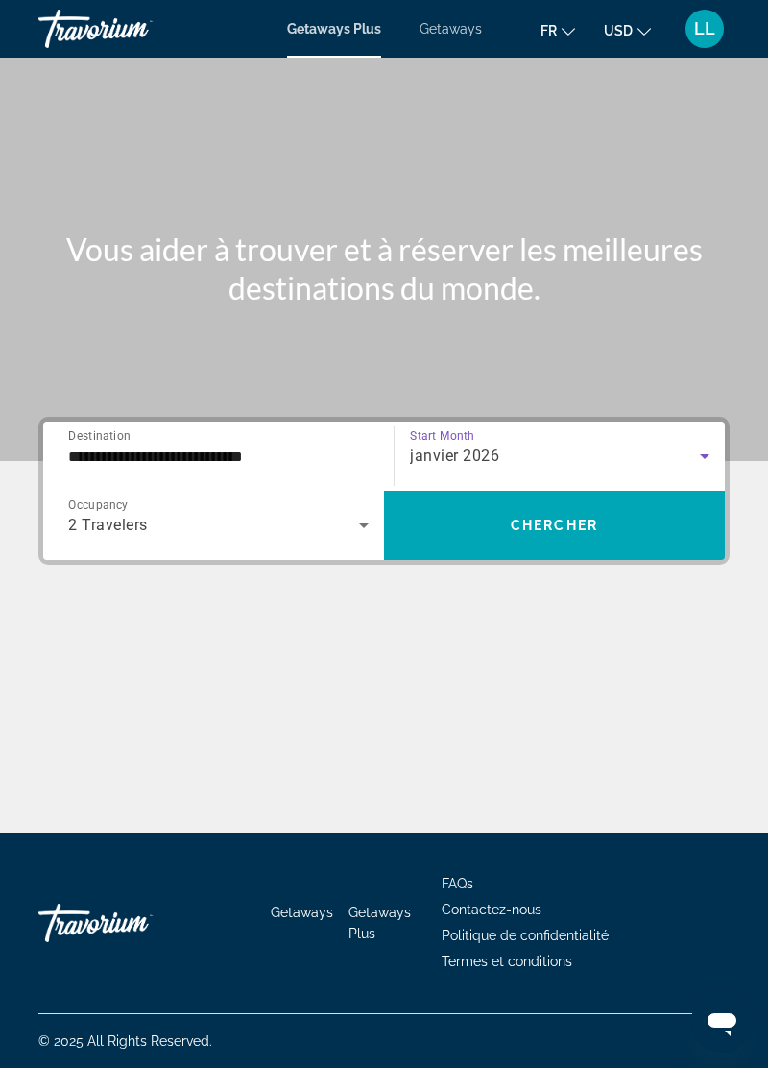
click at [605, 502] on span "Search widget" at bounding box center [554, 525] width 341 height 46
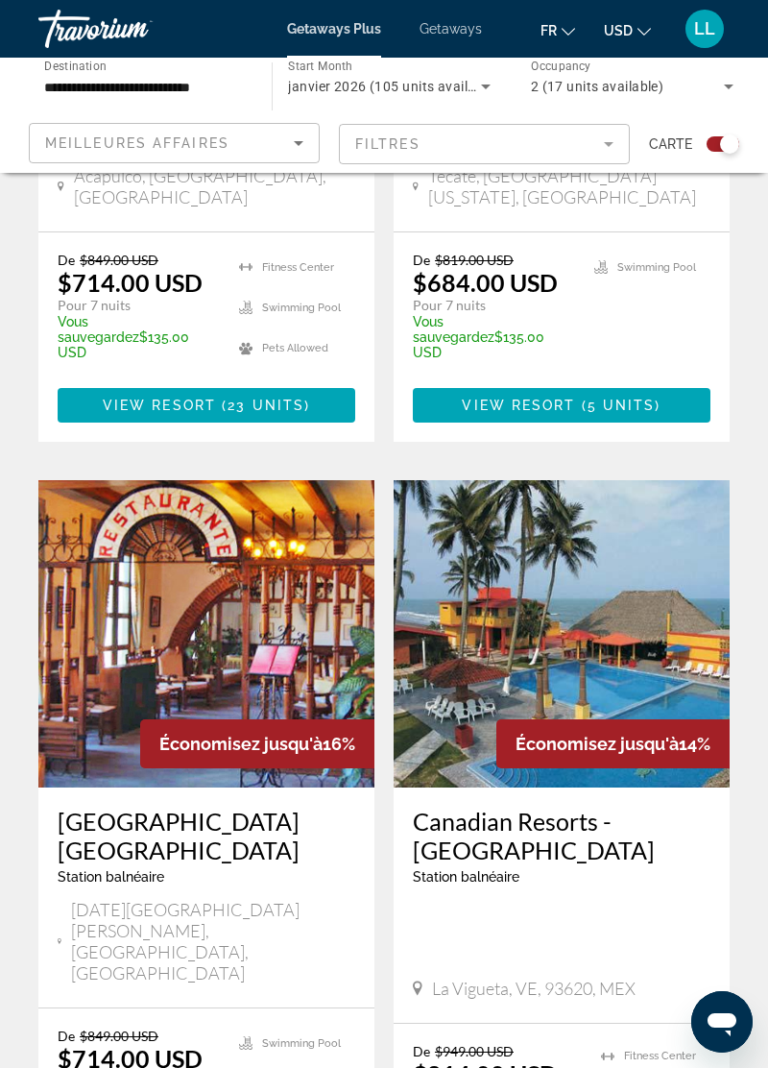
scroll to position [3954, 0]
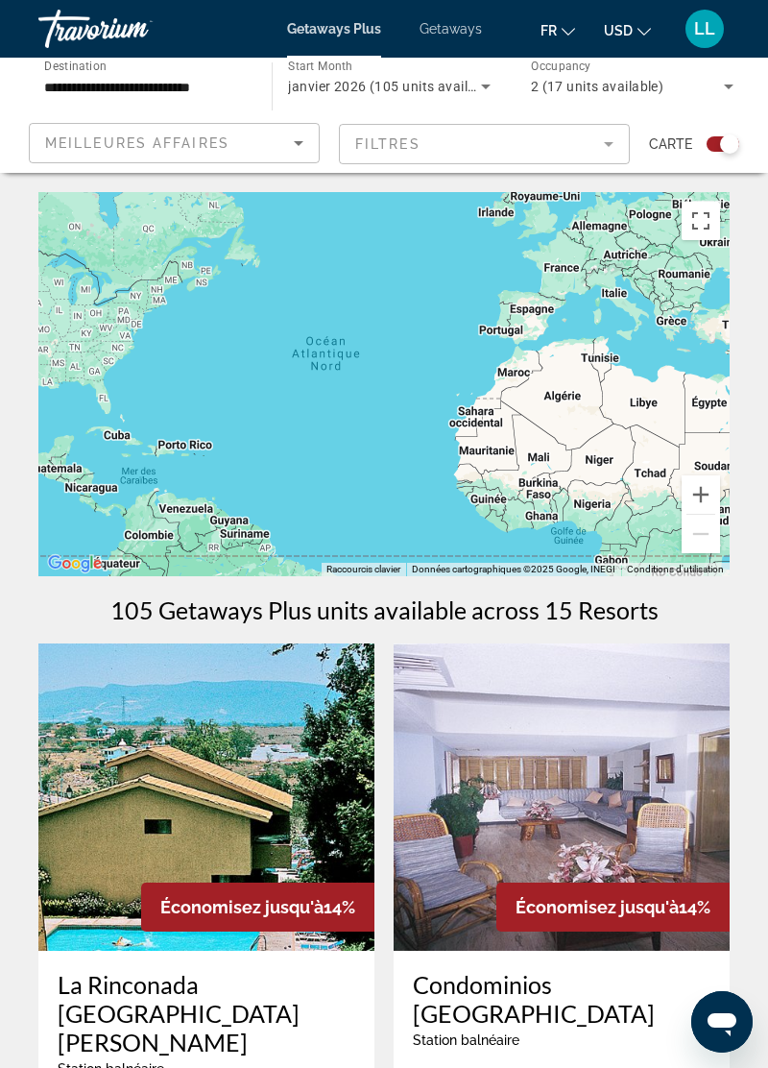
click at [718, 143] on div "Search widget" at bounding box center [723, 143] width 33 height 15
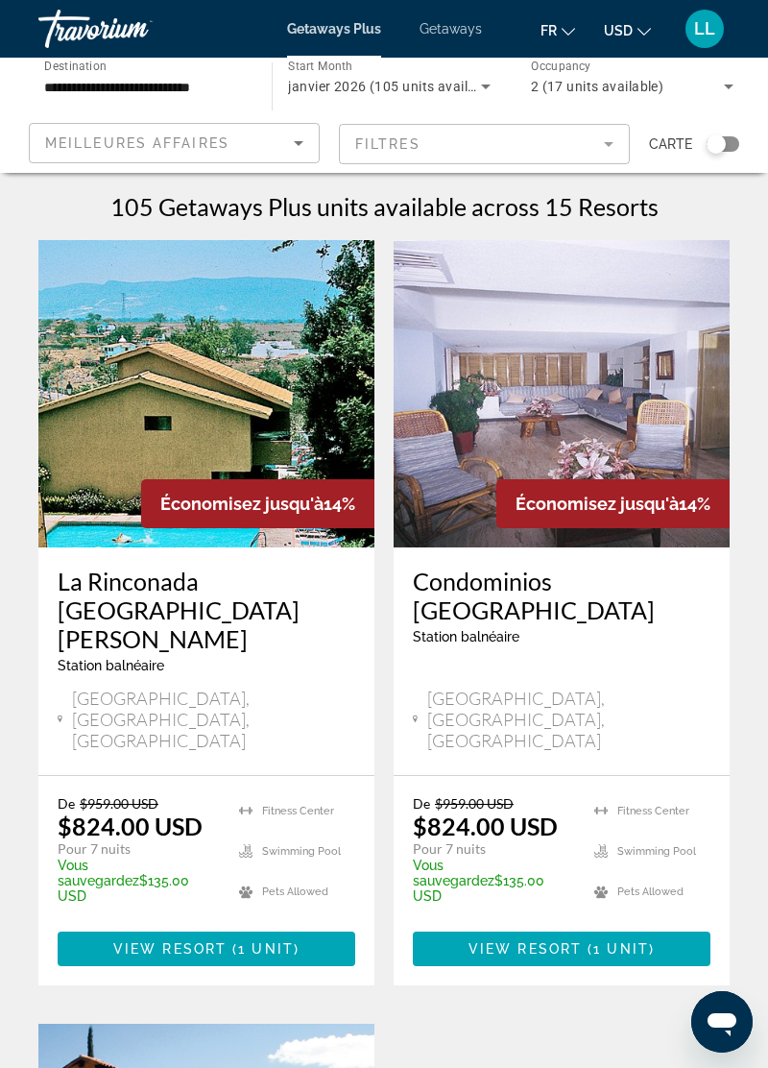
click at [718, 135] on div "Search widget" at bounding box center [716, 143] width 19 height 19
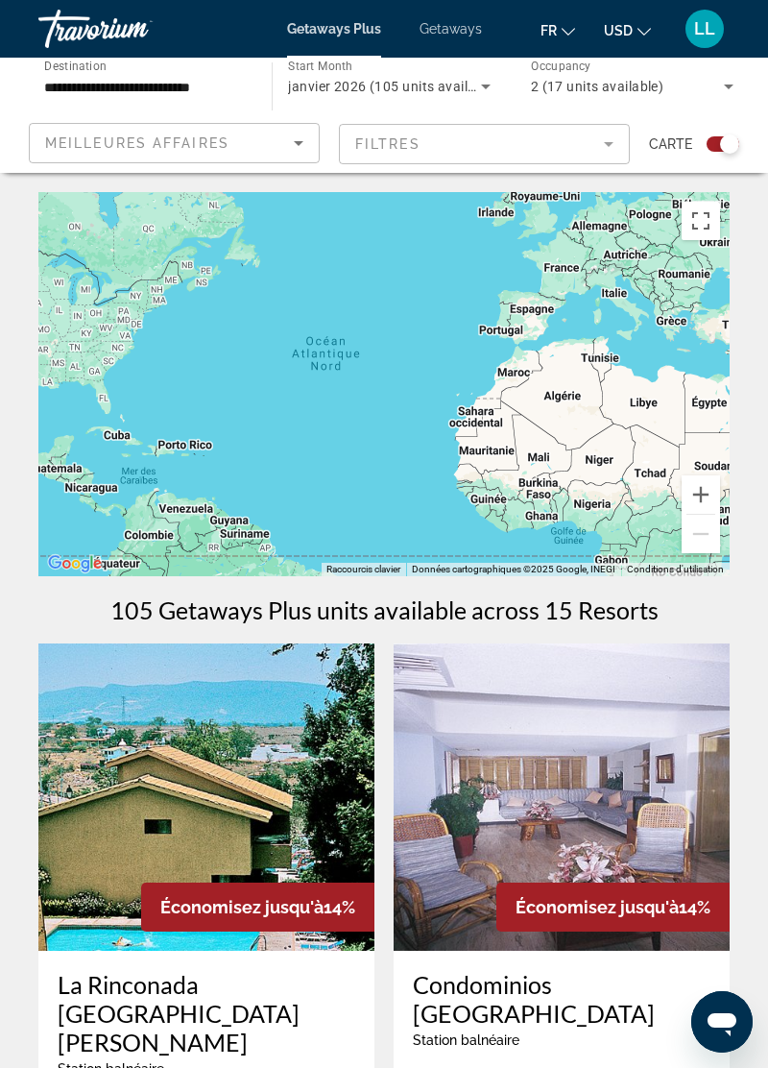
click at [711, 29] on span "LL" at bounding box center [704, 28] width 21 height 19
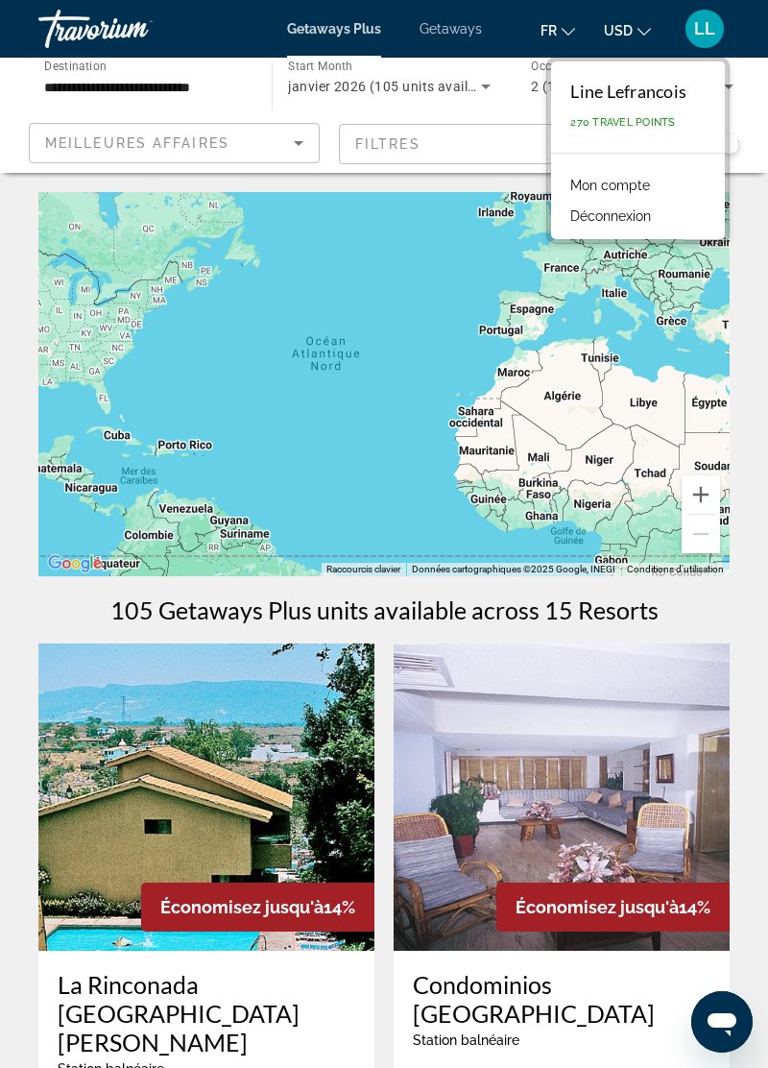
click at [638, 182] on link "Mon compte" at bounding box center [610, 185] width 99 height 25
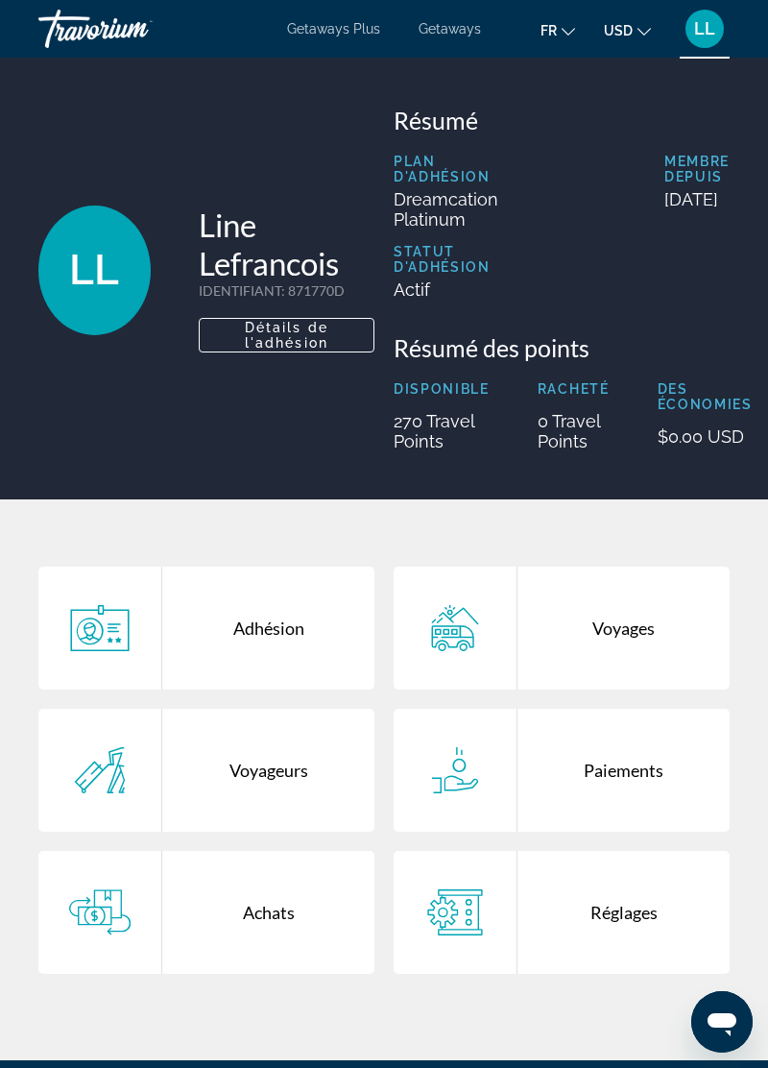
click at [638, 914] on div "Réglages" at bounding box center [624, 912] width 212 height 123
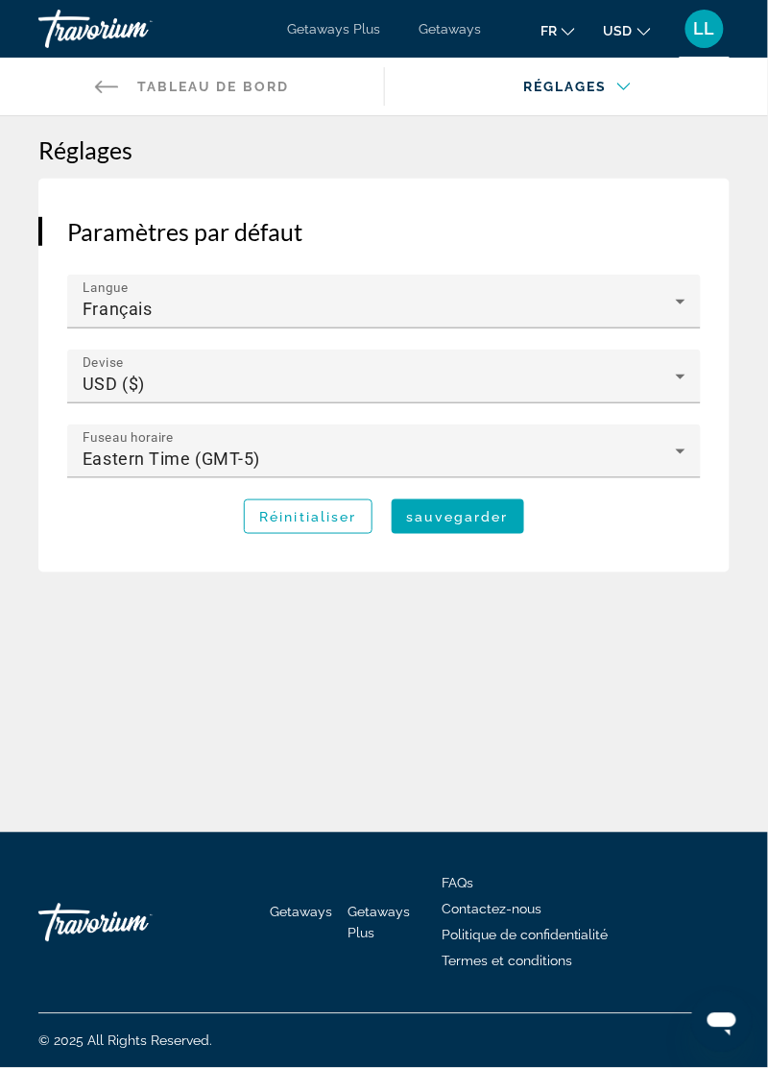
click at [688, 379] on icon "Main content" at bounding box center [680, 376] width 23 height 23
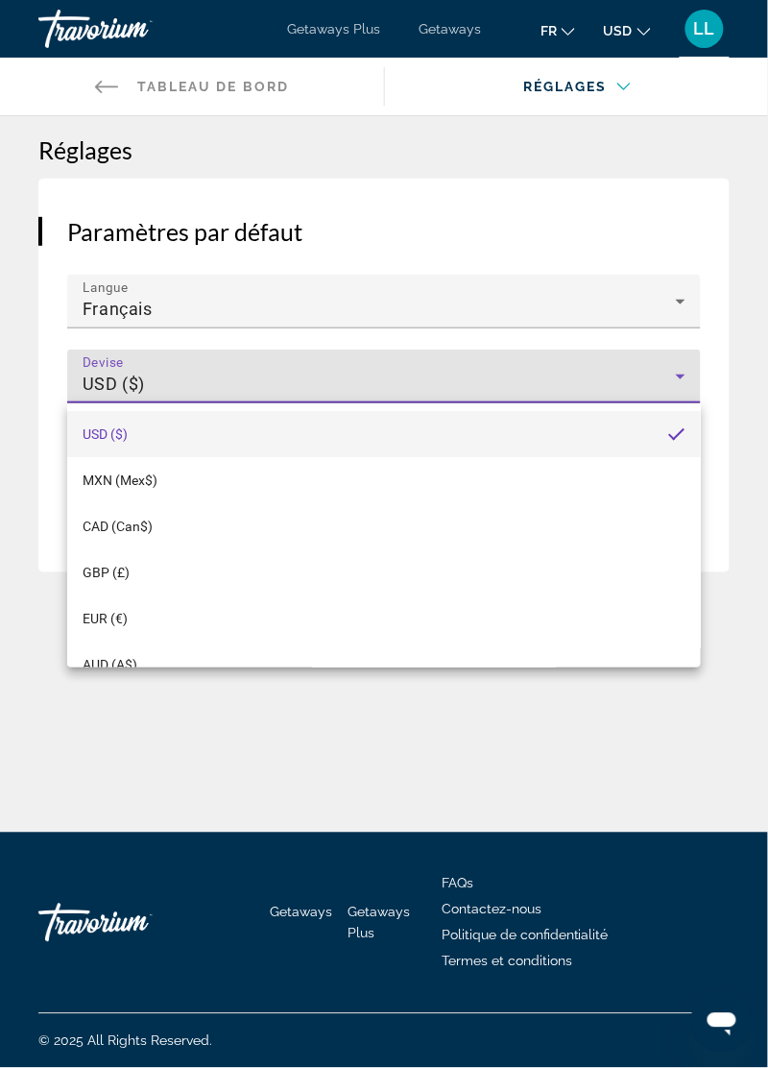
click at [521, 779] on div at bounding box center [384, 534] width 768 height 1068
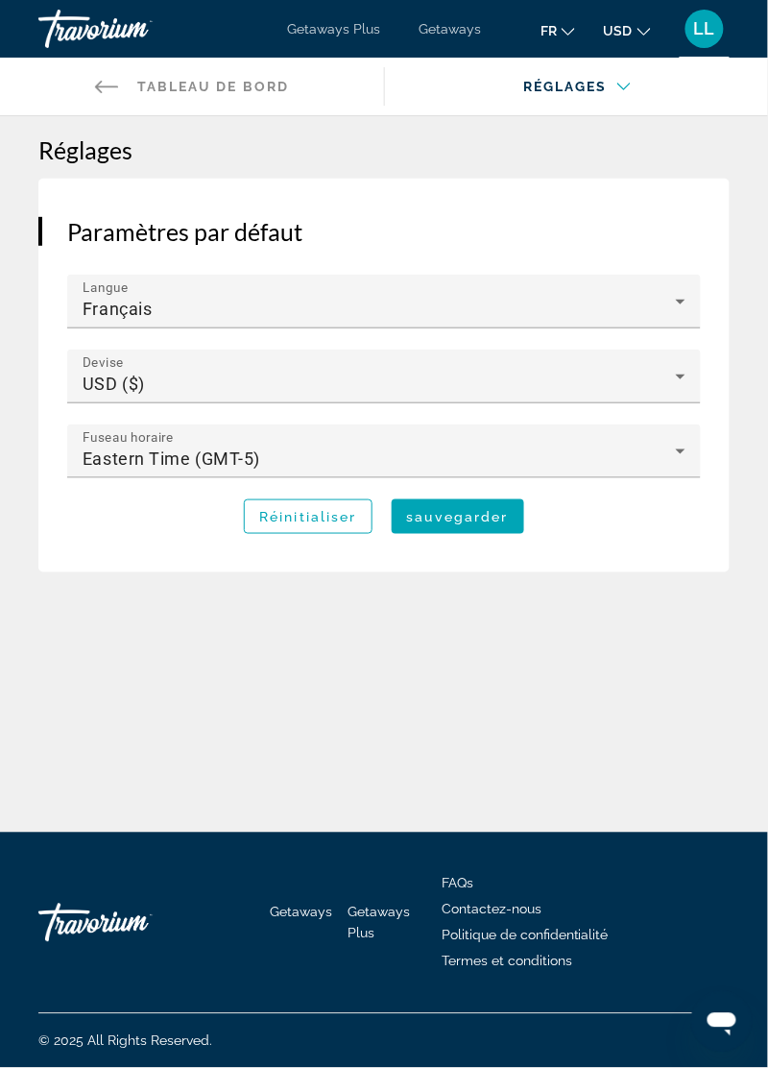
click at [678, 390] on div "USD ($)" at bounding box center [384, 384] width 603 height 23
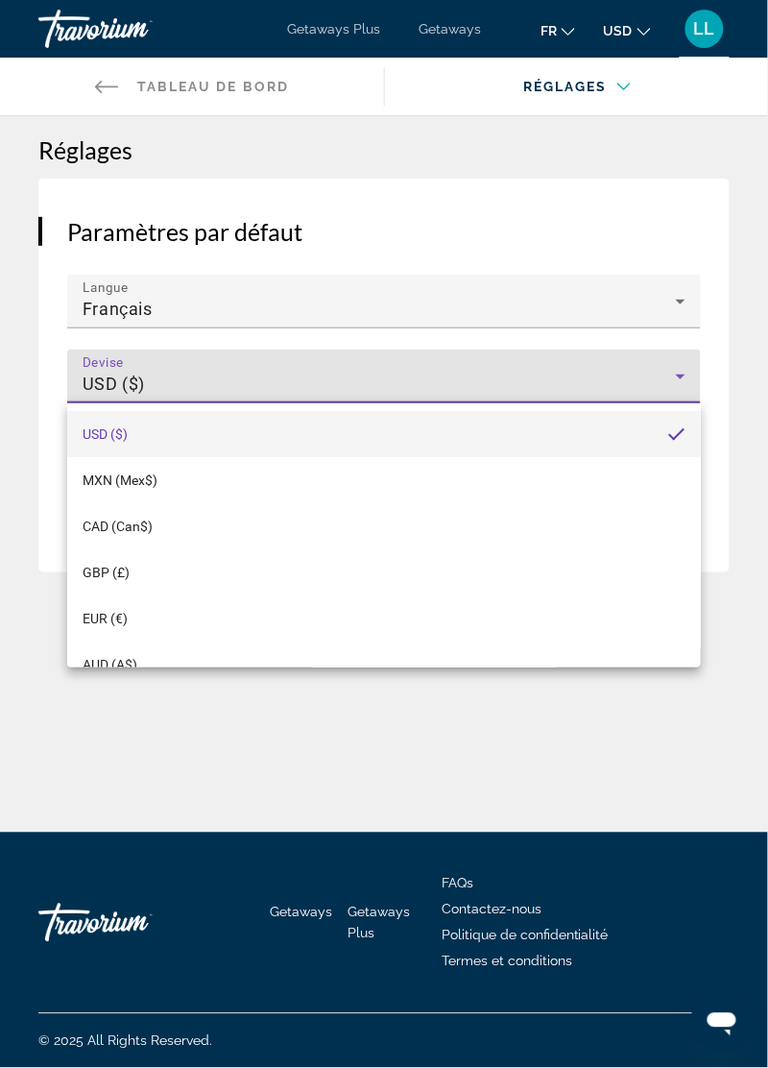
click at [150, 527] on span "CAD (Can$)" at bounding box center [118, 526] width 70 height 15
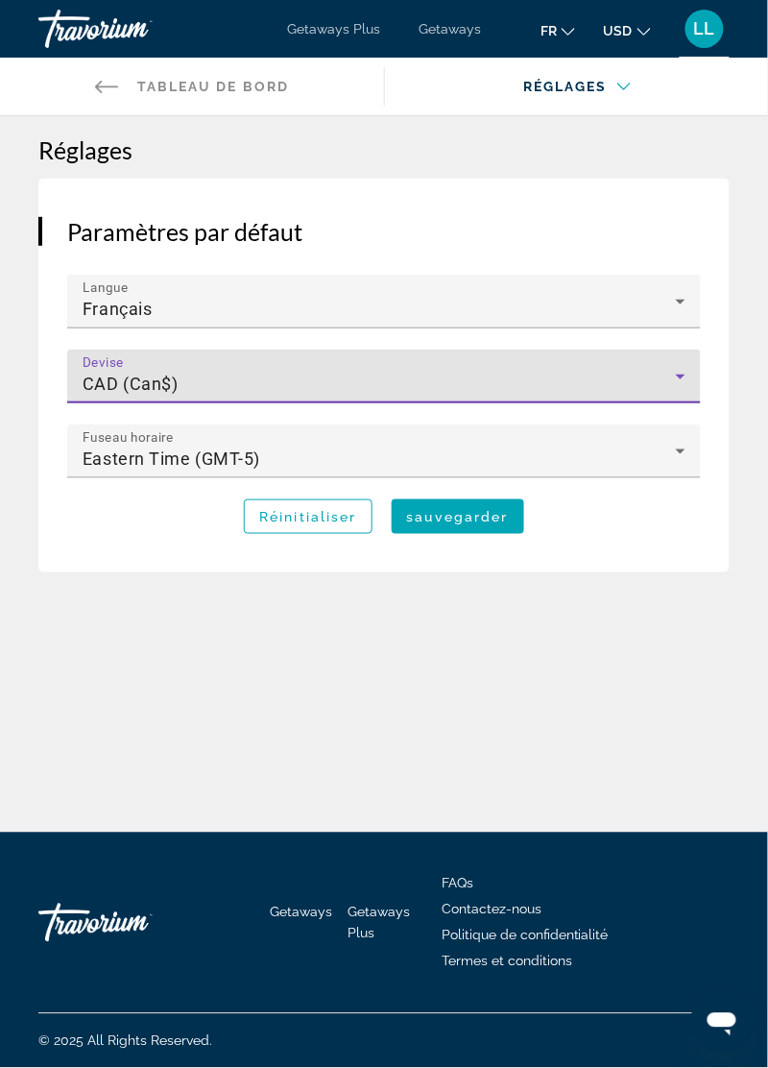
click at [681, 452] on icon "Main content" at bounding box center [681, 451] width 10 height 5
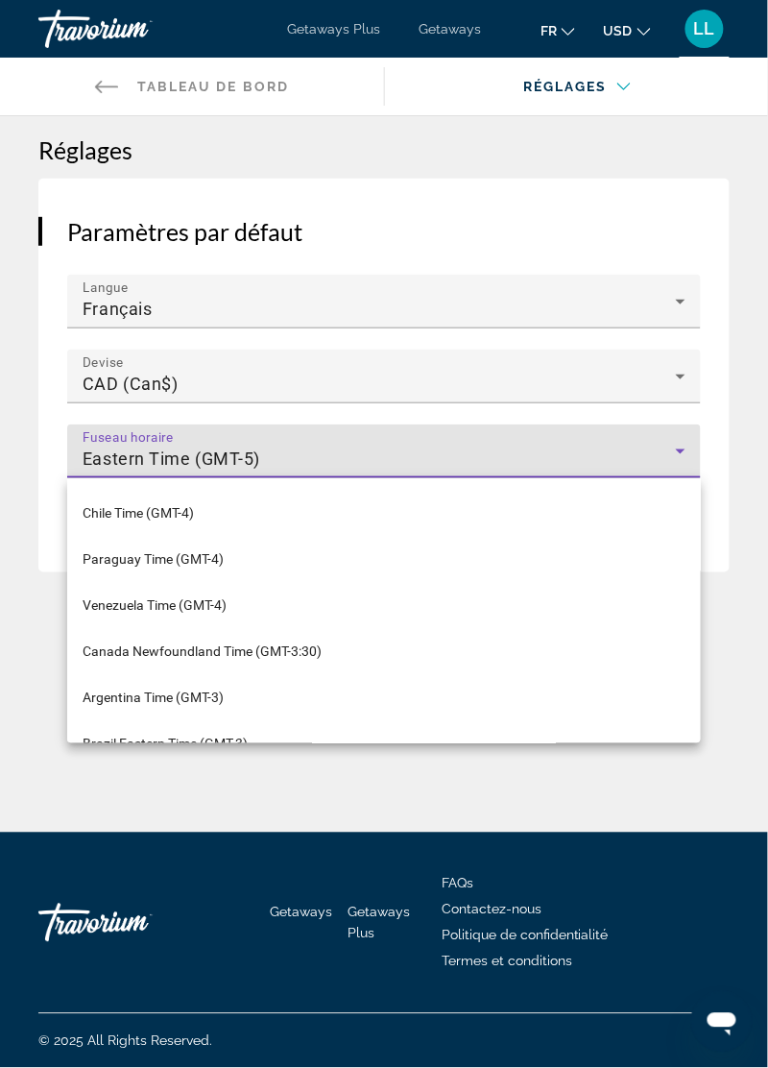
scroll to position [642, 0]
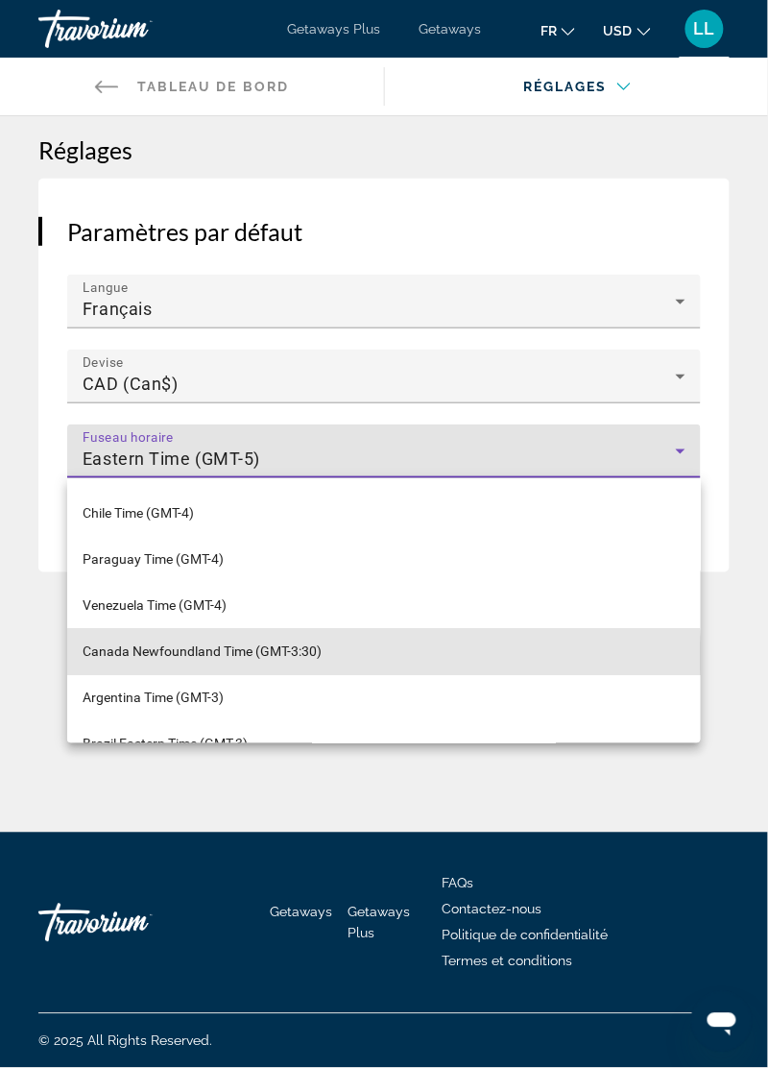
click at [335, 657] on mat-option "Canada Newfoundland Time (GMT-3:30)" at bounding box center [384, 652] width 634 height 46
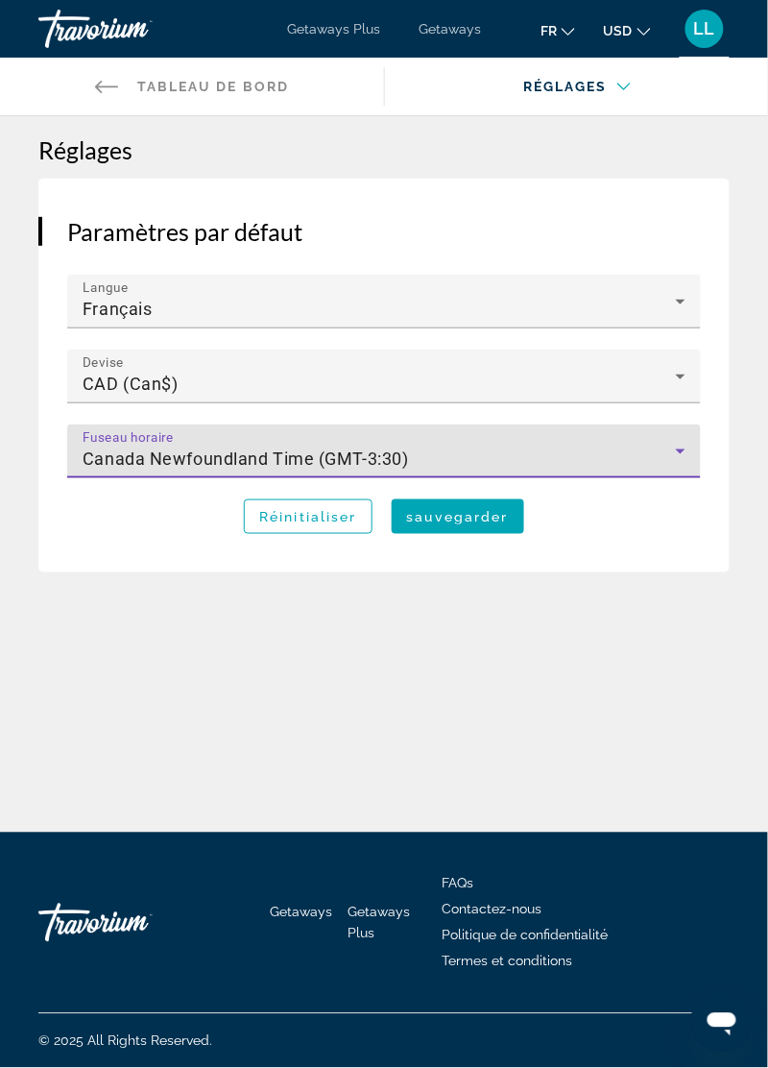
click at [488, 515] on span "sauvegarder" at bounding box center [458, 516] width 102 height 15
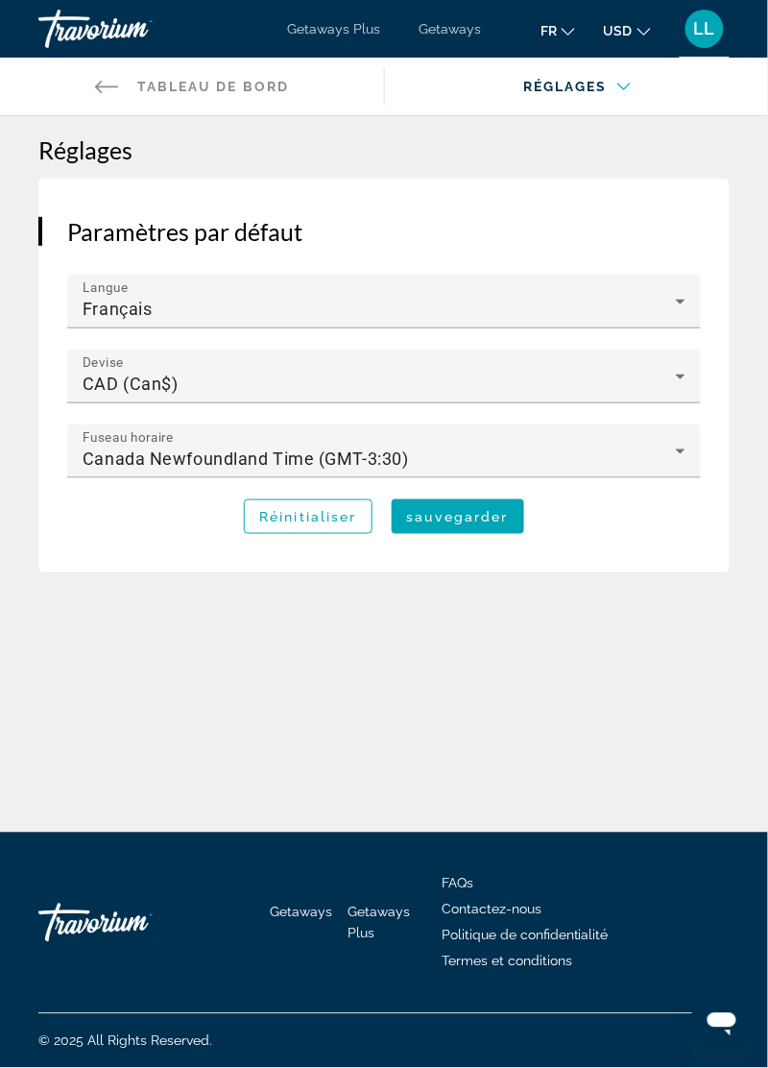
click at [107, 86] on icon "Main content" at bounding box center [106, 87] width 23 height 12
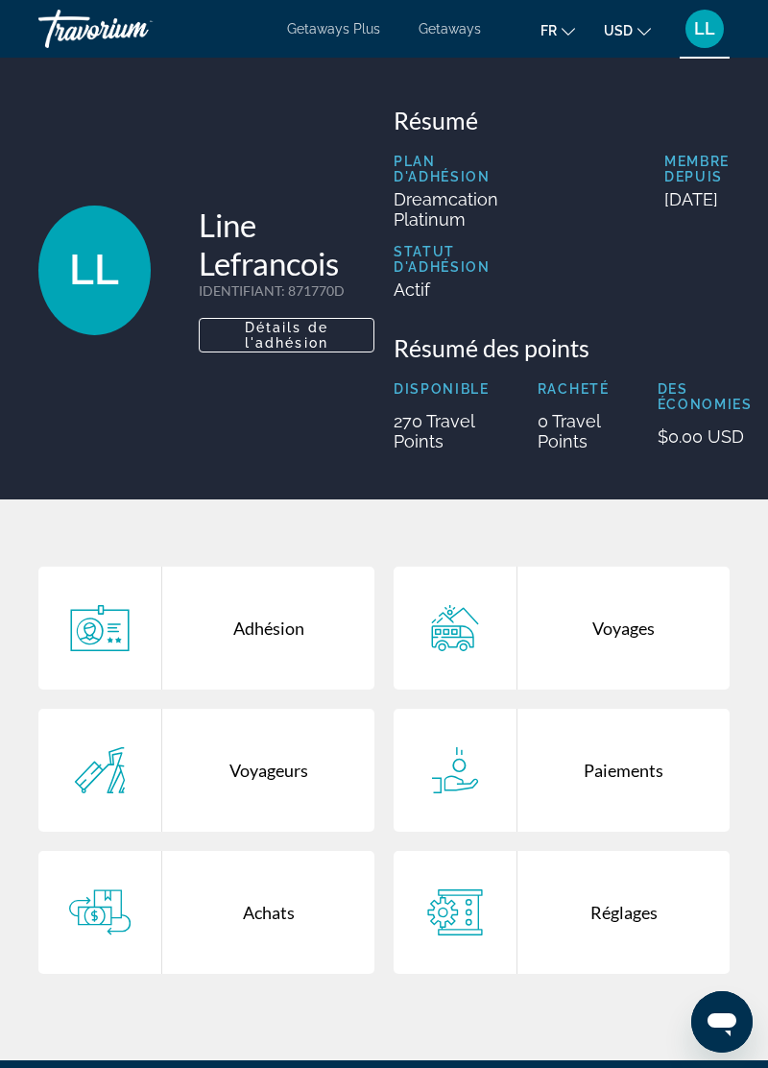
click at [346, 33] on span "Getaways Plus" at bounding box center [333, 28] width 93 height 15
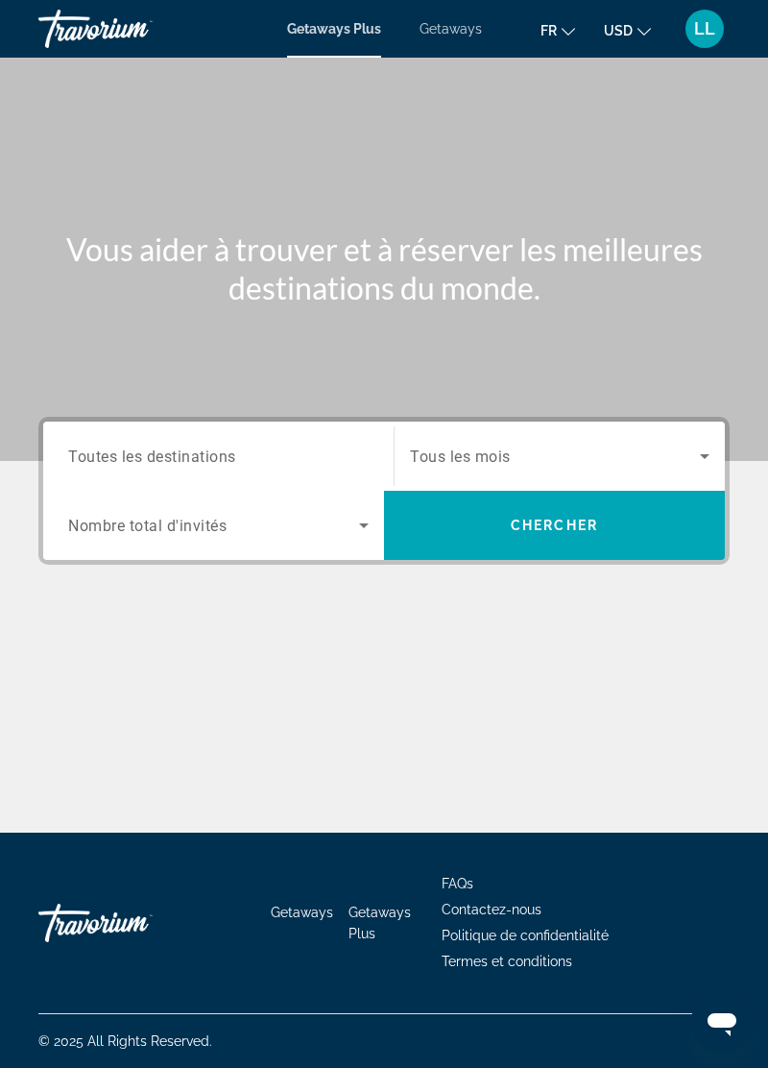
click at [341, 449] on input "Destination Toutes les destinations" at bounding box center [218, 457] width 301 height 23
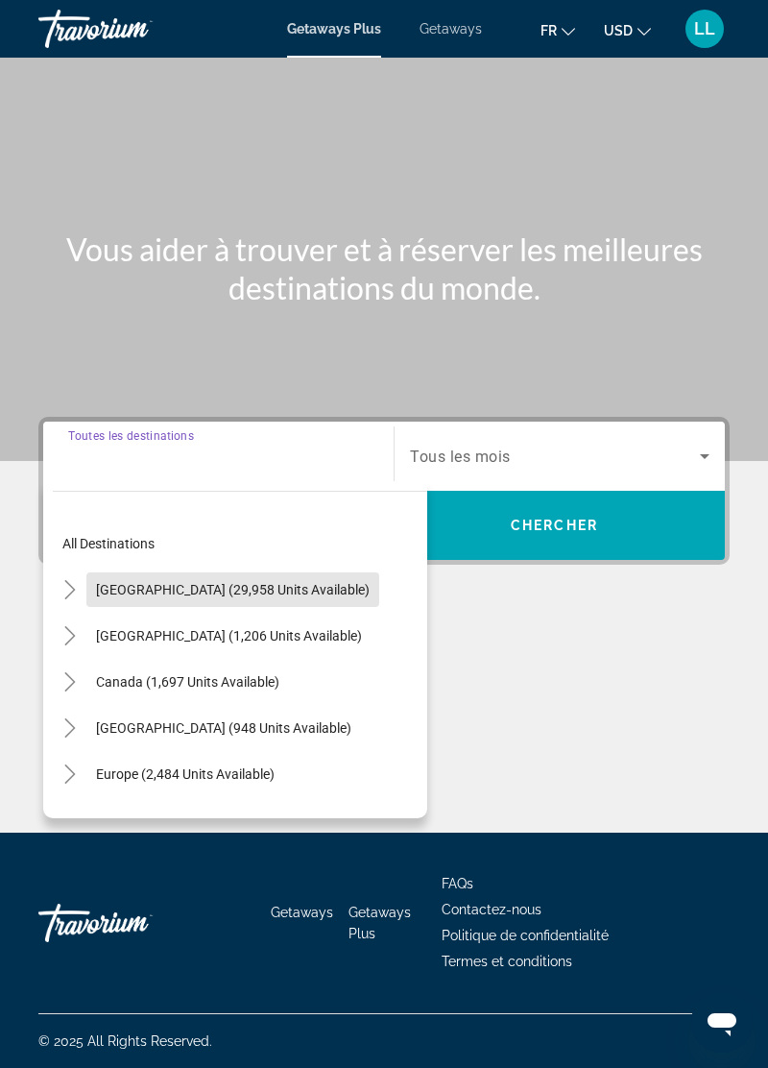
click at [313, 588] on span "[GEOGRAPHIC_DATA] (29,958 units available)" at bounding box center [233, 589] width 274 height 15
type input "**********"
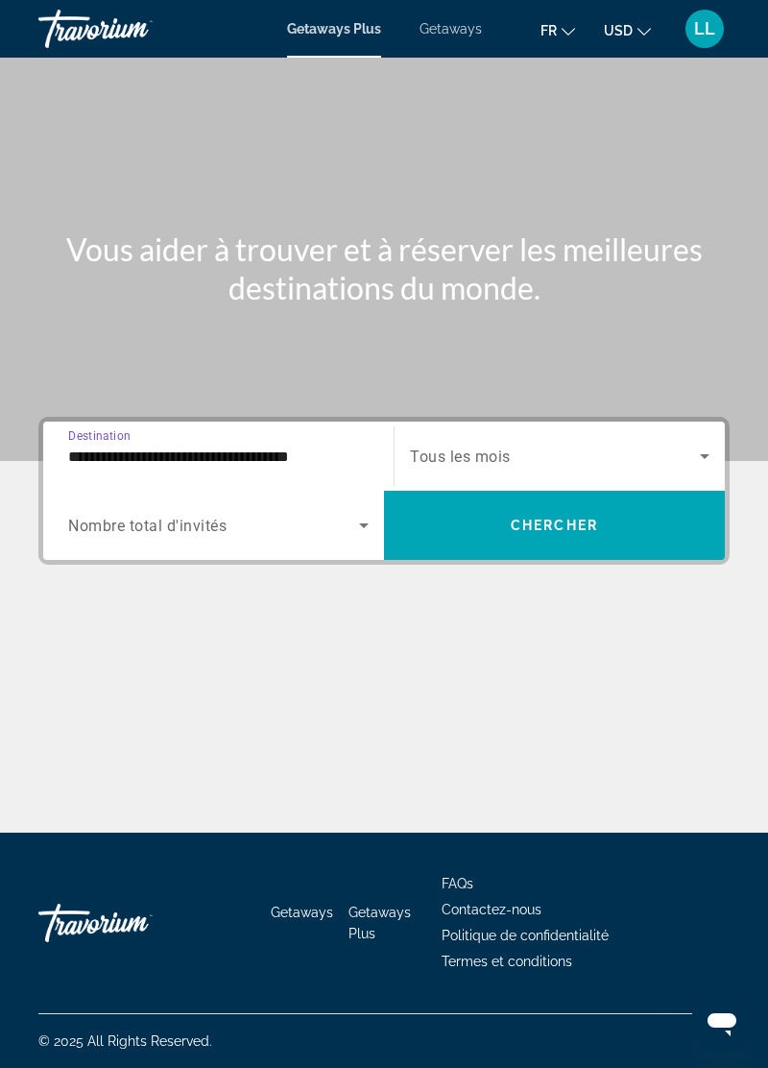
click at [363, 524] on icon "Search widget" at bounding box center [364, 525] width 10 height 5
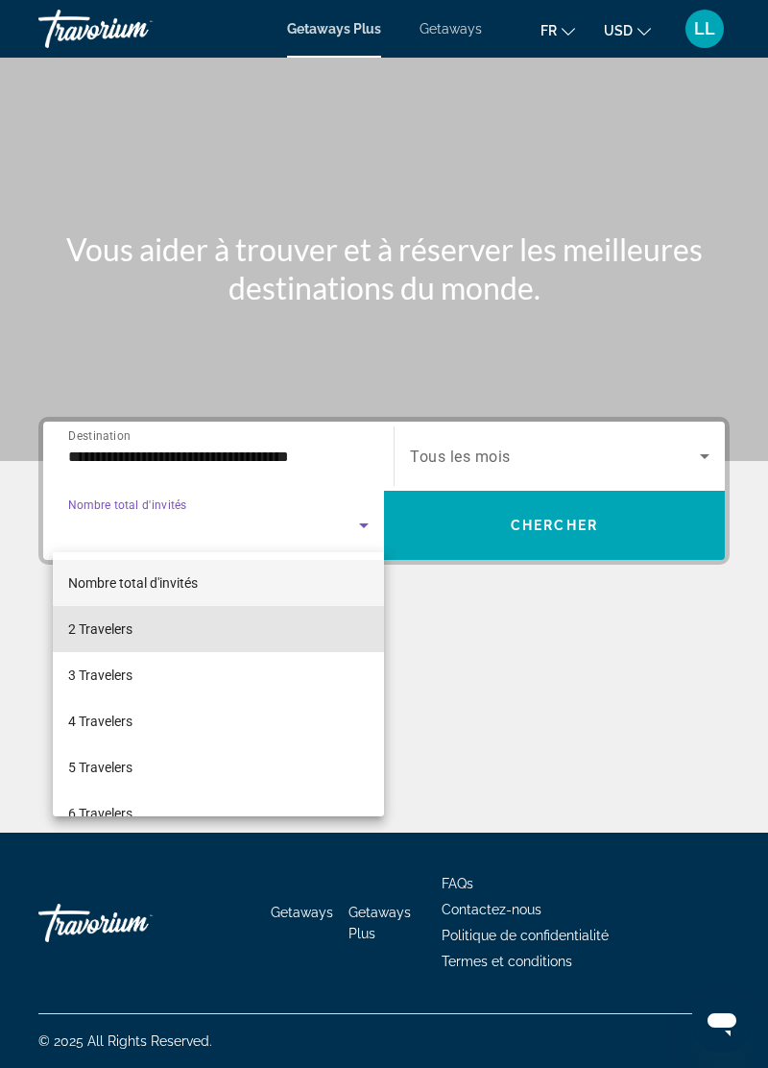
click at [251, 621] on mat-option "2 Travelers" at bounding box center [218, 629] width 331 height 46
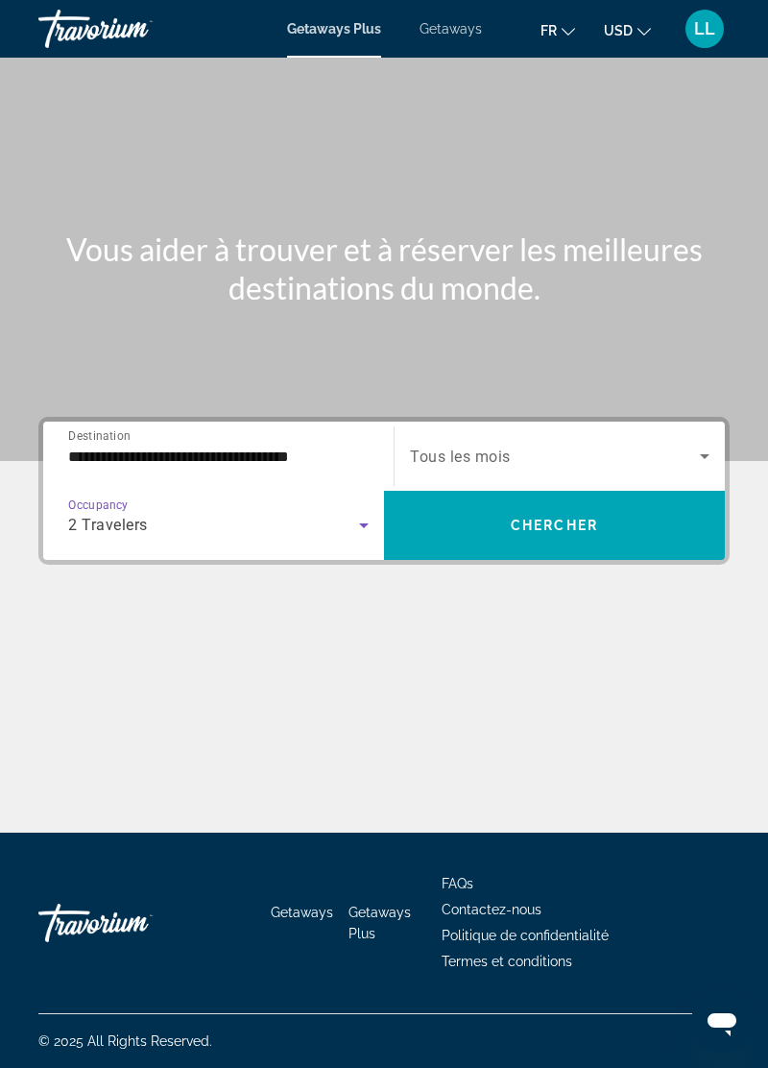
click at [704, 453] on icon "Search widget" at bounding box center [704, 456] width 23 height 23
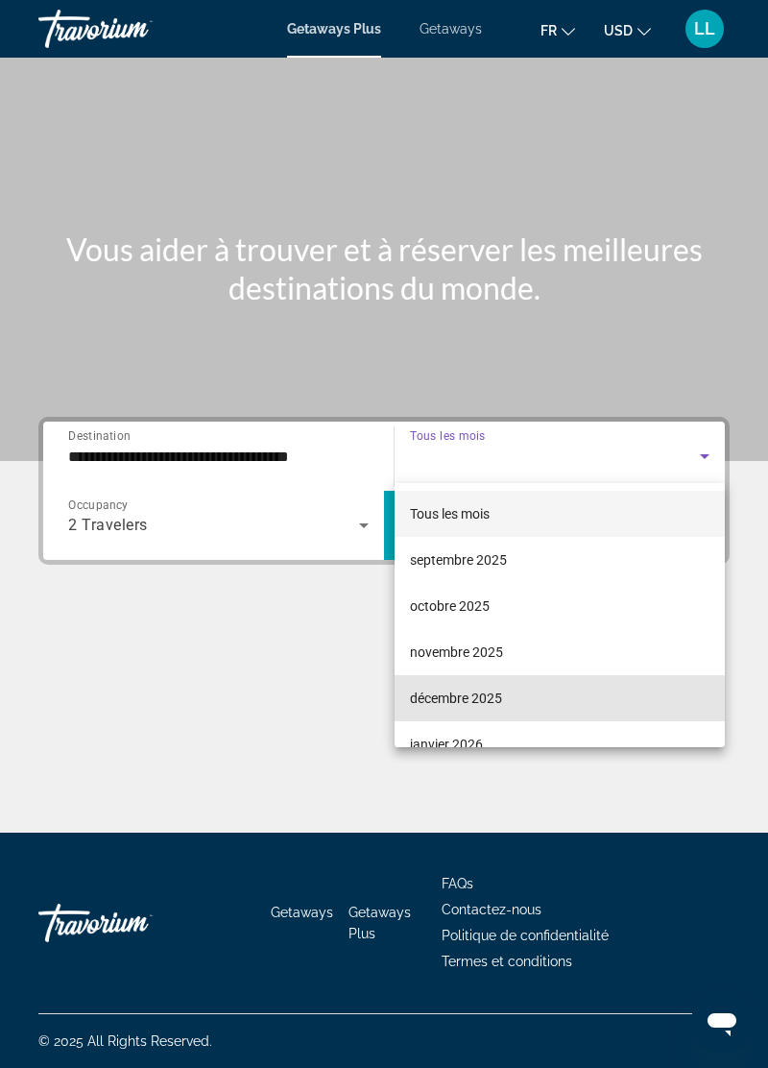
click at [517, 699] on mat-option "décembre 2025" at bounding box center [560, 698] width 331 height 46
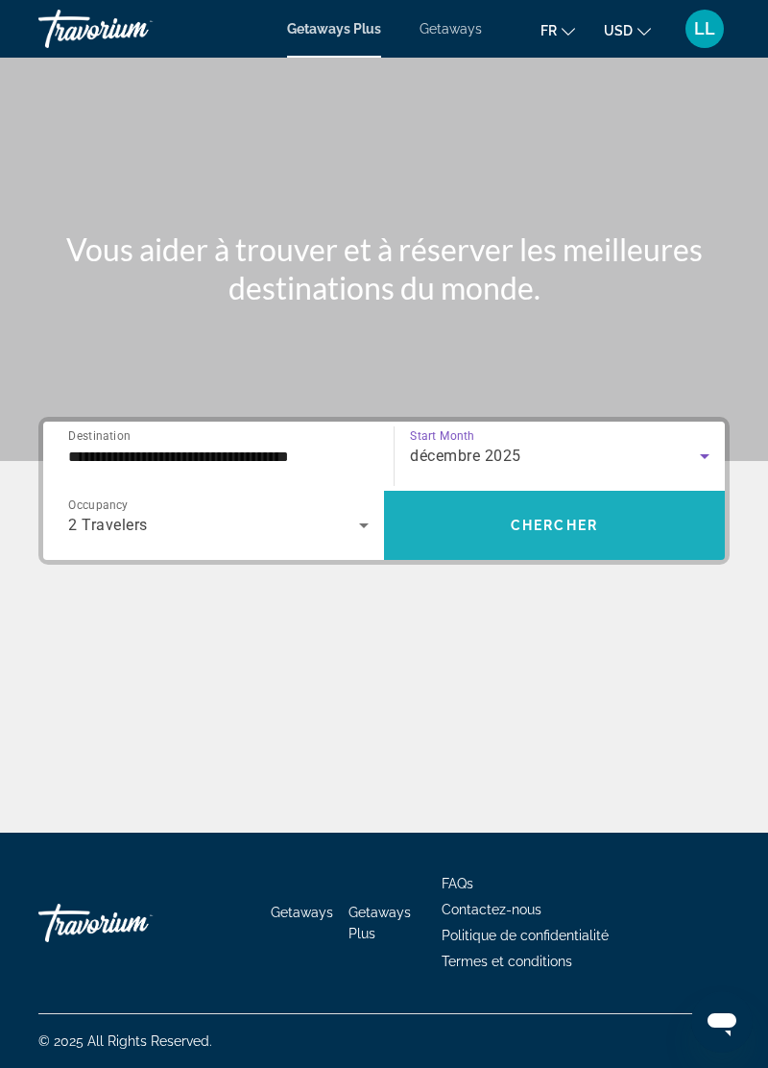
click at [634, 540] on span "Search widget" at bounding box center [554, 525] width 341 height 46
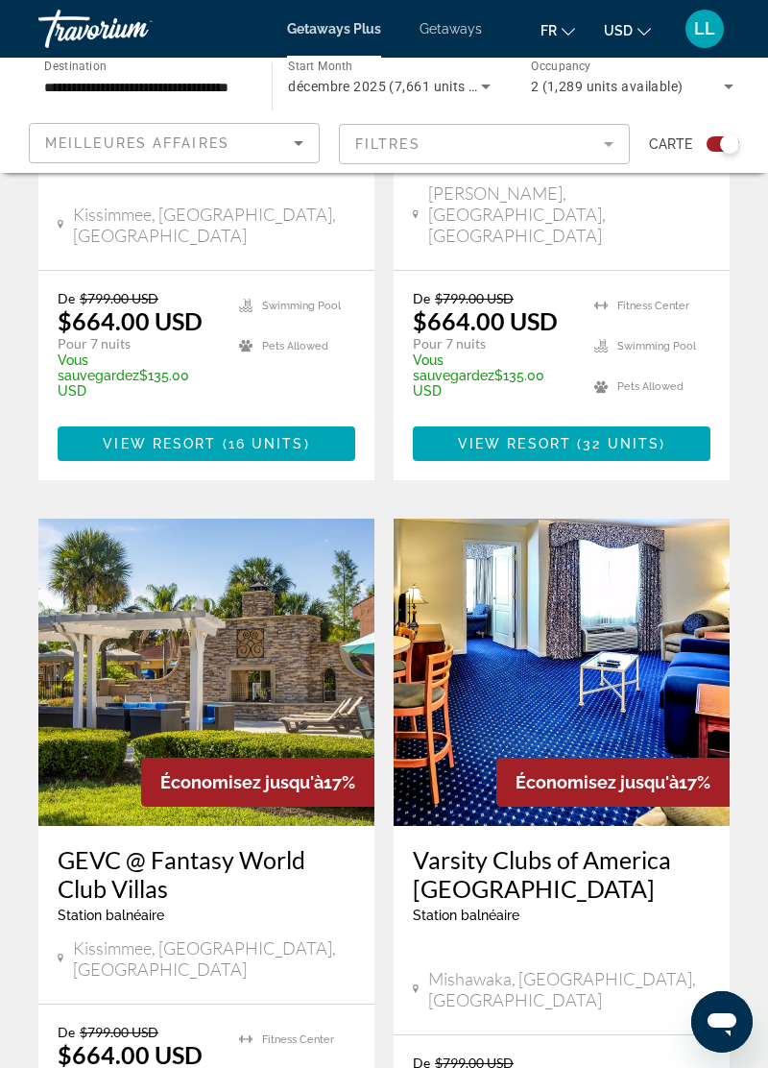
scroll to position [3976, 0]
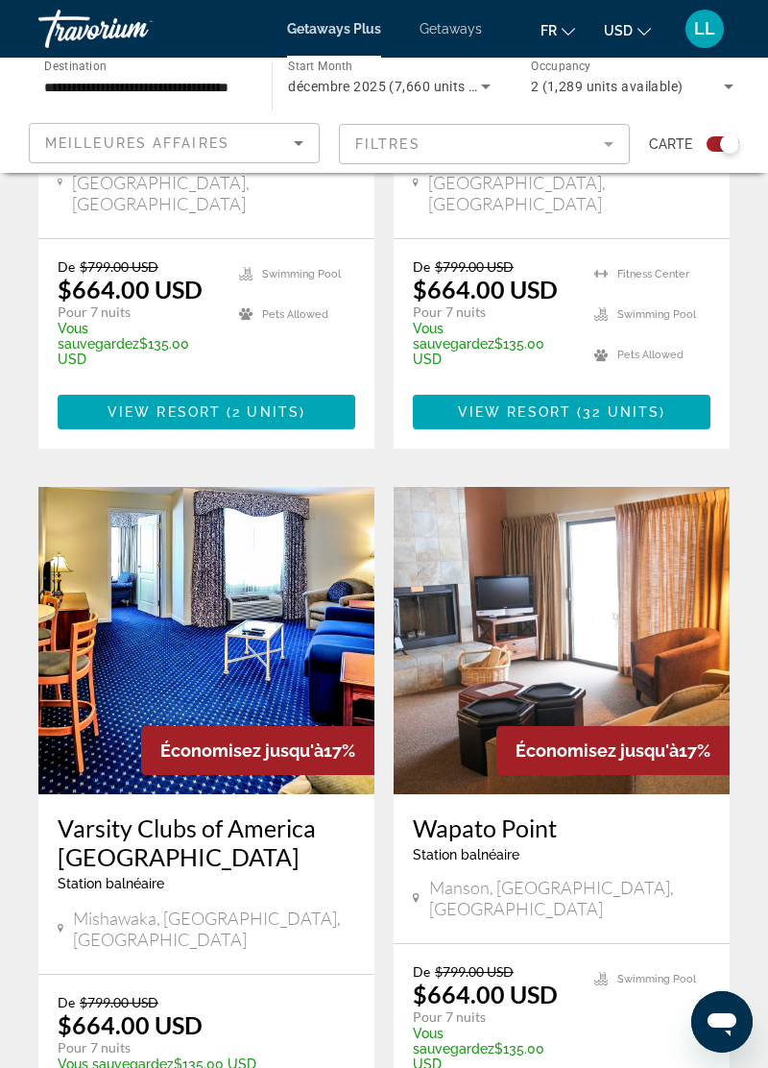
scroll to position [3990, 0]
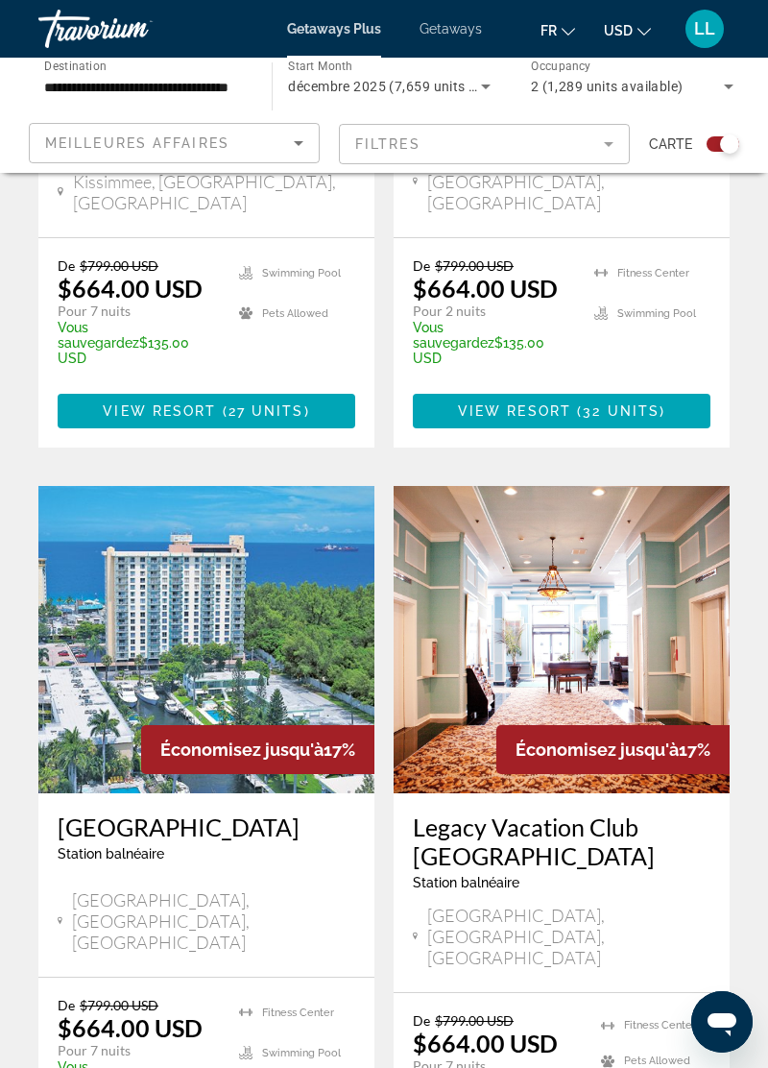
scroll to position [3948, 0]
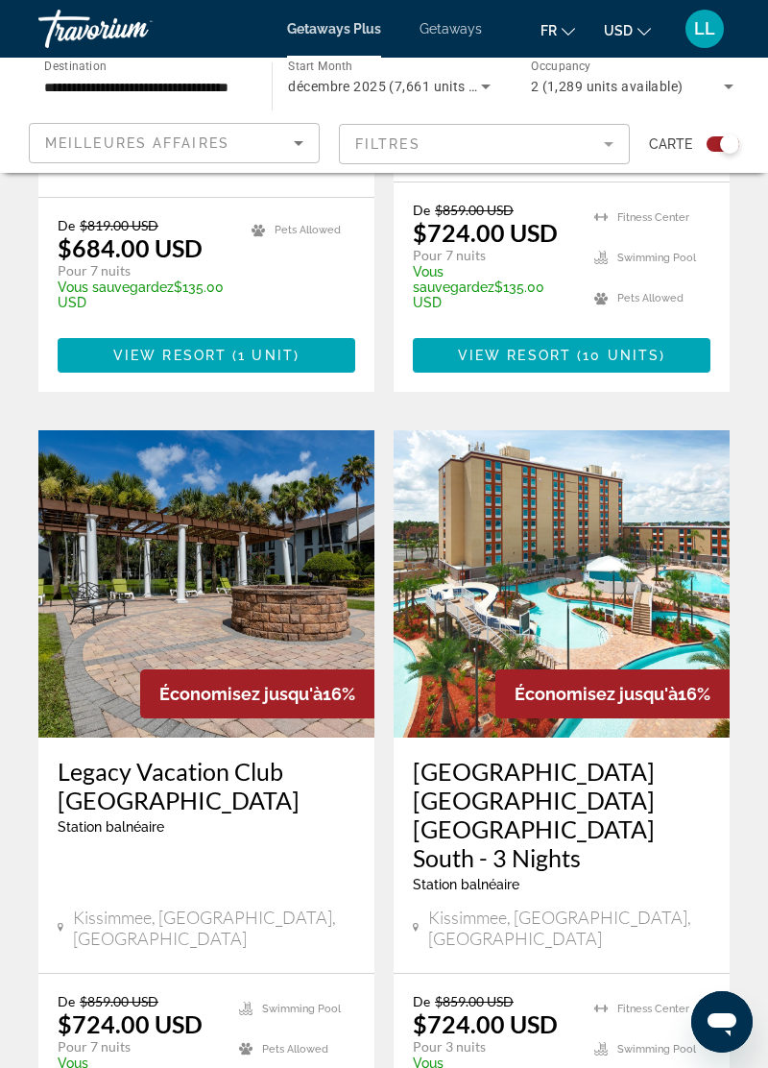
scroll to position [3948, 0]
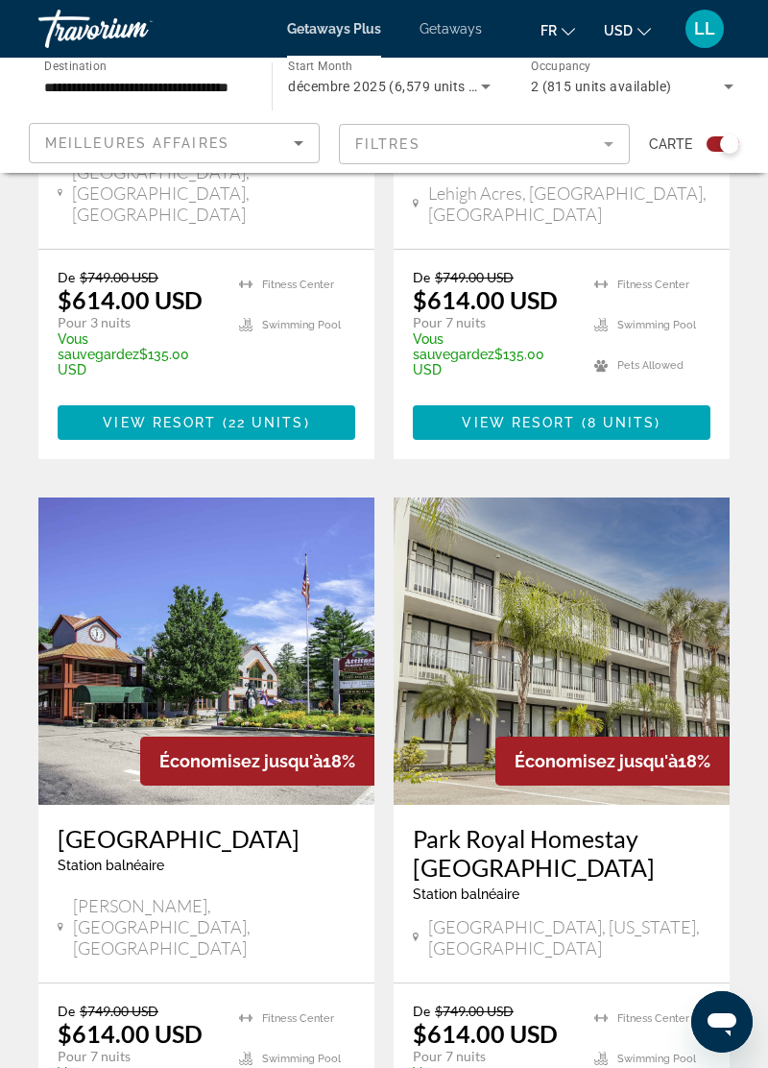
scroll to position [4003, 0]
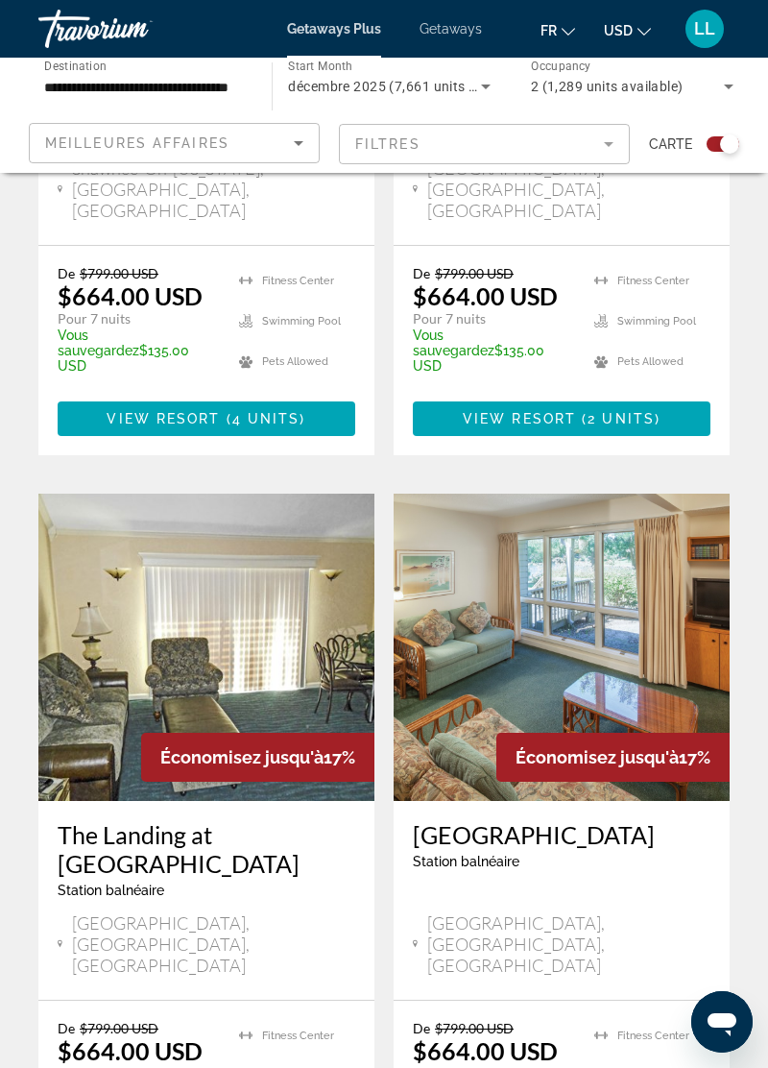
scroll to position [3890, 0]
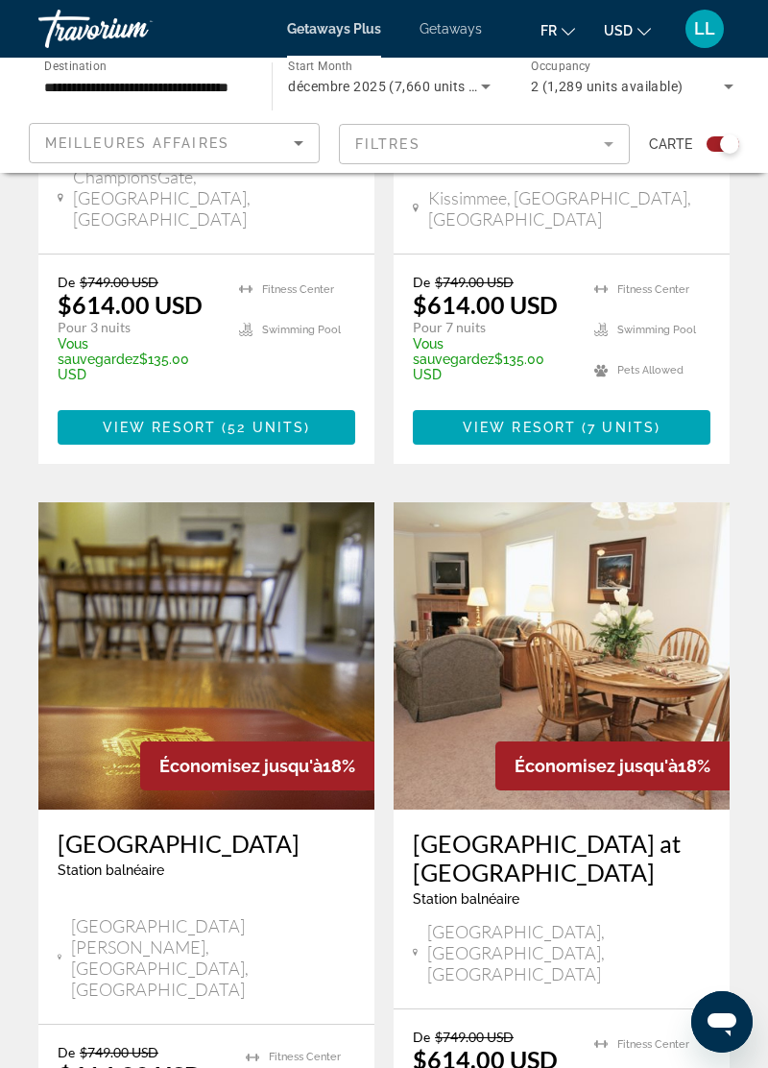
scroll to position [3948, 0]
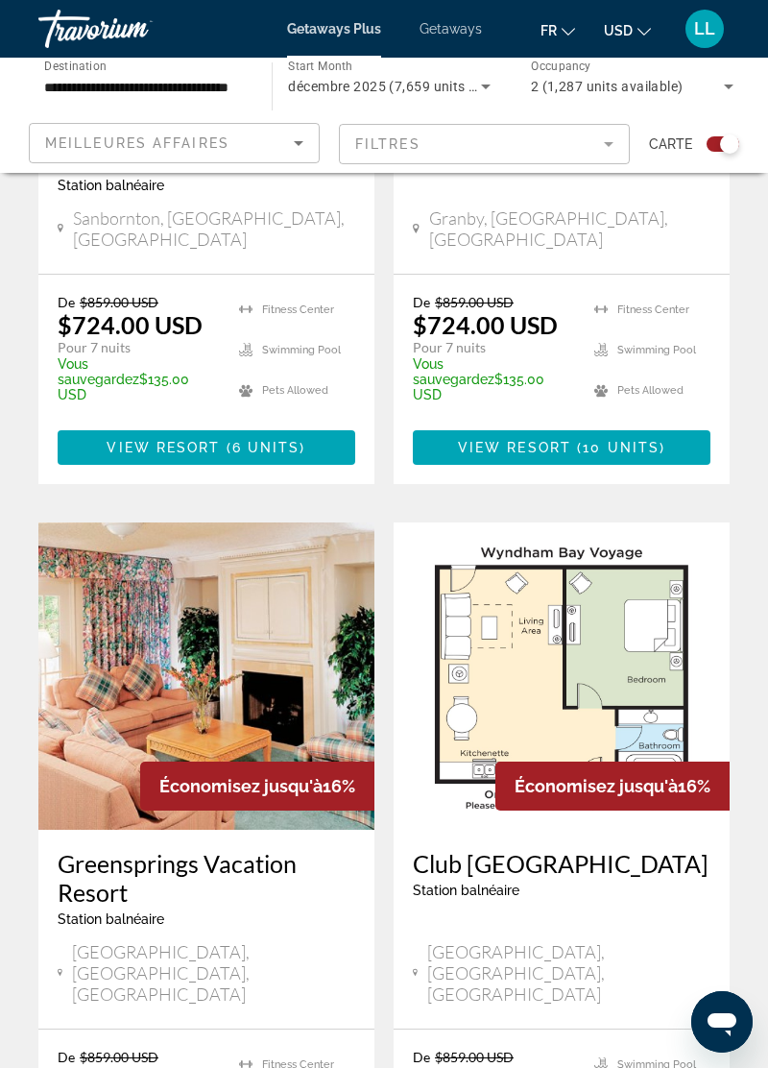
scroll to position [3977, 0]
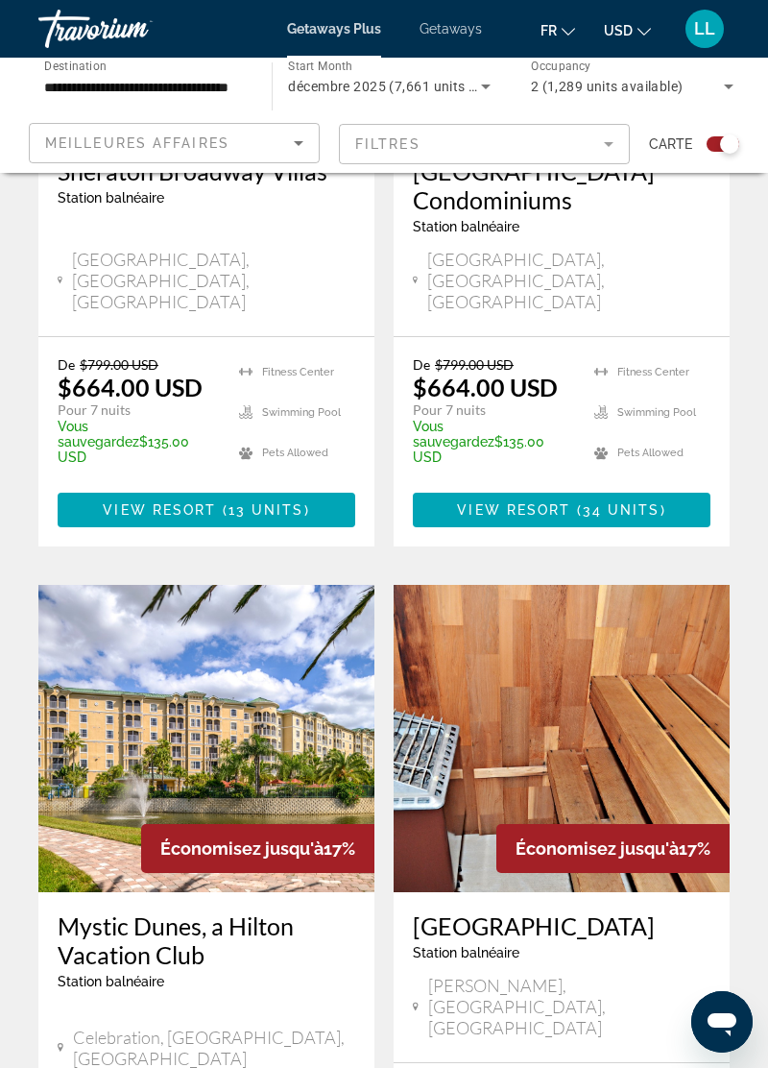
scroll to position [3932, 0]
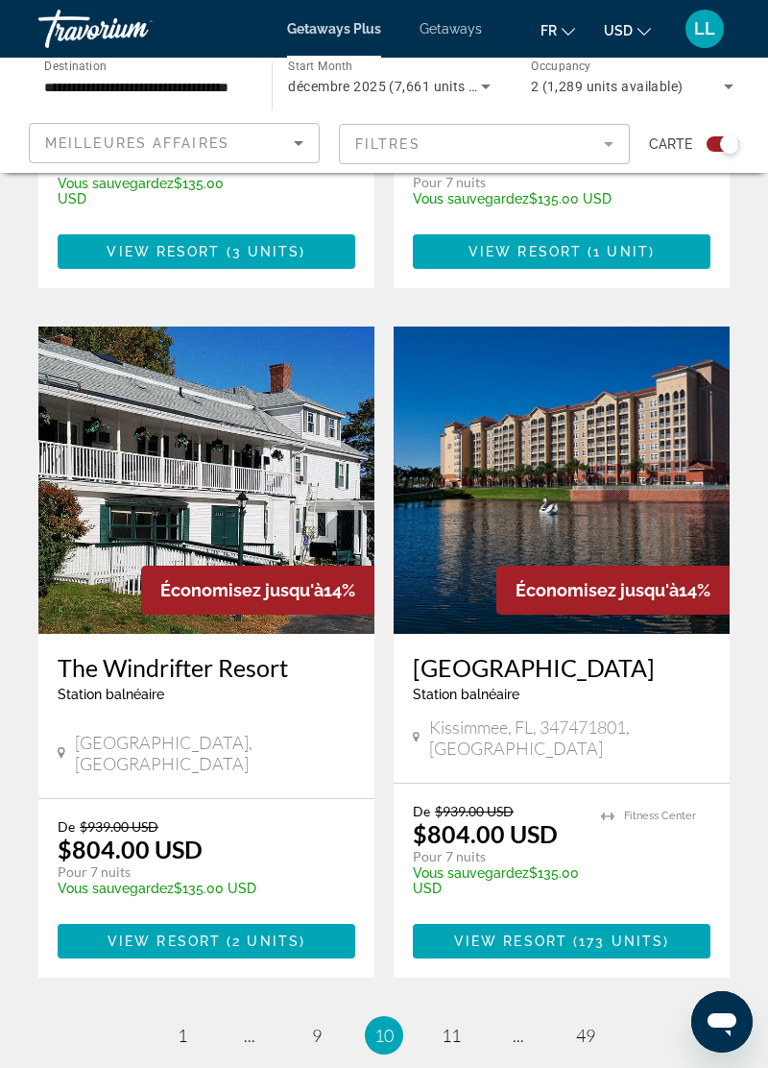
scroll to position [3924, 0]
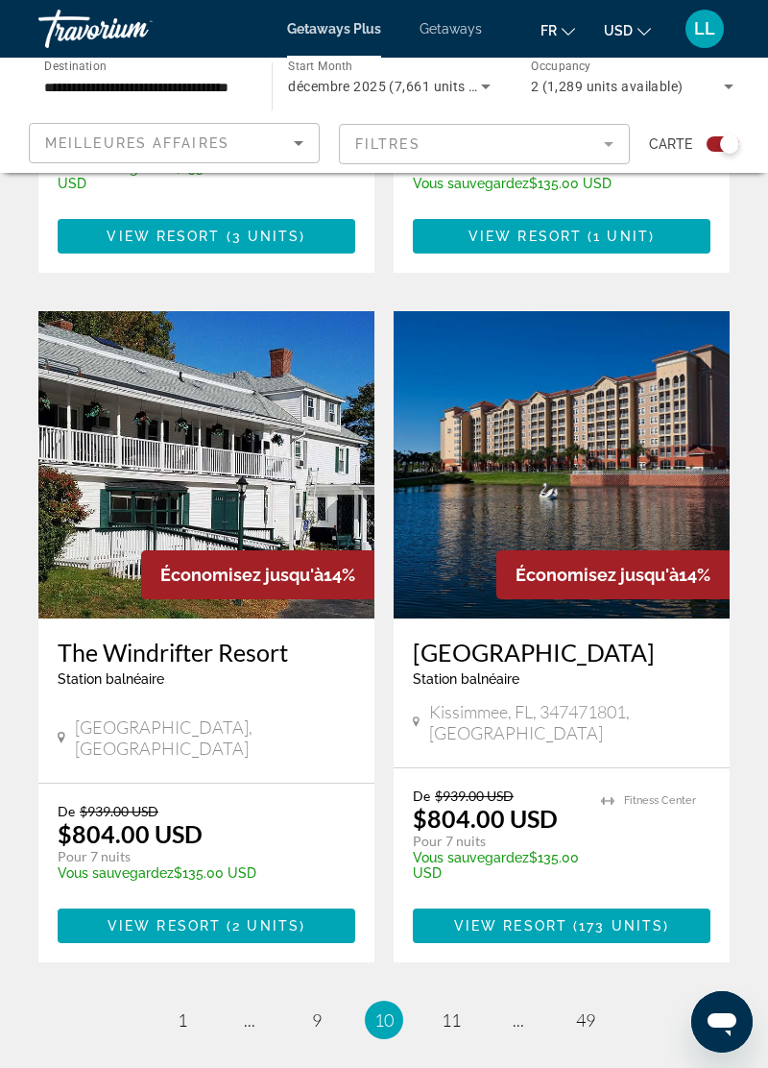
click at [460, 1001] on li "page 11" at bounding box center [451, 1020] width 38 height 38
click at [460, 1009] on span "11" at bounding box center [451, 1019] width 19 height 21
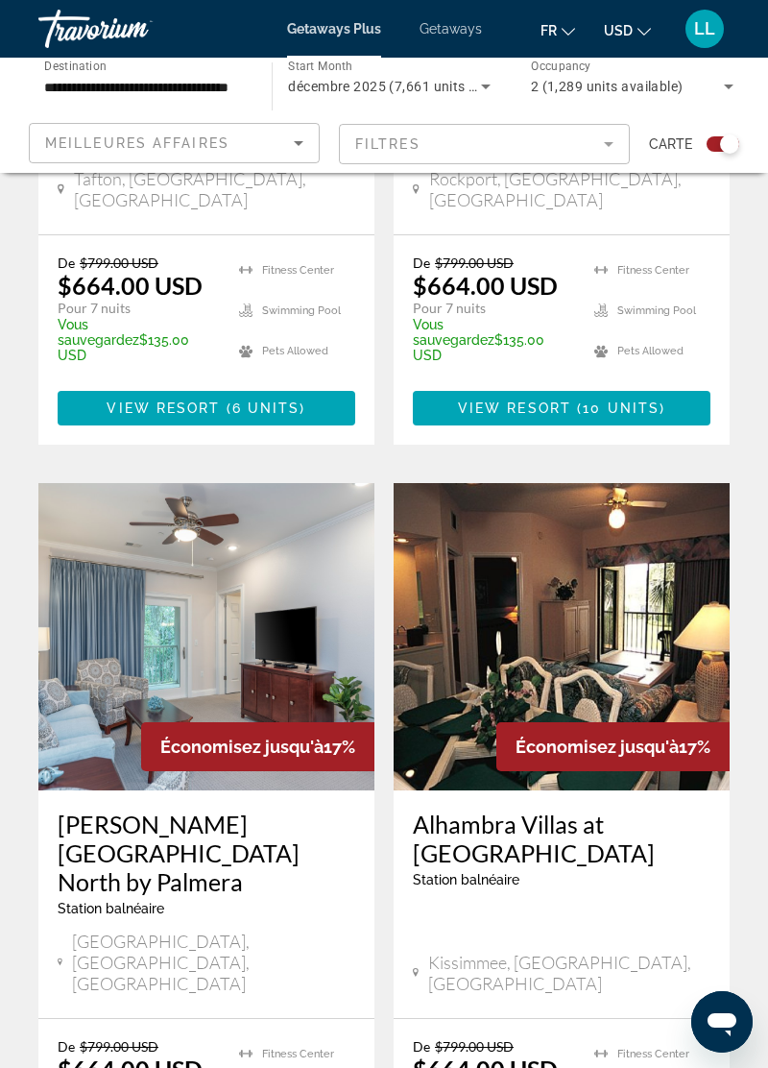
scroll to position [3920, 0]
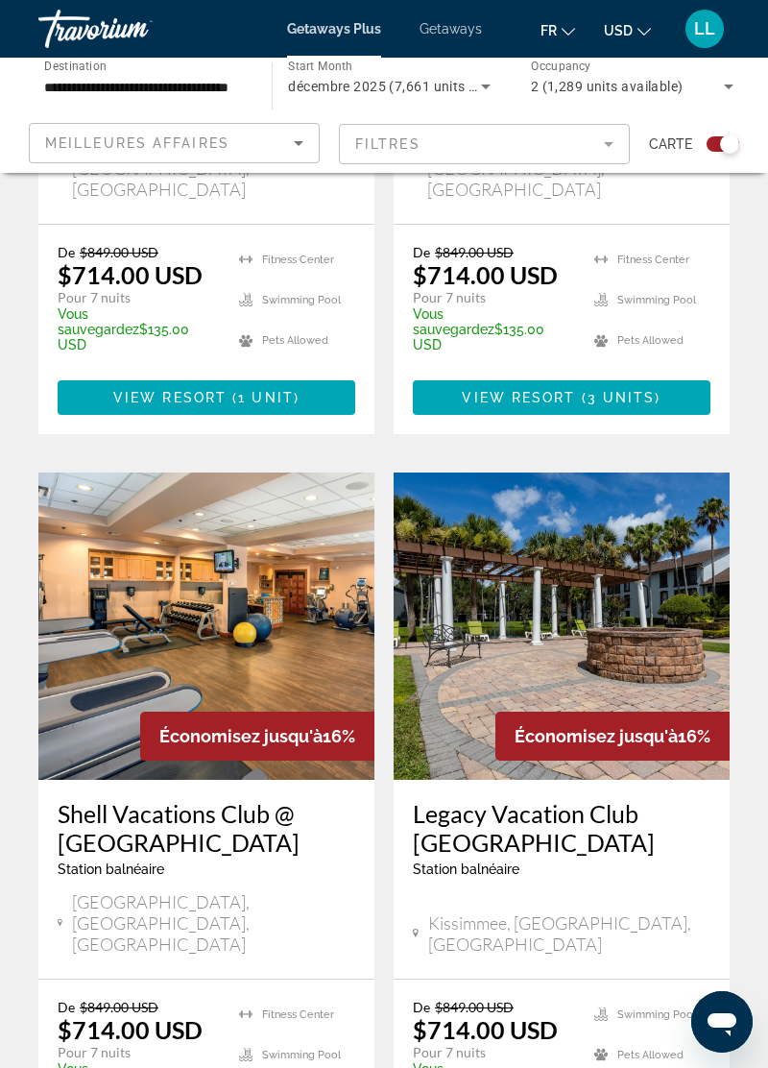
scroll to position [3890, 0]
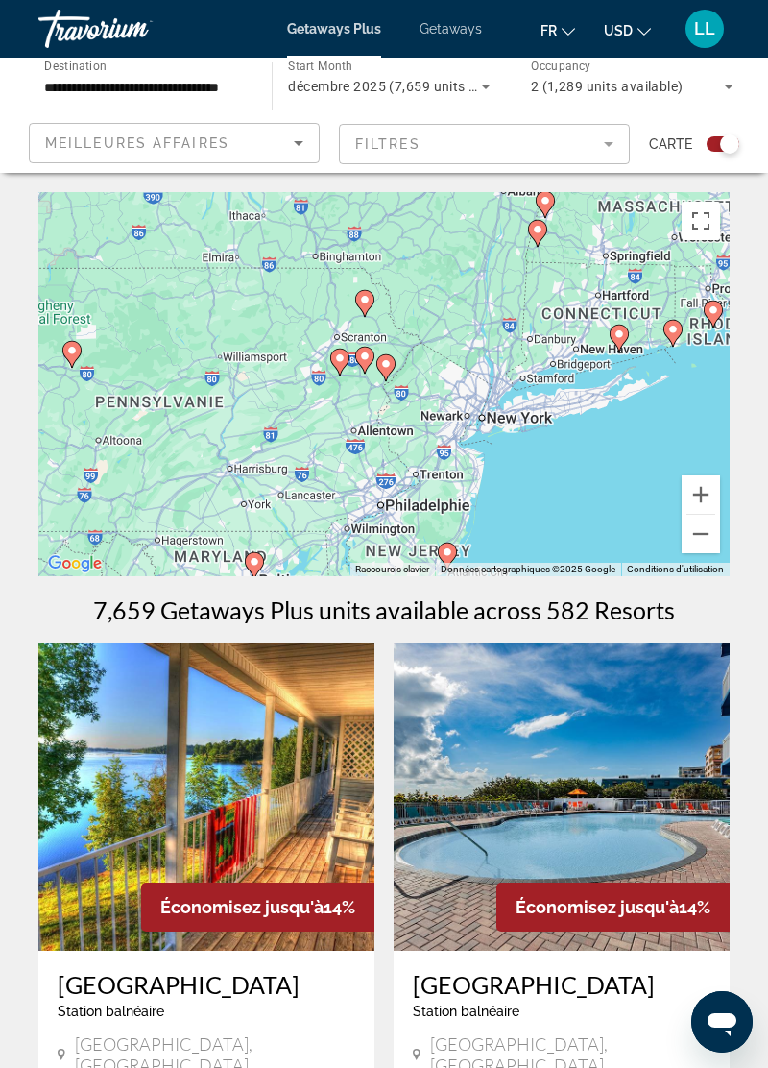
type input "**********"
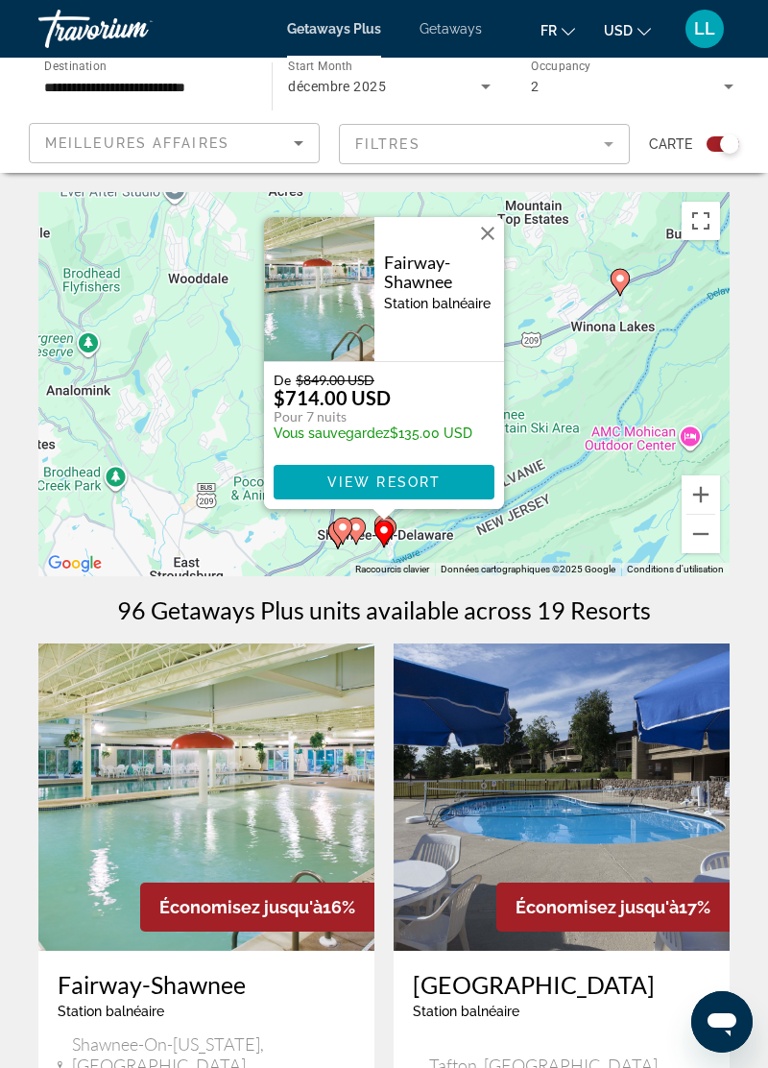
click at [492, 234] on button "Fermer" at bounding box center [488, 233] width 29 height 29
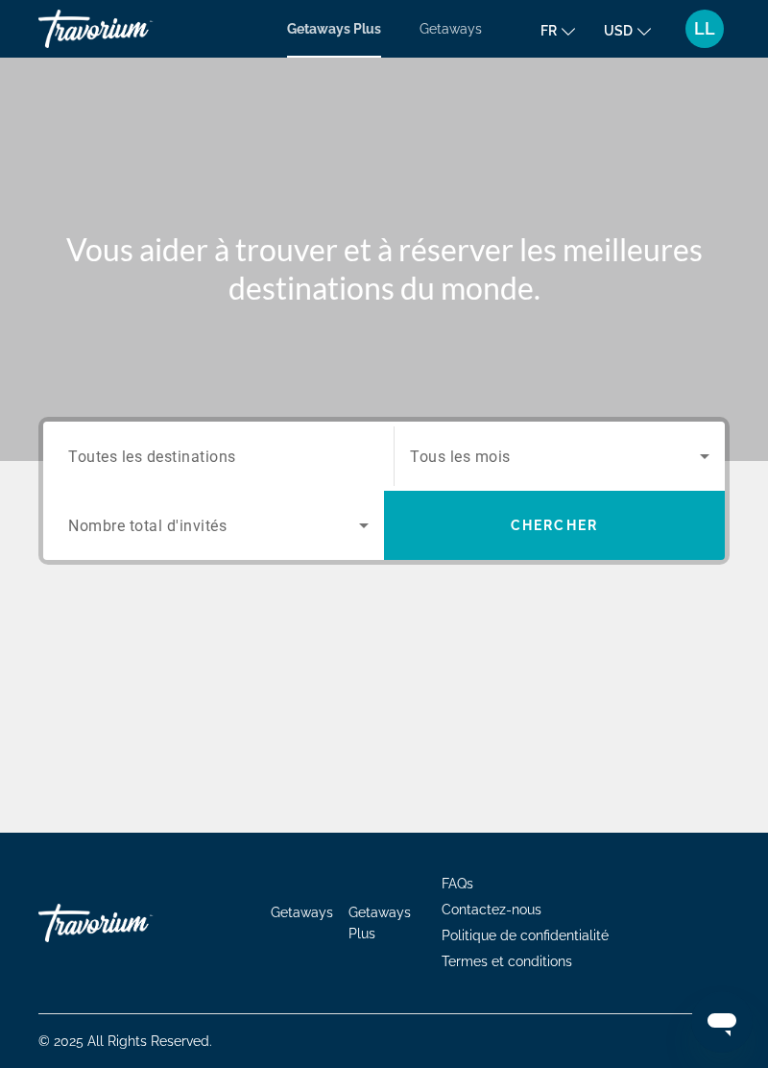
click at [711, 37] on span "LL" at bounding box center [704, 28] width 21 height 19
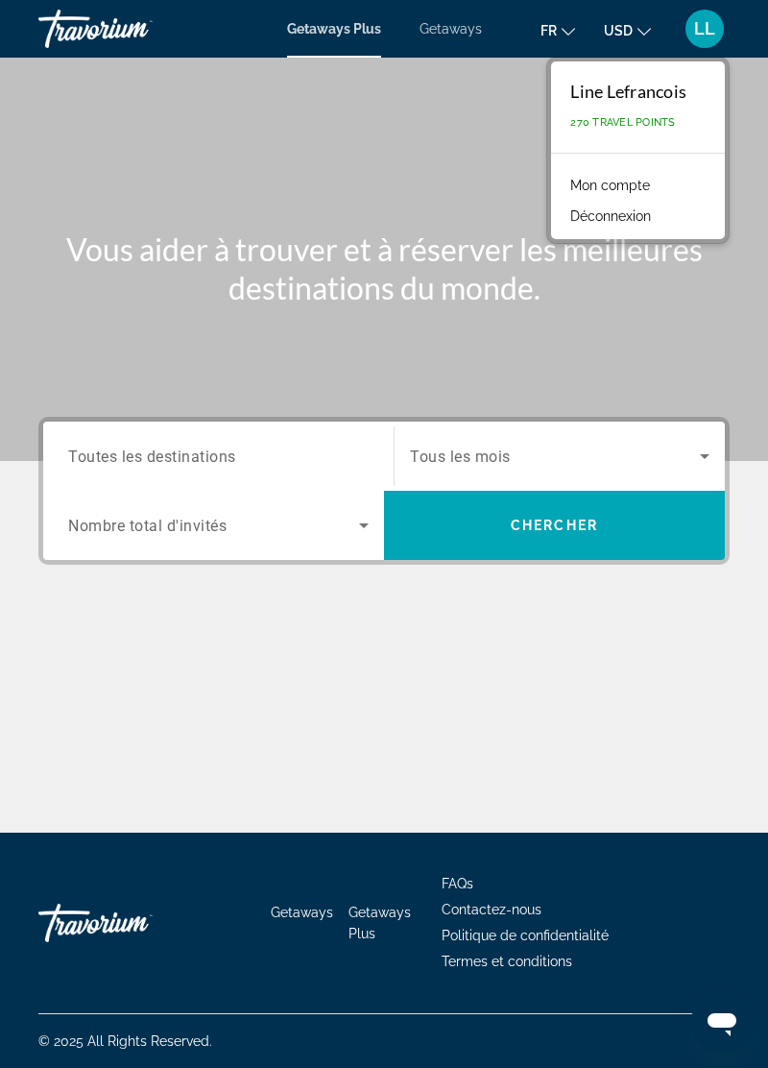
click at [702, 31] on span "LL" at bounding box center [704, 28] width 21 height 19
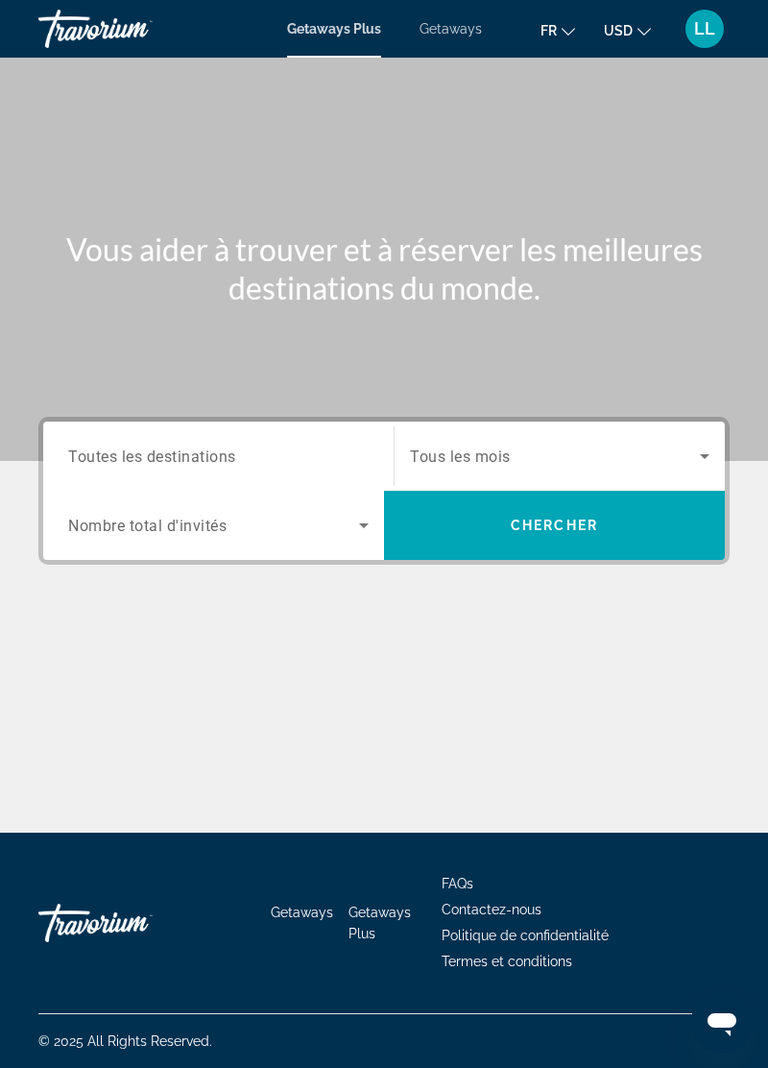
click at [645, 31] on icon "Change currency" at bounding box center [644, 31] width 13 height 13
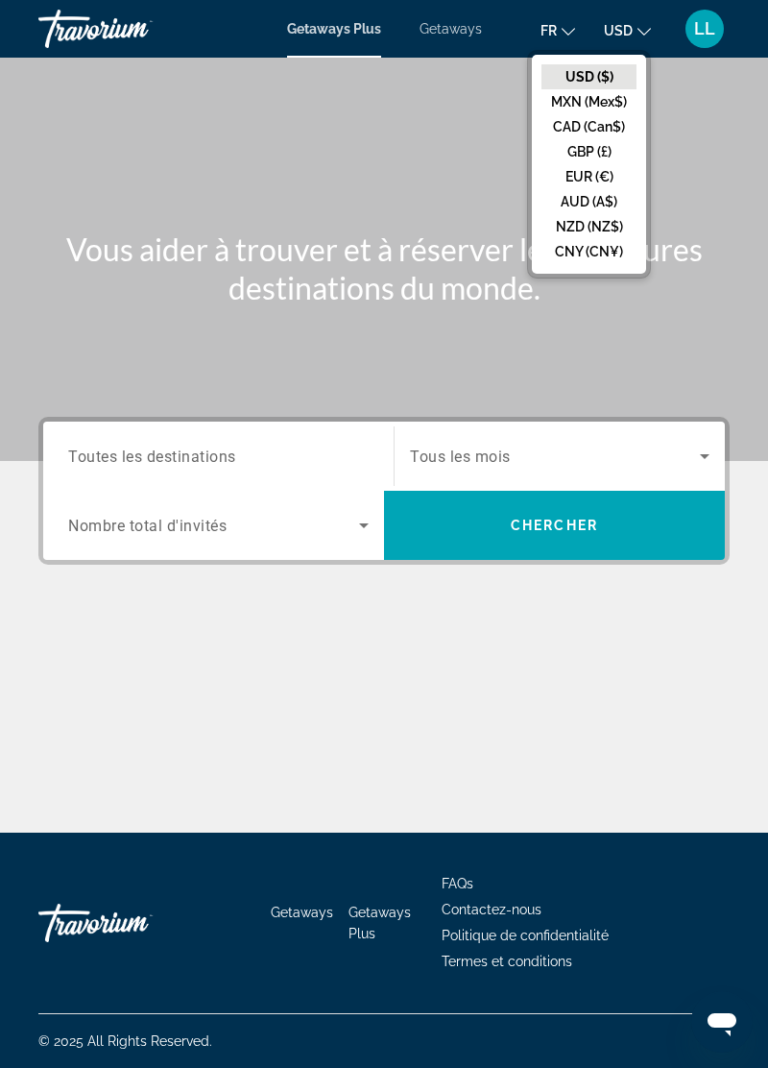
click at [612, 123] on button "CAD (Can$)" at bounding box center [589, 126] width 95 height 25
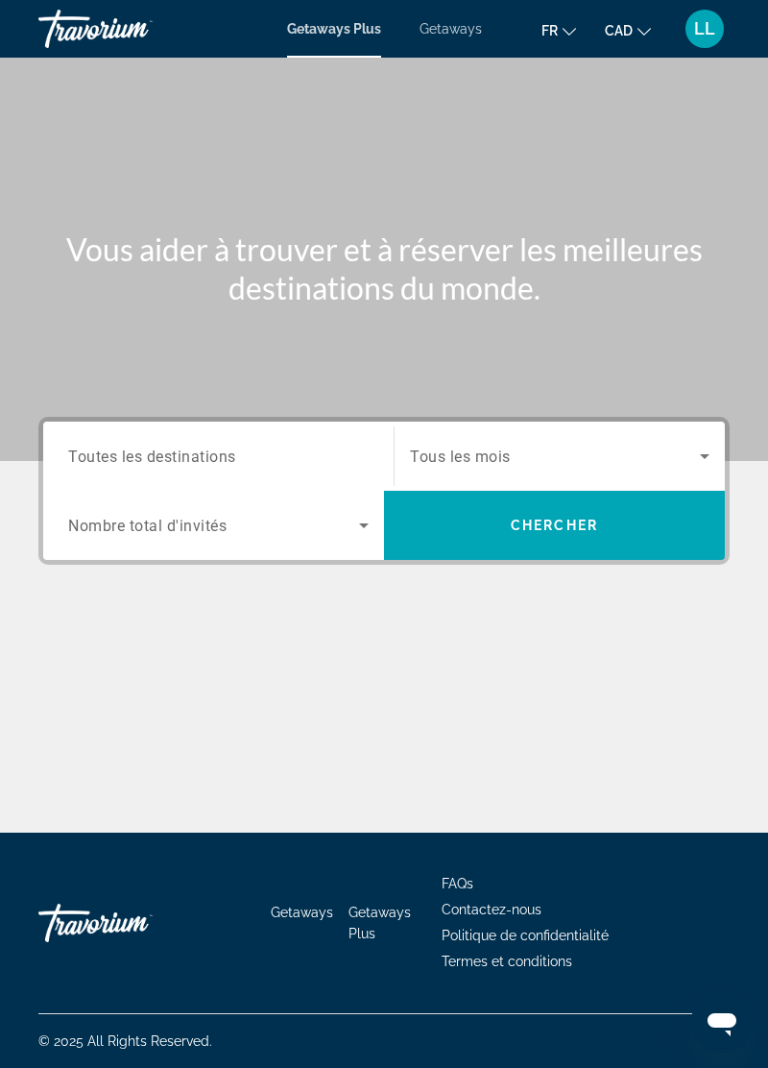
click at [316, 465] on input "Destination Toutes les destinations" at bounding box center [218, 457] width 301 height 23
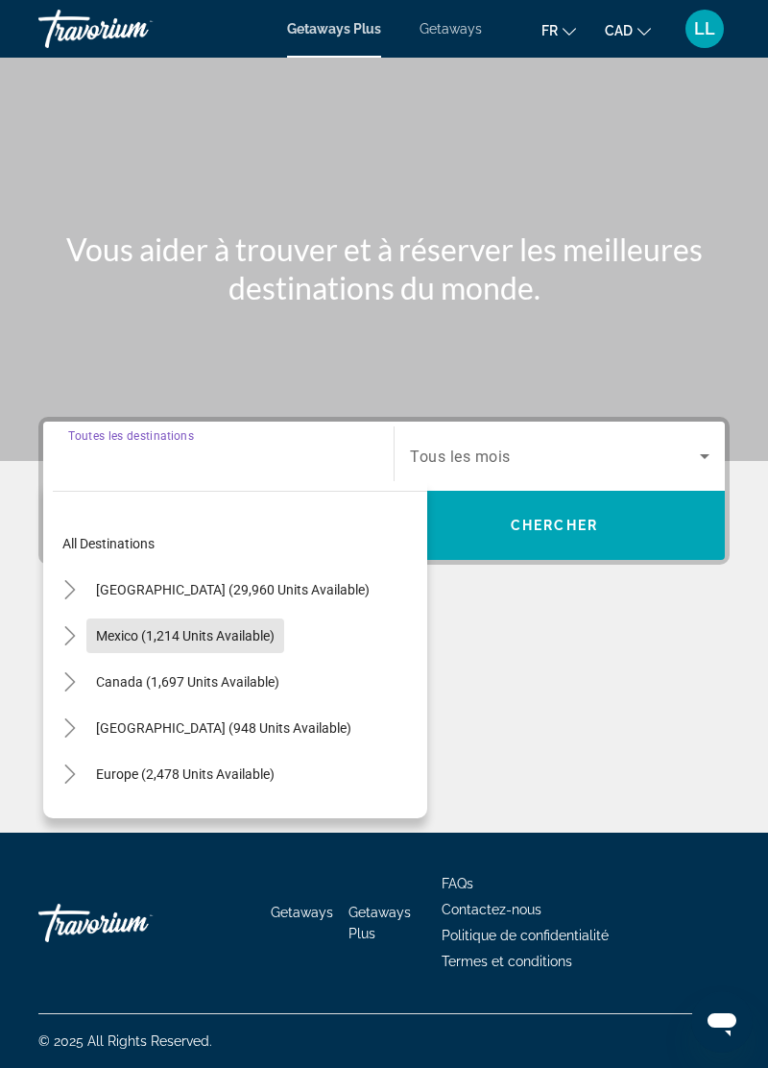
click at [256, 644] on span "Search widget" at bounding box center [185, 636] width 198 height 46
type input "**********"
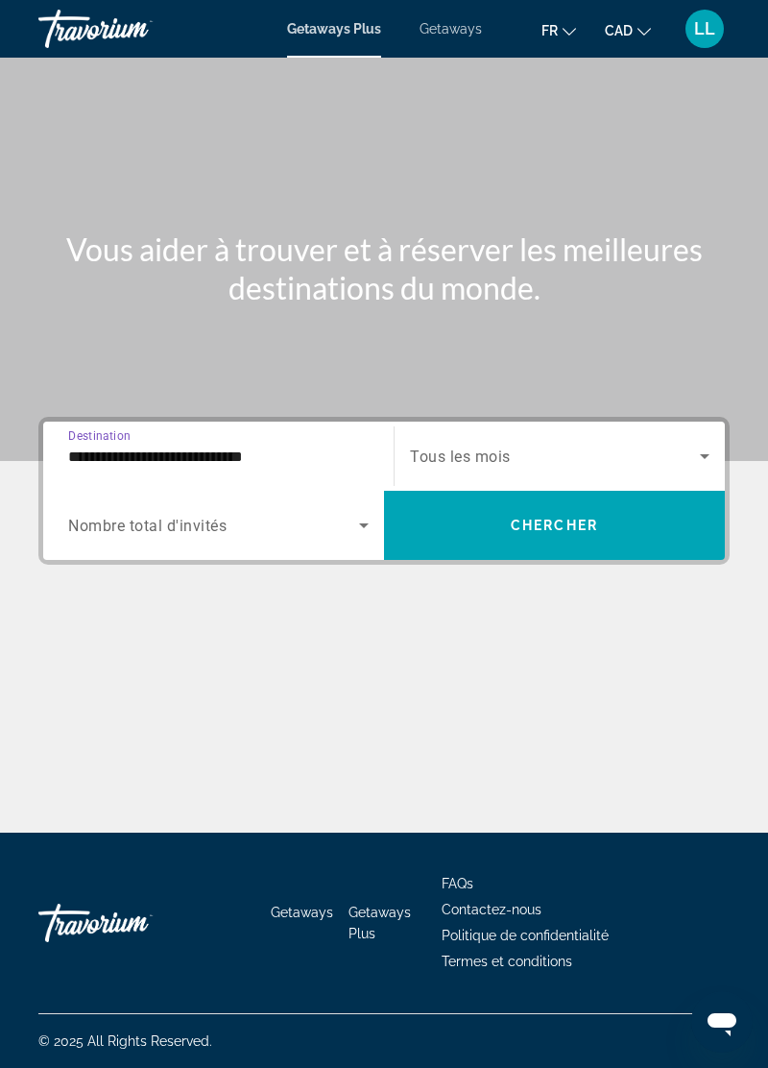
click at [352, 532] on icon "Search widget" at bounding box center [363, 525] width 23 height 23
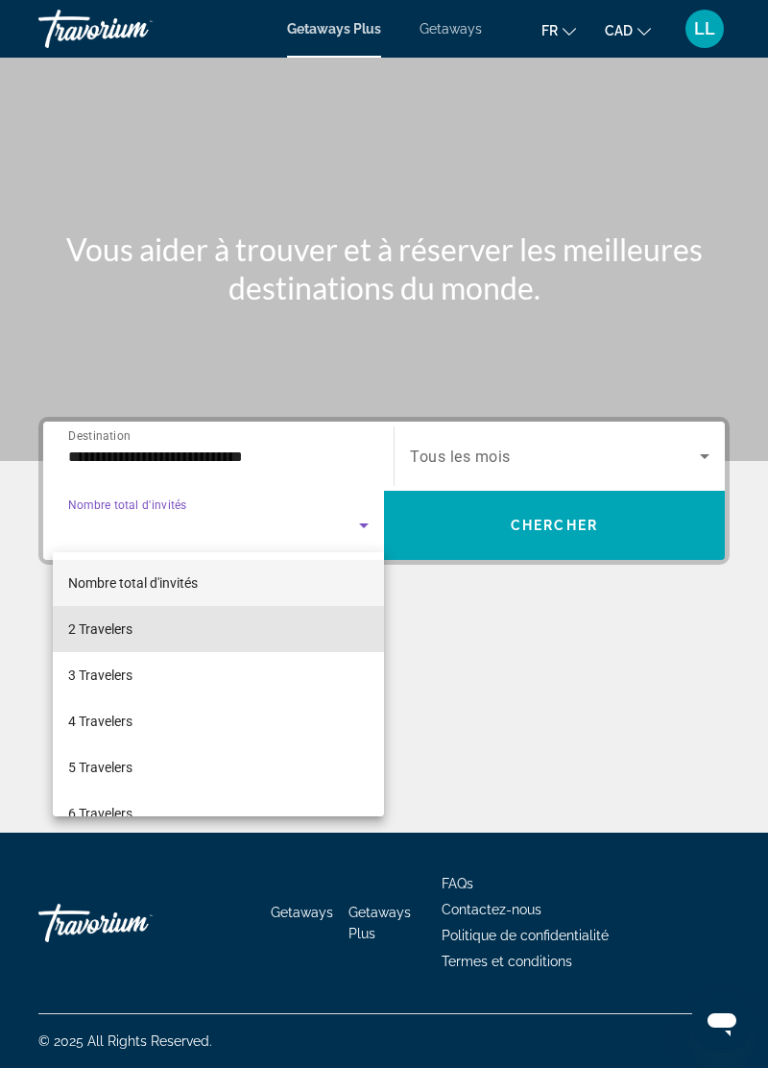
click at [237, 632] on mat-option "2 Travelers" at bounding box center [218, 629] width 331 height 46
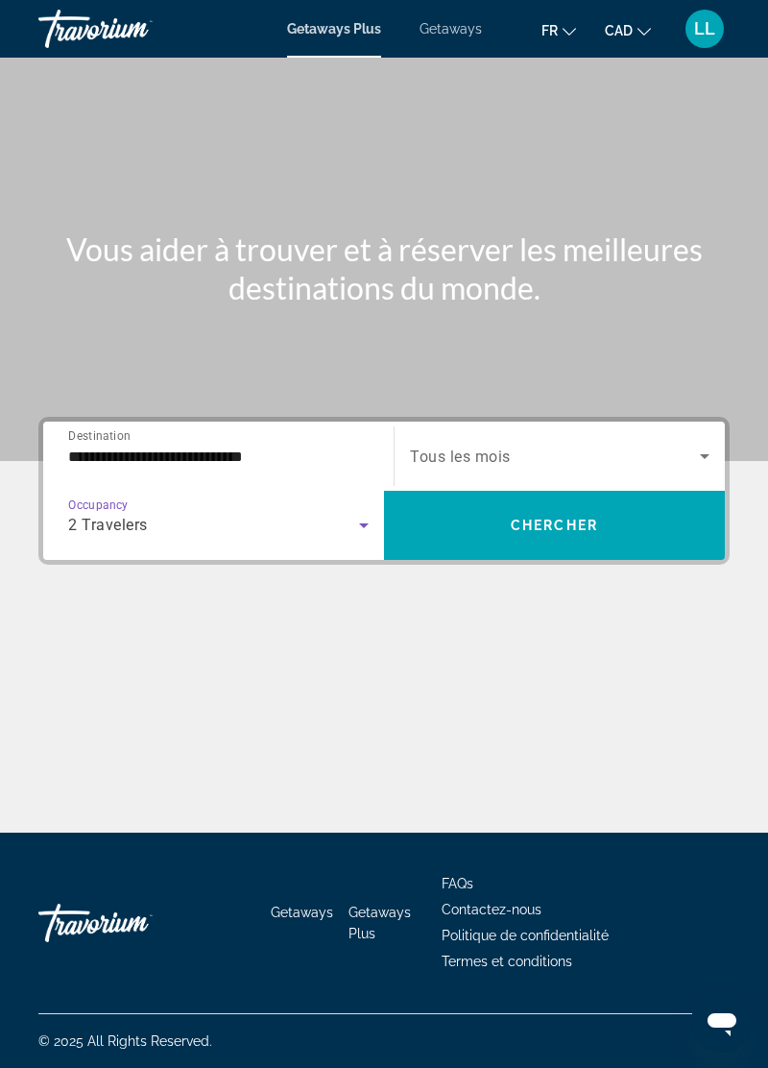
click at [696, 459] on icon "Search widget" at bounding box center [704, 456] width 23 height 23
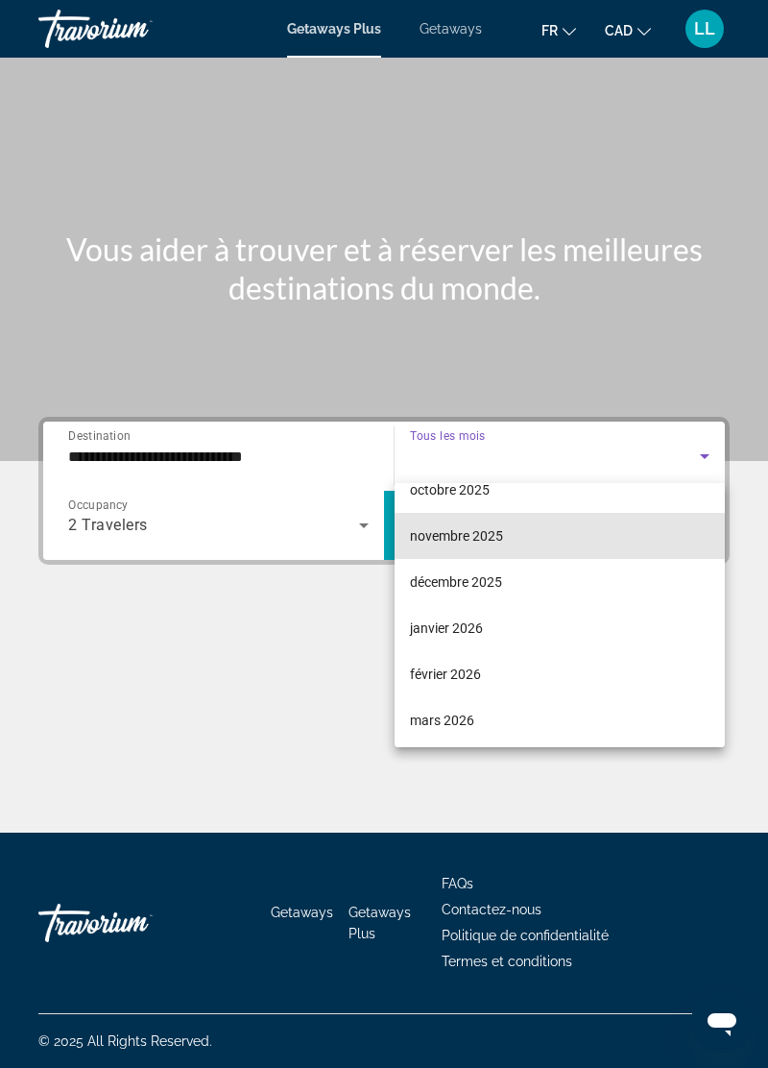
scroll to position [121, 0]
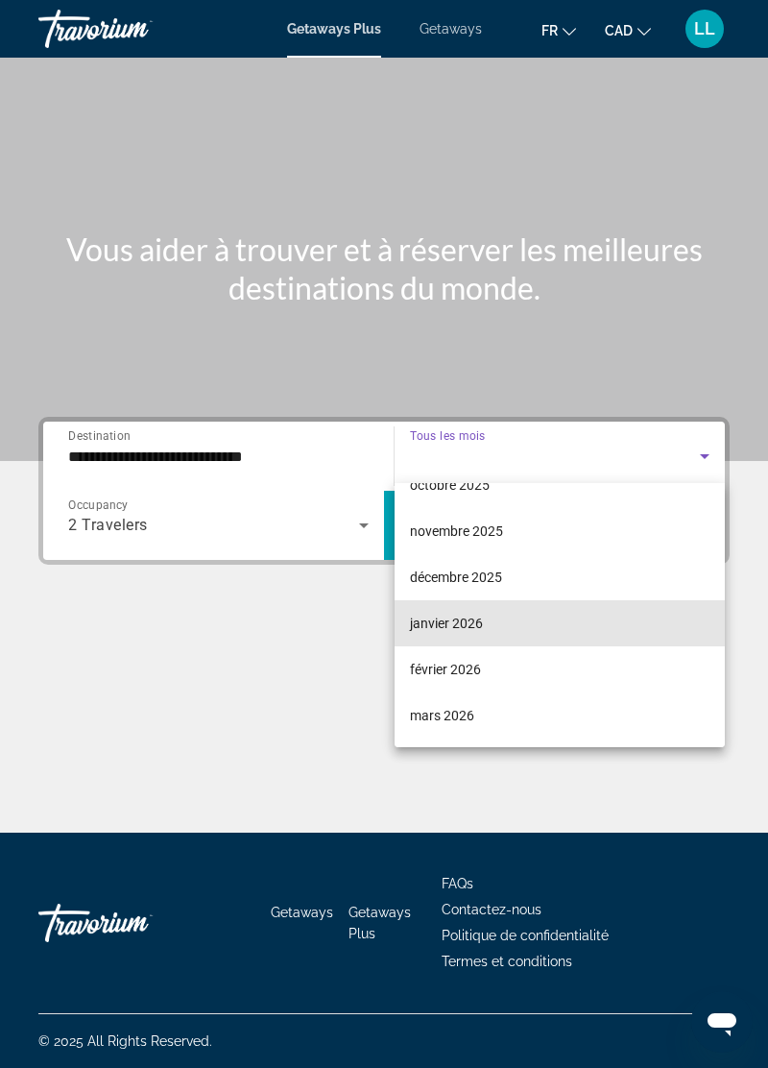
click at [485, 634] on mat-option "janvier 2026" at bounding box center [560, 623] width 331 height 46
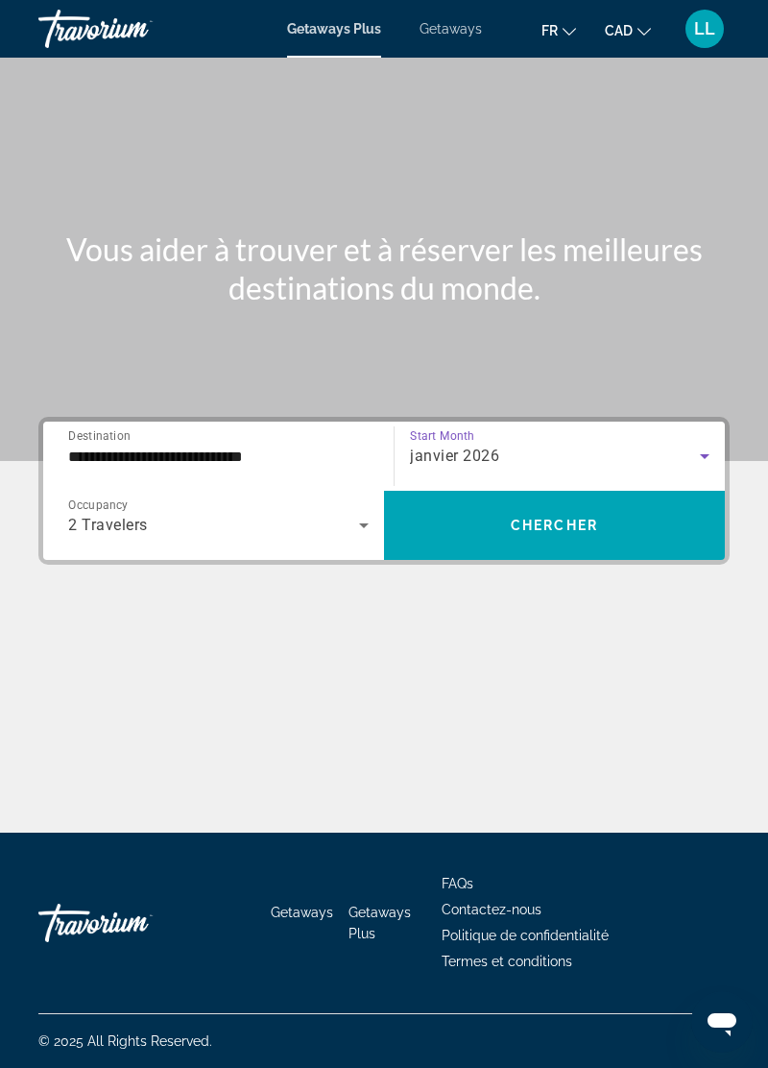
click at [630, 536] on span "Search widget" at bounding box center [554, 525] width 341 height 46
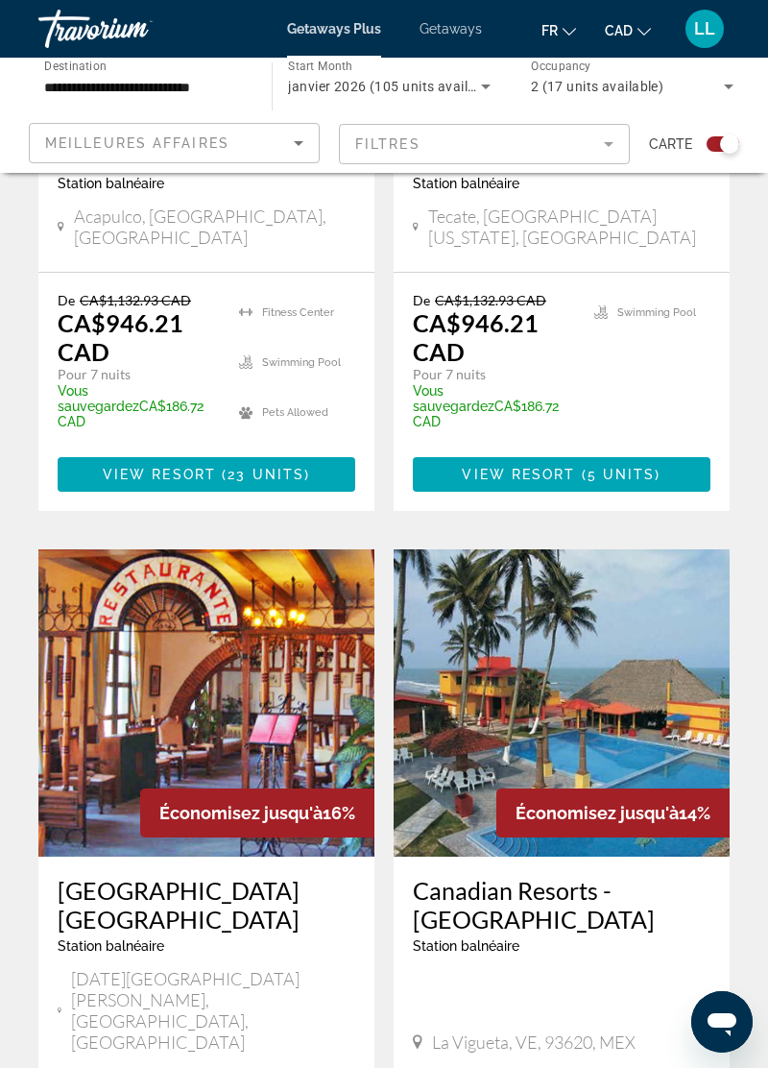
scroll to position [4134, 0]
